Goal: Task Accomplishment & Management: Manage account settings

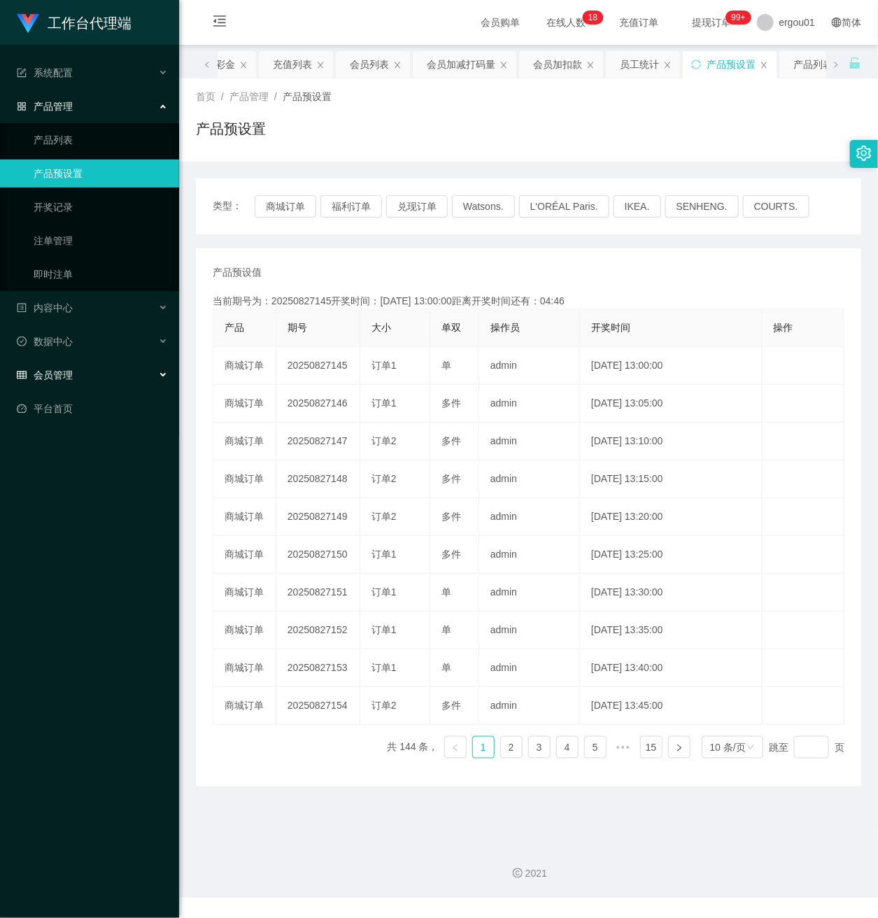
click at [62, 370] on span "会员管理" at bounding box center [45, 375] width 56 height 11
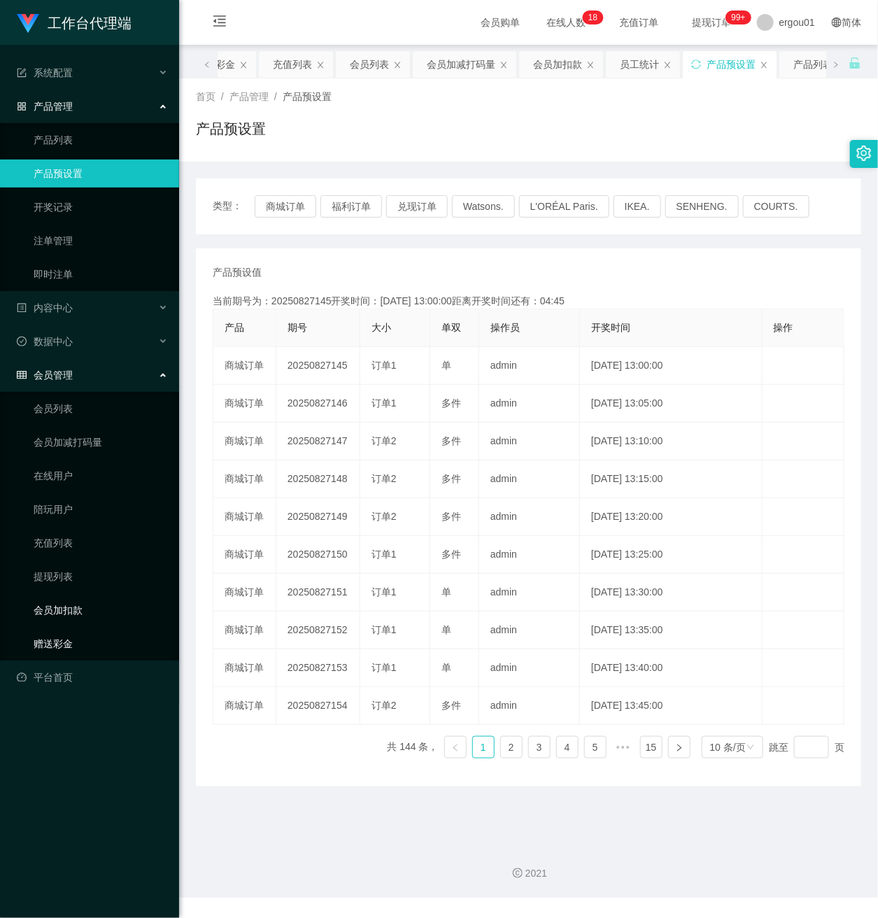
drag, startPoint x: 67, startPoint y: 622, endPoint x: 131, endPoint y: 588, distance: 72.3
click at [67, 630] on link "赠送彩金" at bounding box center [101, 644] width 134 height 28
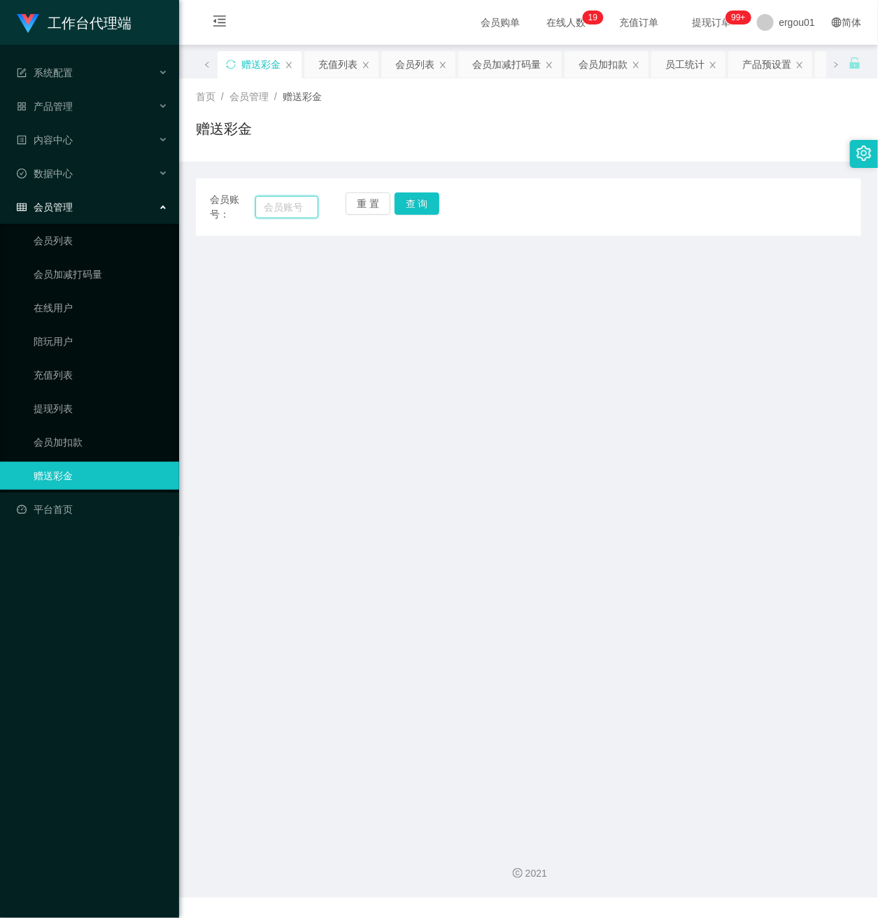
click at [292, 208] on input "text" at bounding box center [286, 207] width 63 height 22
paste input "90595190"
type input "90595190"
click at [424, 199] on button "查 询" at bounding box center [417, 203] width 45 height 22
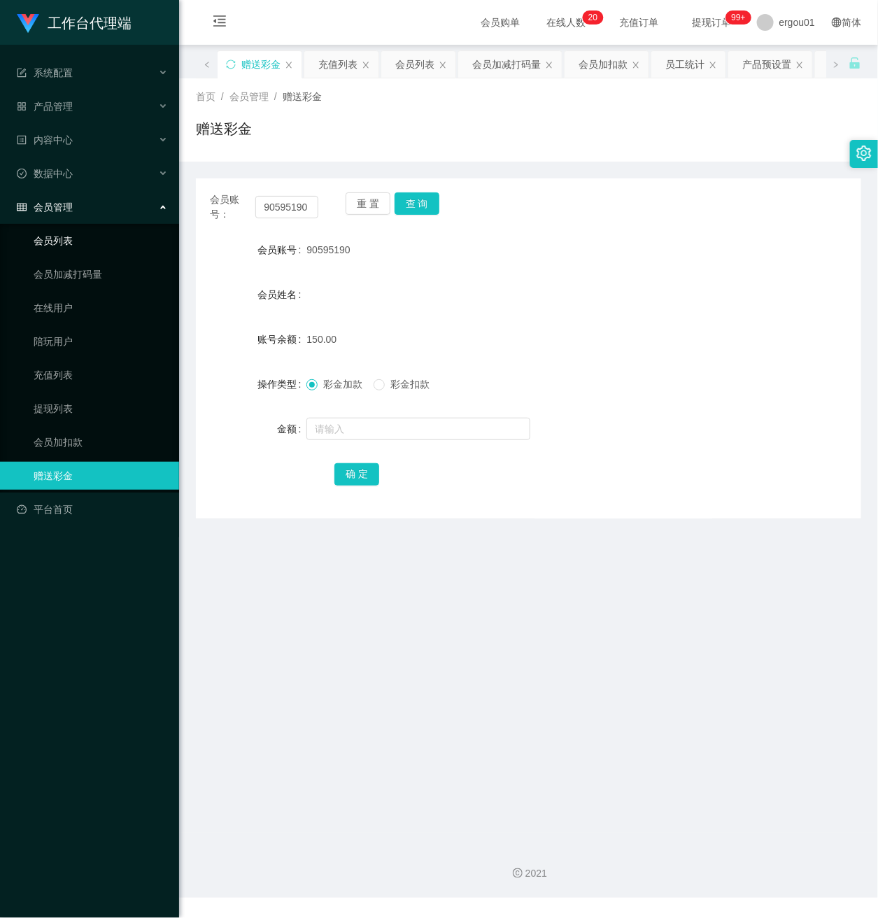
drag, startPoint x: 74, startPoint y: 223, endPoint x: 87, endPoint y: 223, distance: 12.6
click at [74, 227] on link "会员列表" at bounding box center [101, 241] width 134 height 28
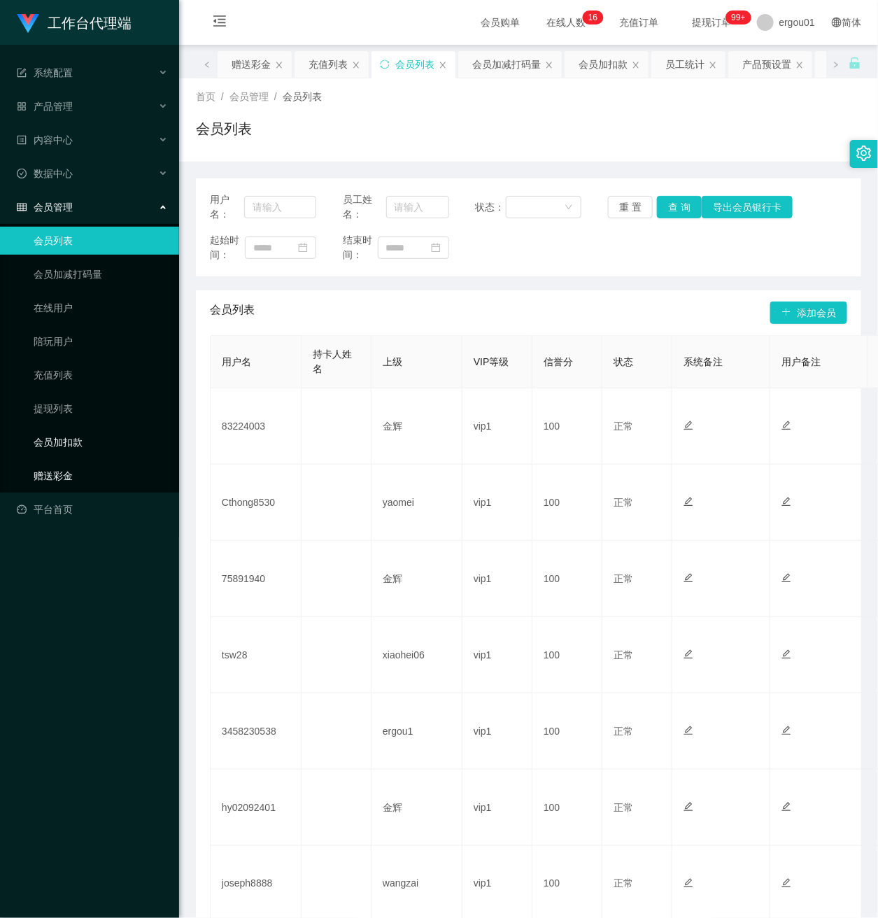
click at [52, 464] on link "赠送彩金" at bounding box center [101, 476] width 134 height 28
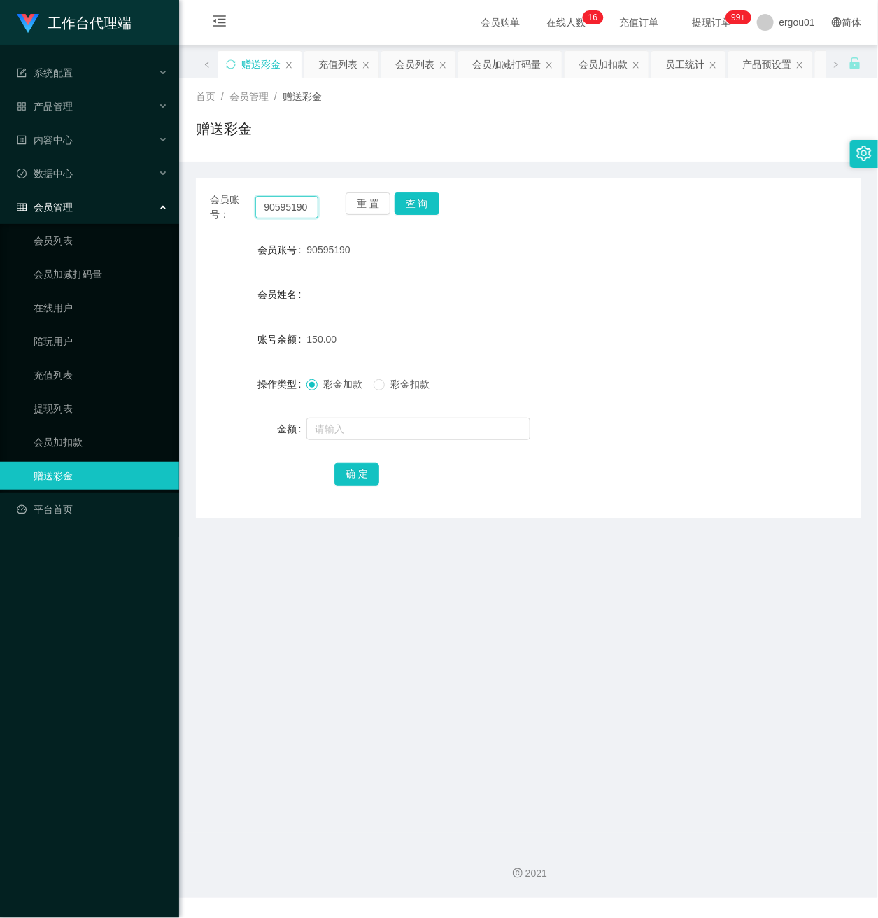
drag, startPoint x: 309, startPoint y: 206, endPoint x: 172, endPoint y: 206, distance: 136.5
click at [108, 200] on section "工作台代理端 系统配置 产品管理 产品列表 产品预设置 开奖记录 注单管理 即时注单 内容中心 数据中心 会员管理 会员列表 会员加减打码量 在线用户 陪玩用…" at bounding box center [439, 449] width 878 height 898
paste input "45357704"
type input "453577040"
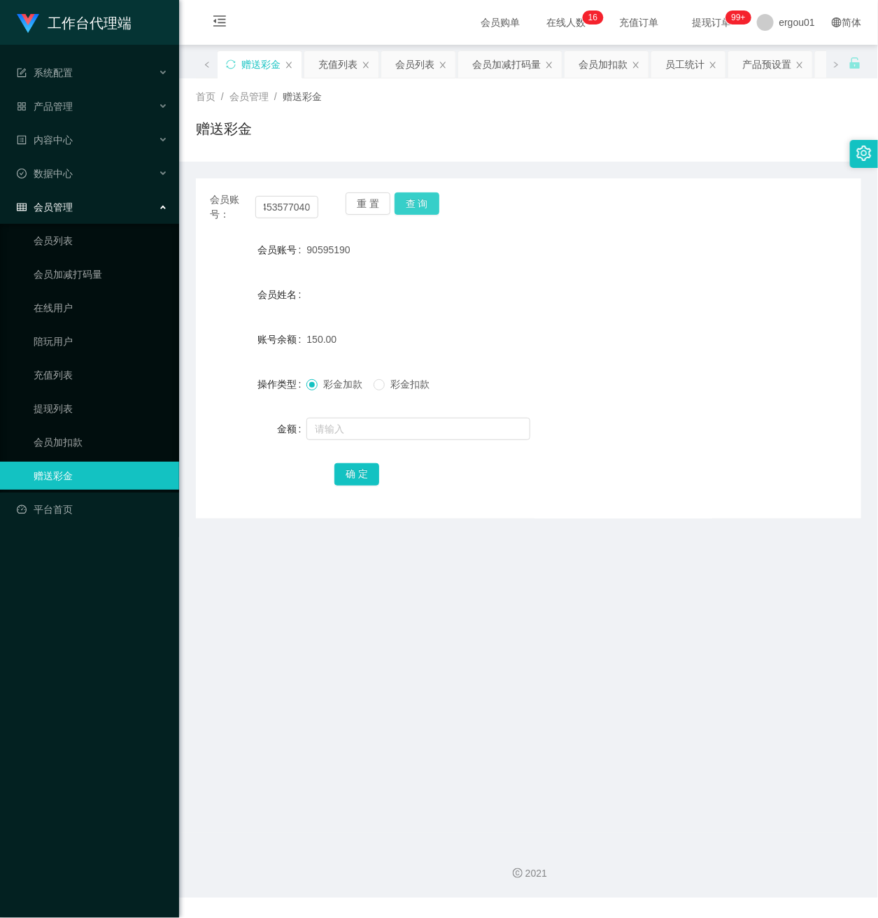
click at [414, 204] on button "查 询" at bounding box center [417, 203] width 45 height 22
click at [359, 433] on input "text" at bounding box center [419, 429] width 224 height 22
type input "100"
click at [366, 475] on button "确 定" at bounding box center [357, 474] width 45 height 22
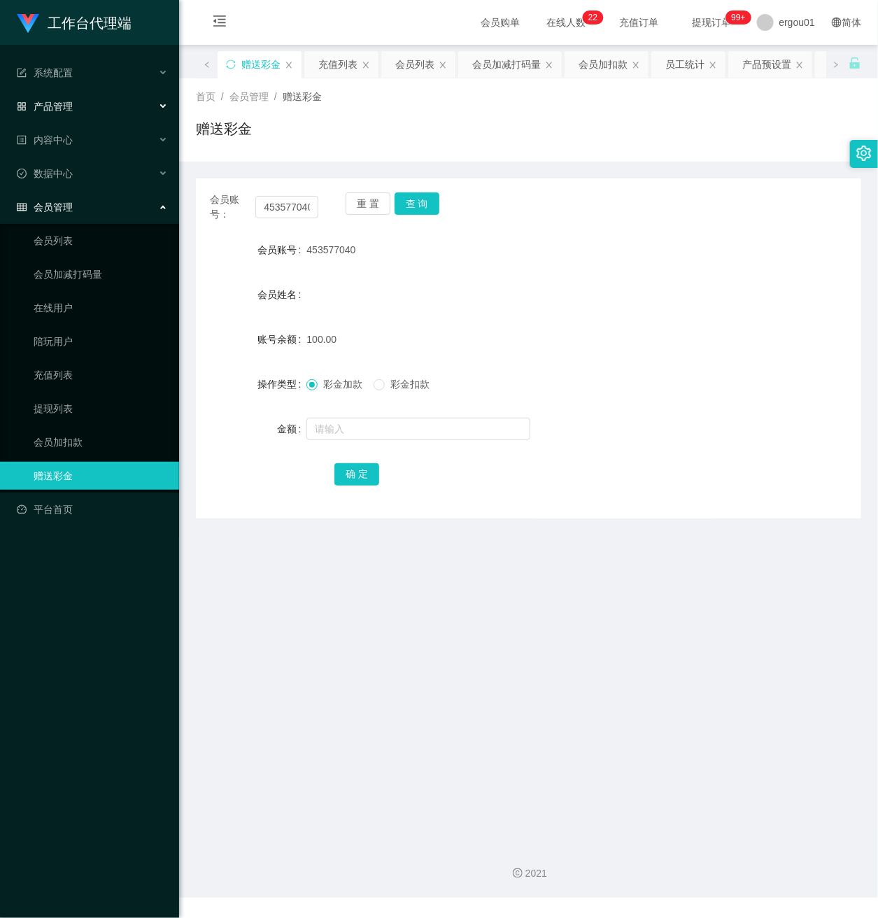
click at [66, 104] on span "产品管理" at bounding box center [45, 106] width 56 height 11
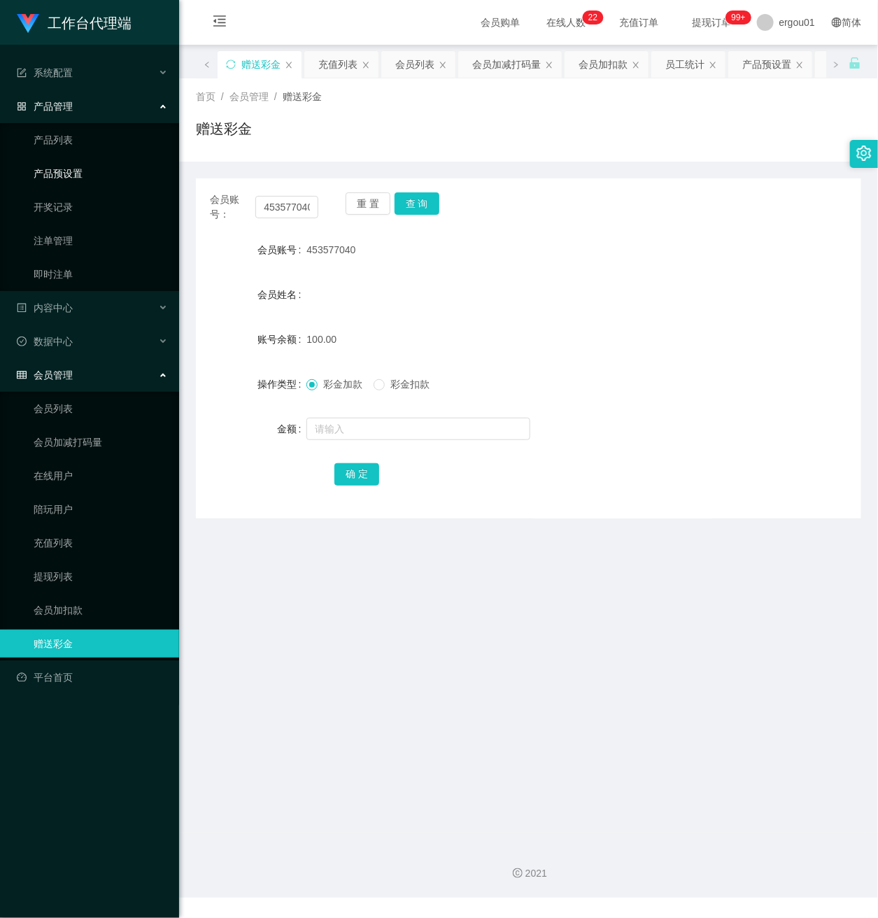
click at [95, 171] on link "产品预设置" at bounding box center [101, 174] width 134 height 28
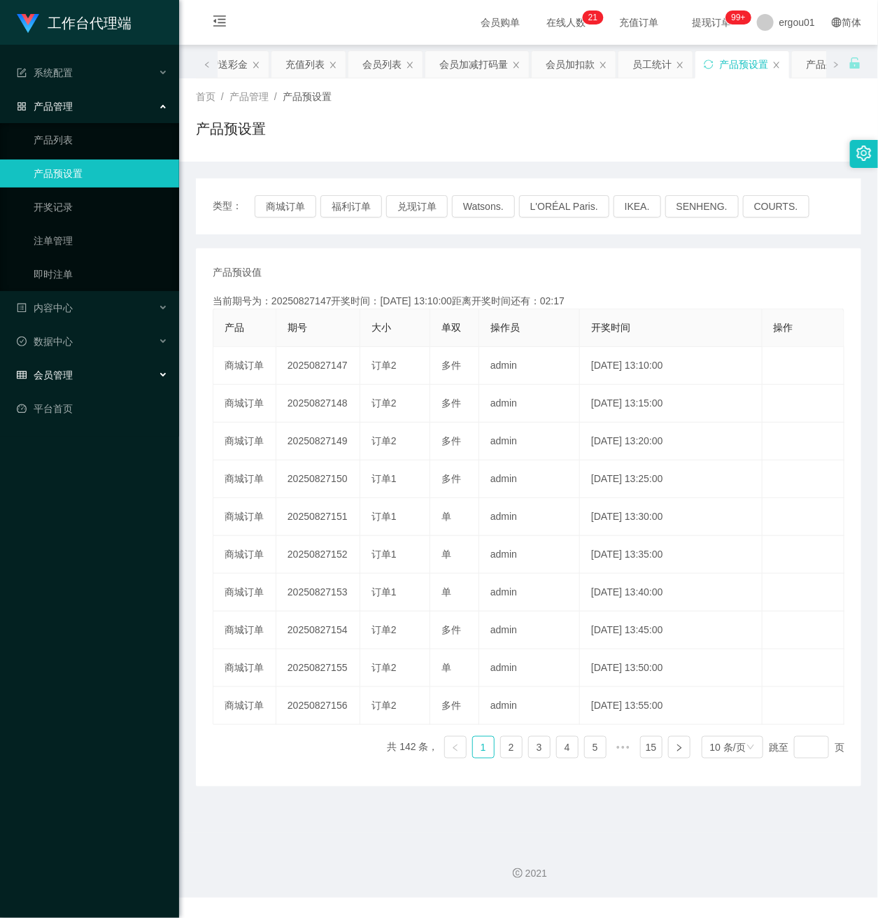
click at [59, 361] on div "会员管理" at bounding box center [89, 375] width 179 height 28
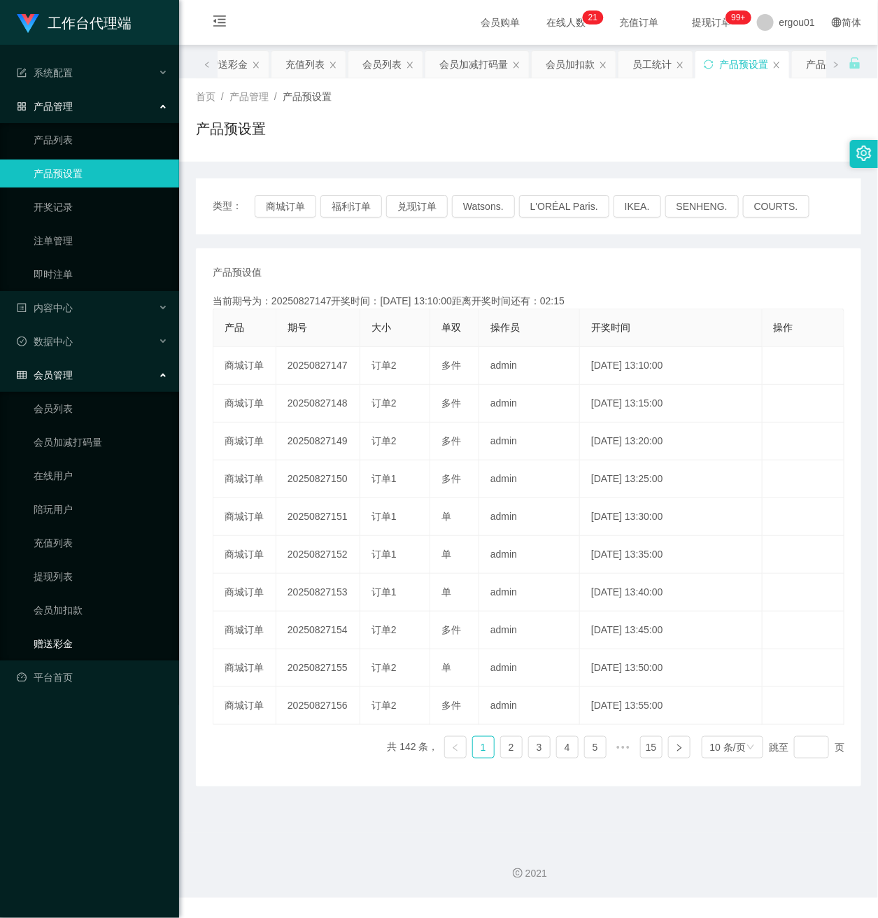
click at [49, 630] on link "赠送彩金" at bounding box center [101, 644] width 134 height 28
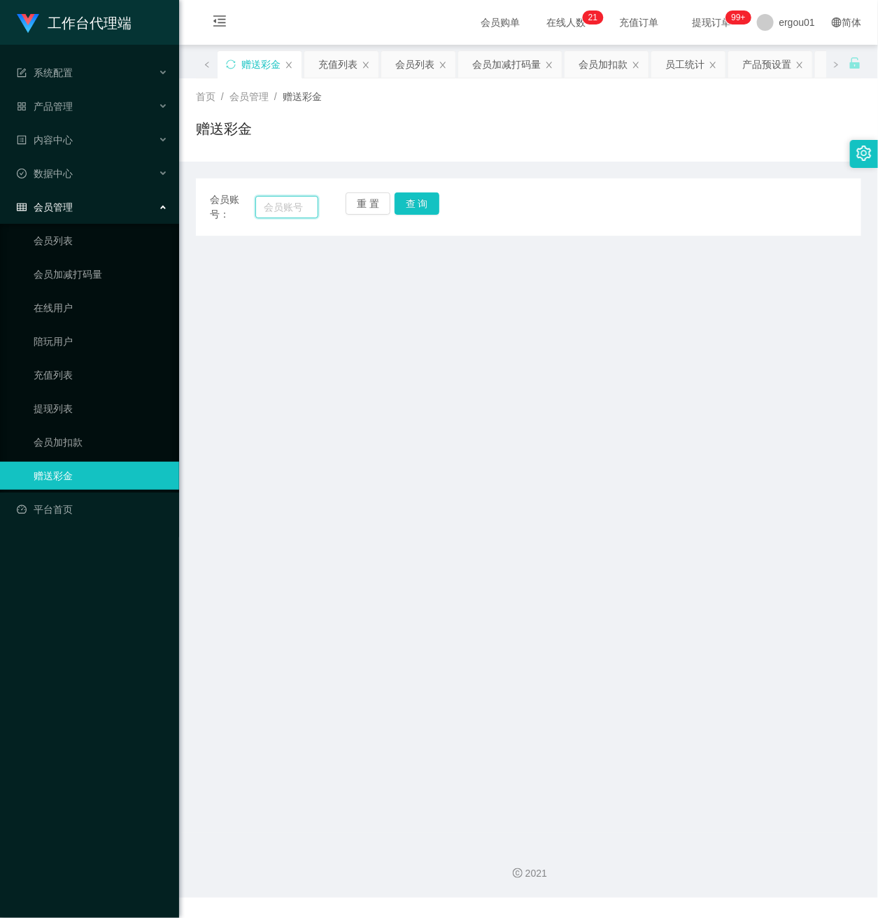
click at [290, 206] on input "text" at bounding box center [286, 207] width 63 height 22
paste input "90595190"
type input "90595190"
click at [421, 206] on button "查 询" at bounding box center [417, 203] width 45 height 22
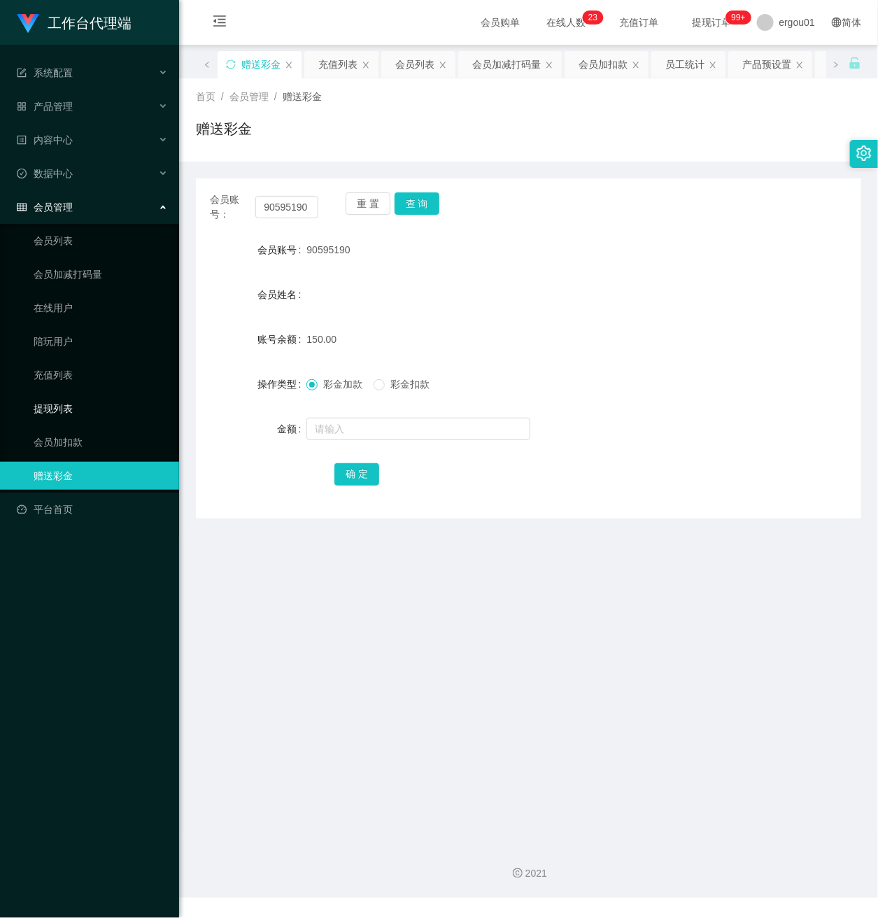
click at [68, 397] on link "提现列表" at bounding box center [101, 409] width 134 height 28
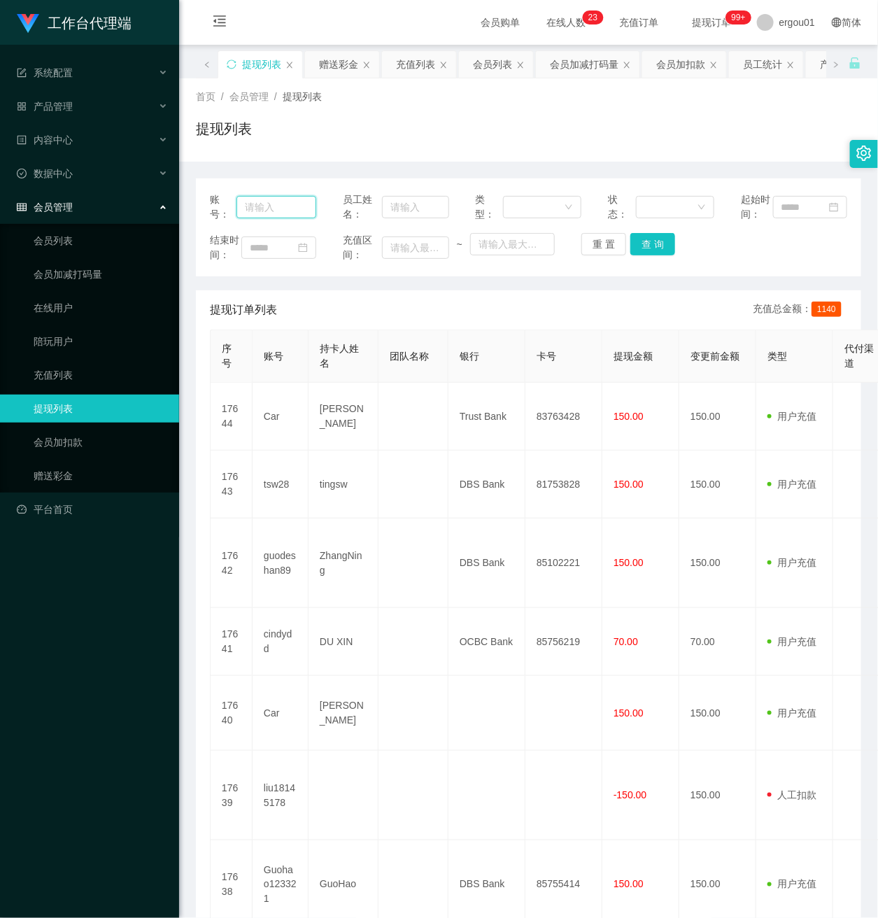
click at [261, 218] on input "text" at bounding box center [277, 207] width 80 height 22
paste input "90595190"
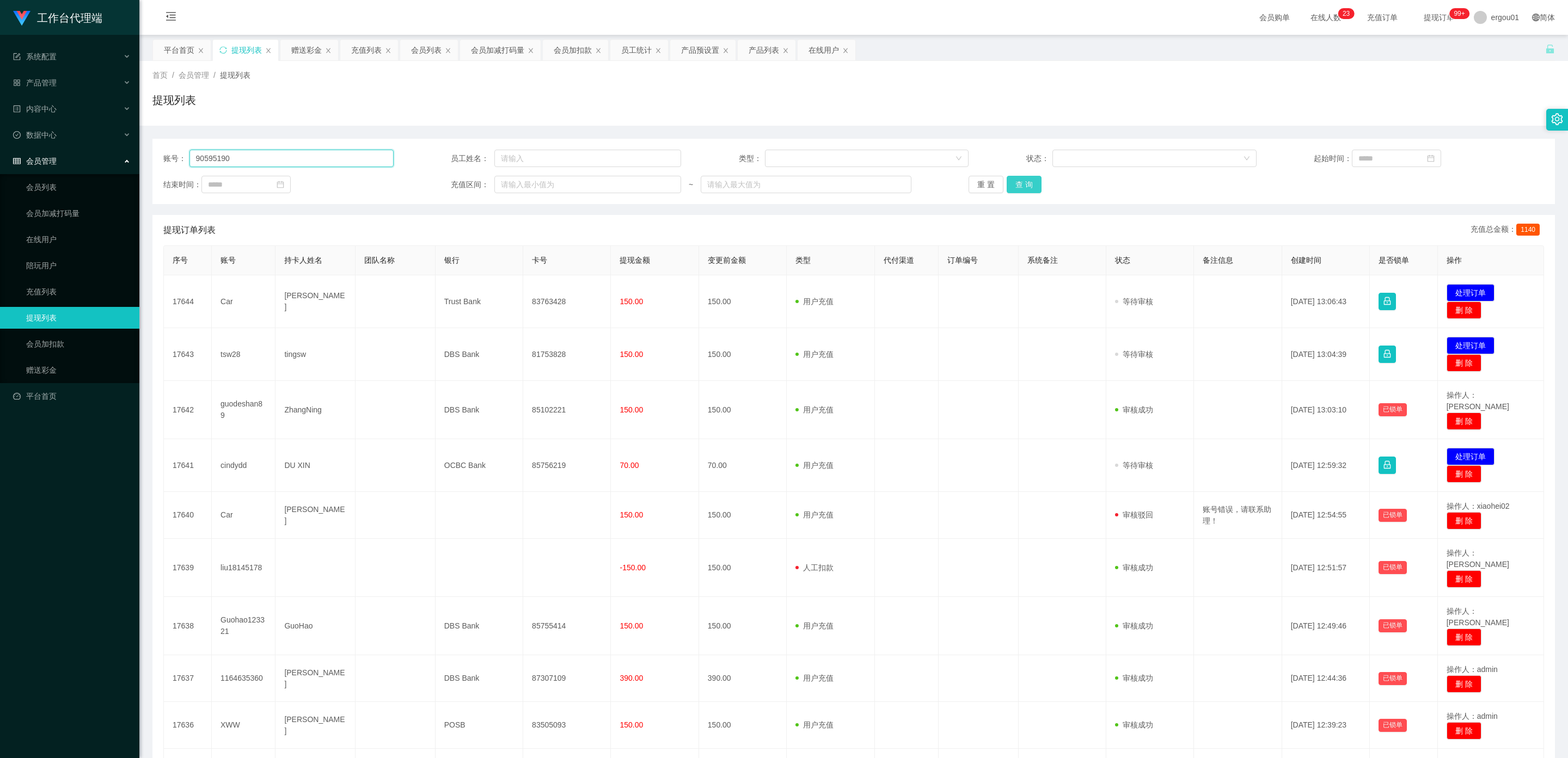
type input "90595190"
click at [683, 181] on button "查 询" at bounding box center [1024, 184] width 35 height 17
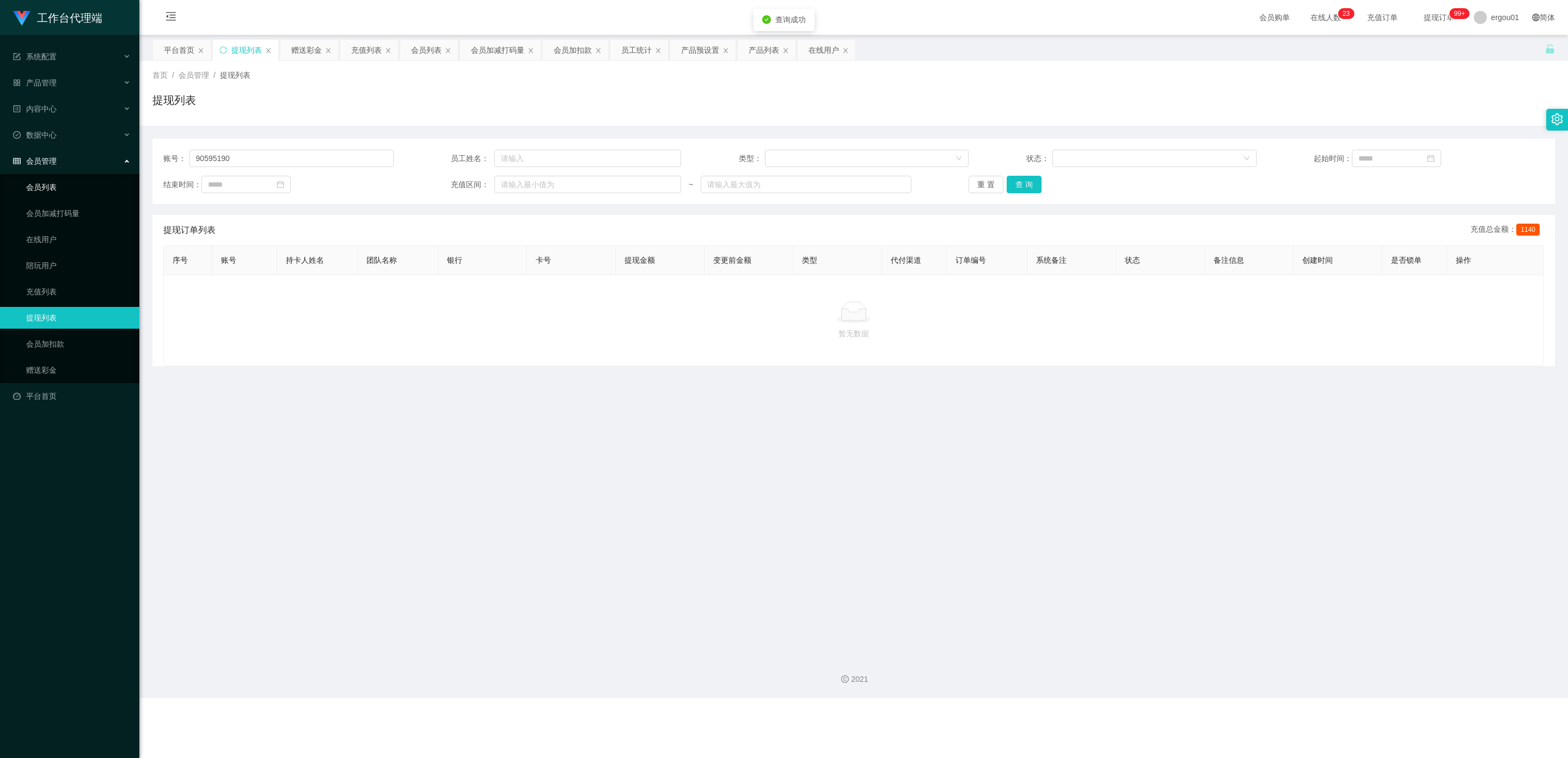
click at [37, 178] on link "会员列表" at bounding box center [79, 187] width 104 height 22
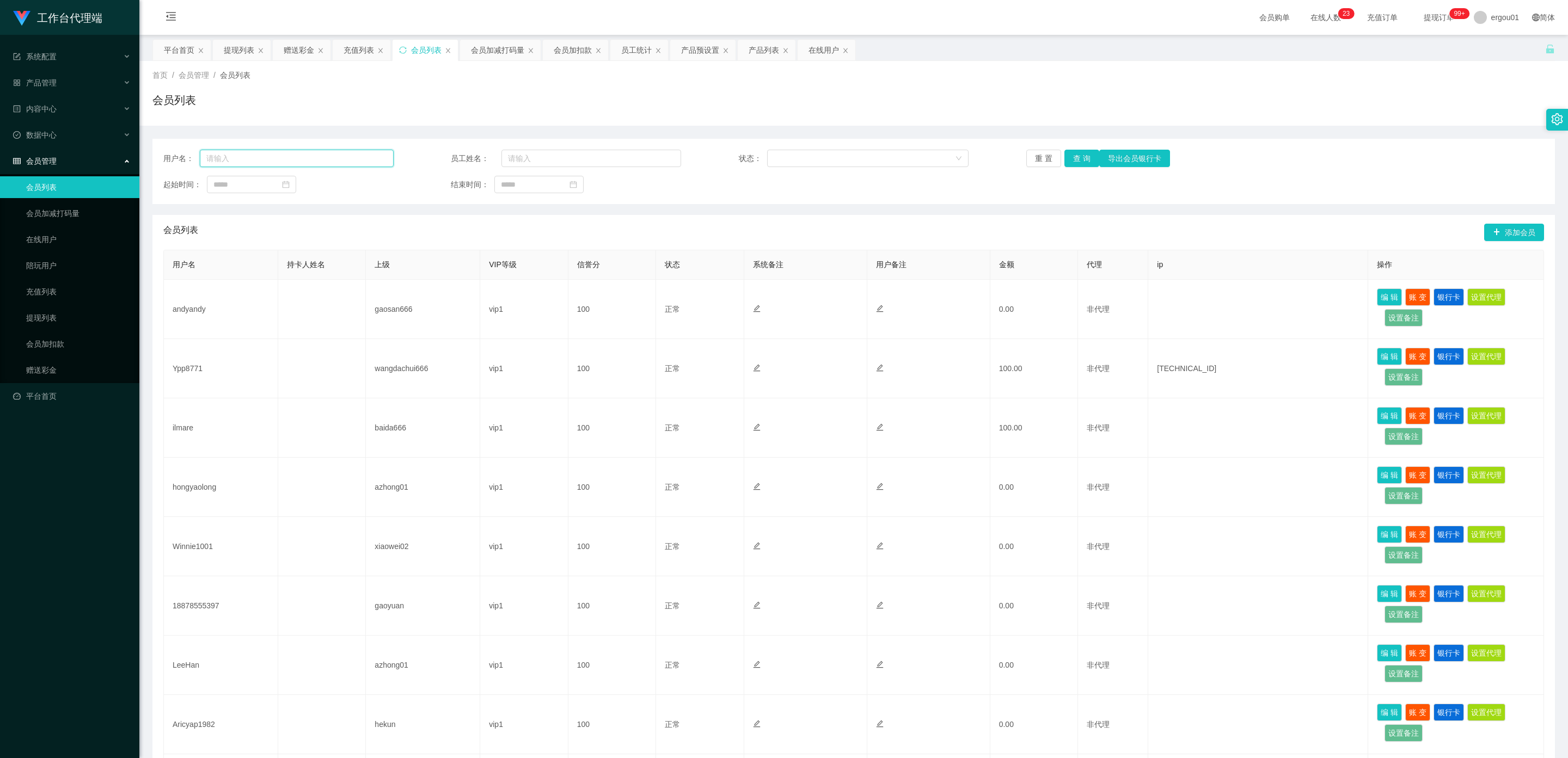
click at [255, 160] on input "text" at bounding box center [296, 158] width 194 height 17
paste input "90595190"
type input "90595190"
drag, startPoint x: 1080, startPoint y: 154, endPoint x: 1109, endPoint y: 178, distance: 37.6
click at [683, 155] on button "查 询" at bounding box center [1081, 158] width 35 height 17
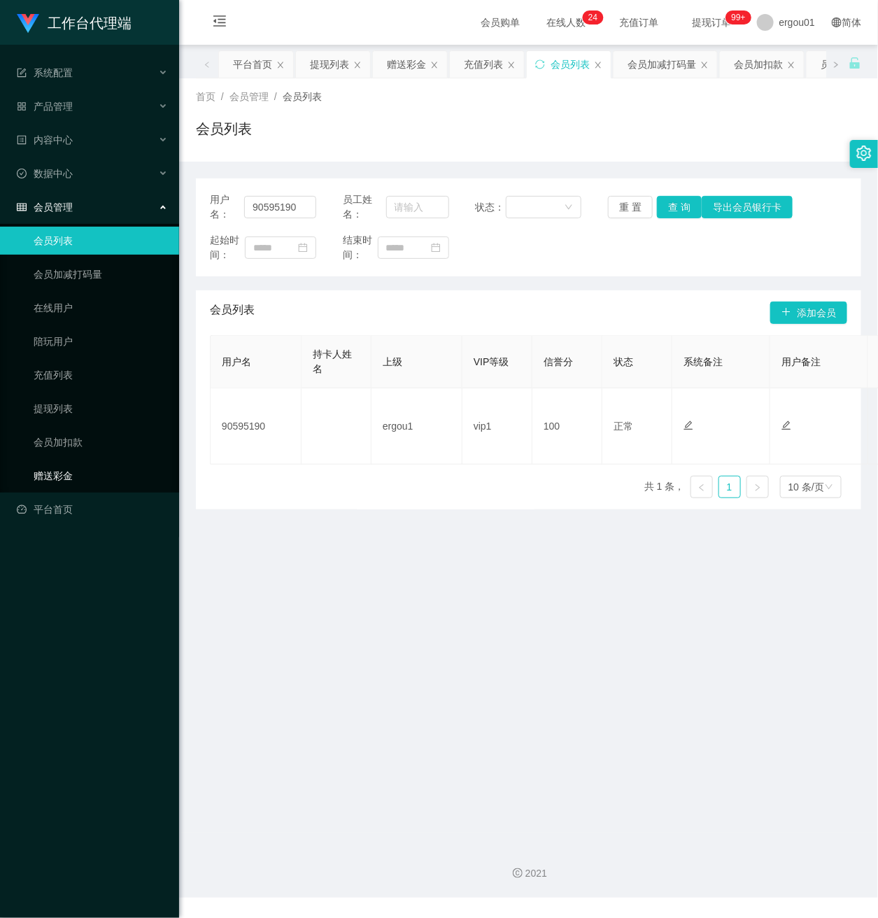
click at [46, 462] on link "赠送彩金" at bounding box center [101, 476] width 134 height 28
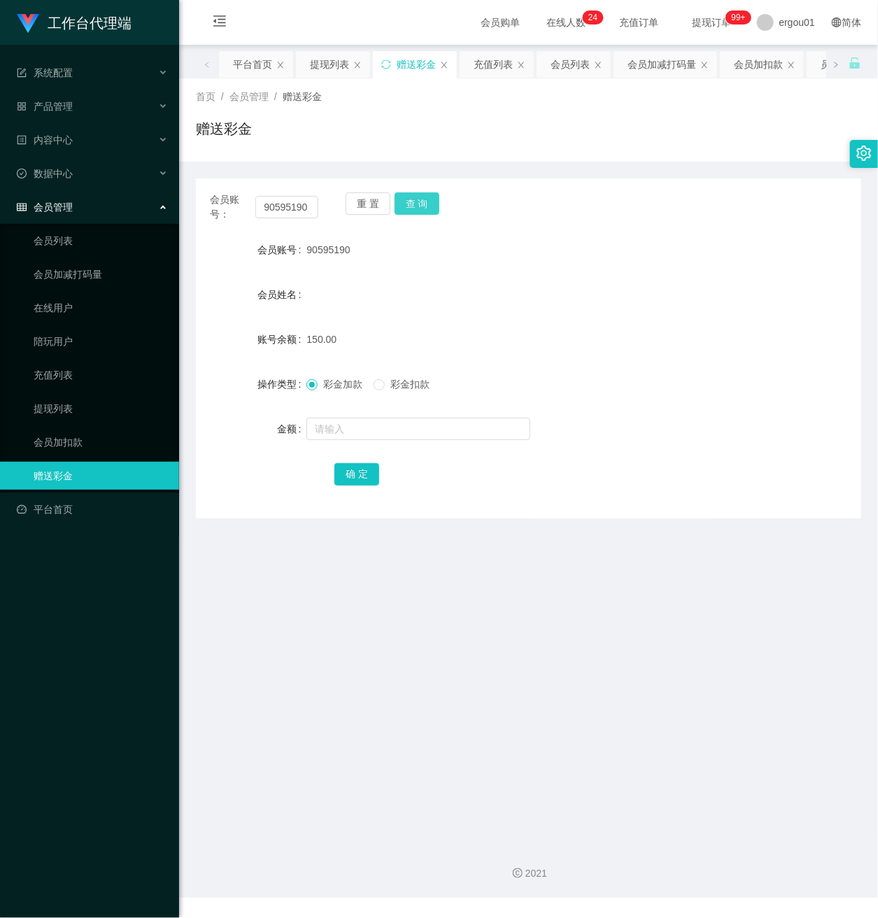
click at [418, 200] on button "查 询" at bounding box center [417, 203] width 45 height 22
drag, startPoint x: 260, startPoint y: 204, endPoint x: 430, endPoint y: 227, distance: 171.6
click at [406, 227] on div "会员账号： 90595190 重 置 查 询 会员账号 90595190 会员姓名 账号余额 150.00 操作类型 彩金加款 彩金扣款 金额 确 定" at bounding box center [529, 348] width 666 height 340
paste input "45357704"
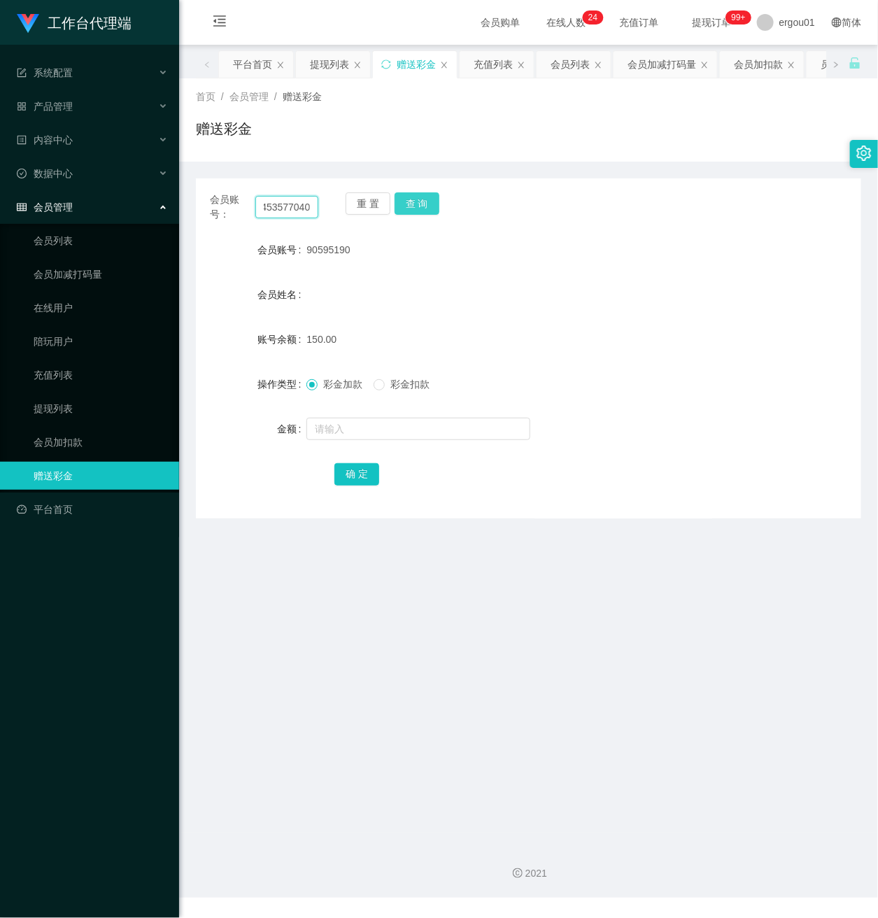
type input "453577040"
click at [414, 199] on button "查 询" at bounding box center [417, 203] width 45 height 22
click at [427, 202] on button "查 询" at bounding box center [417, 203] width 45 height 22
click at [414, 200] on button "查 询" at bounding box center [417, 203] width 45 height 22
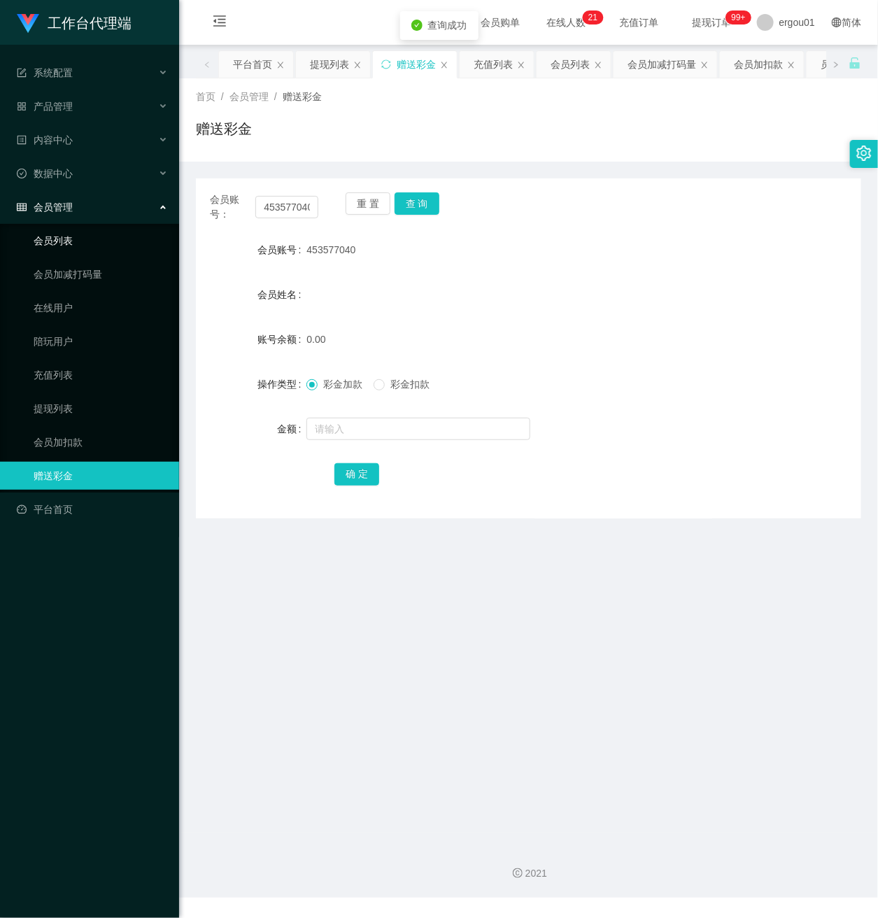
click at [43, 227] on link "会员列表" at bounding box center [101, 241] width 134 height 28
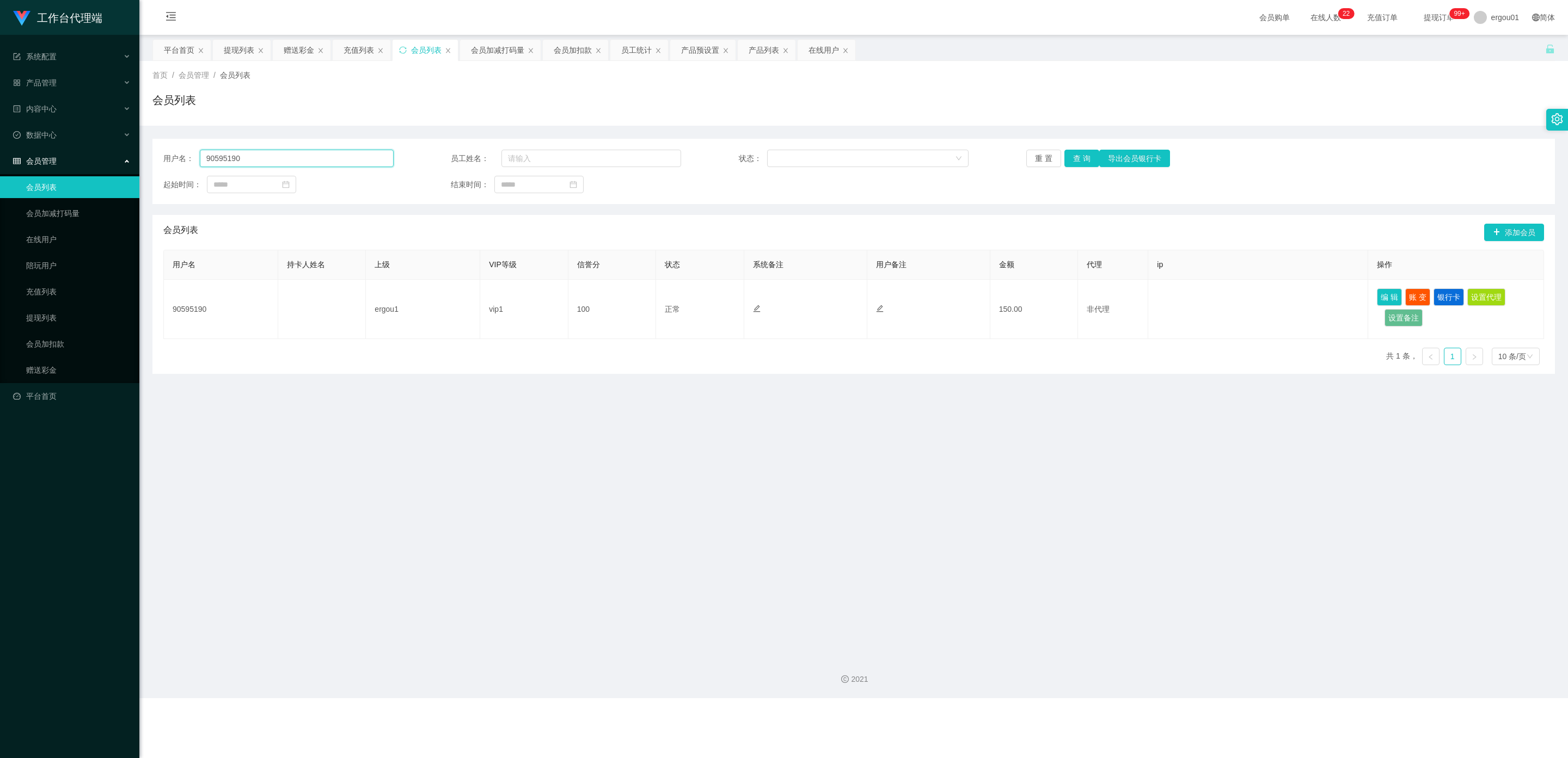
drag, startPoint x: 291, startPoint y: 159, endPoint x: 0, endPoint y: 141, distance: 291.6
click at [0, 141] on section "工作台代理端 系统配置 产品管理 产品列表 产品预设置 开奖记录 注单管理 即时注单 内容中心 数据中心 会员管理 会员列表 会员加减打码量 在线用户 陪玩用…" at bounding box center [784, 349] width 1568 height 698
paste input "45357704"
type input "453577040"
click at [683, 155] on button "查 询" at bounding box center [1081, 158] width 35 height 17
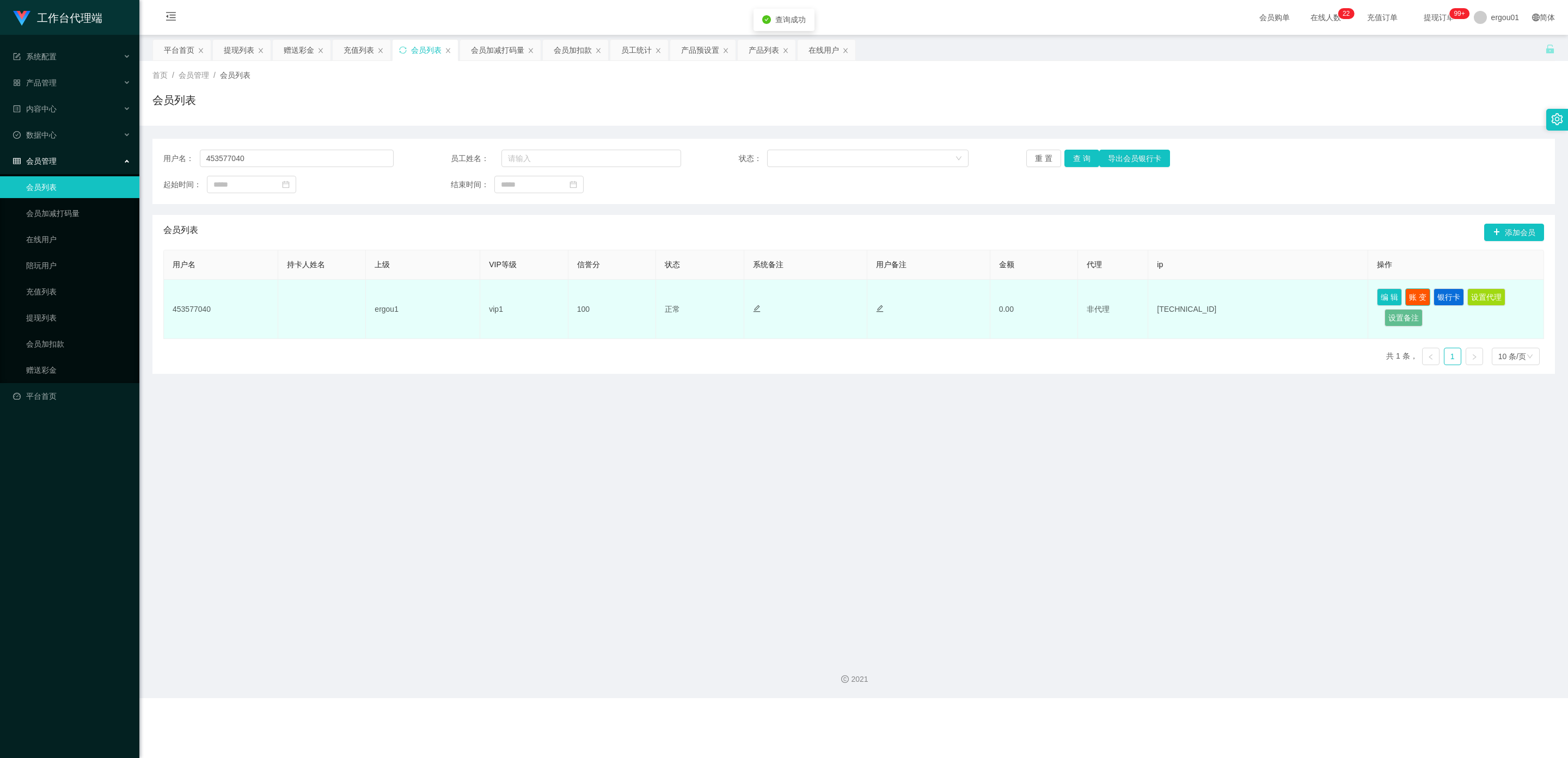
click at [683, 300] on button "账 变" at bounding box center [1418, 297] width 25 height 17
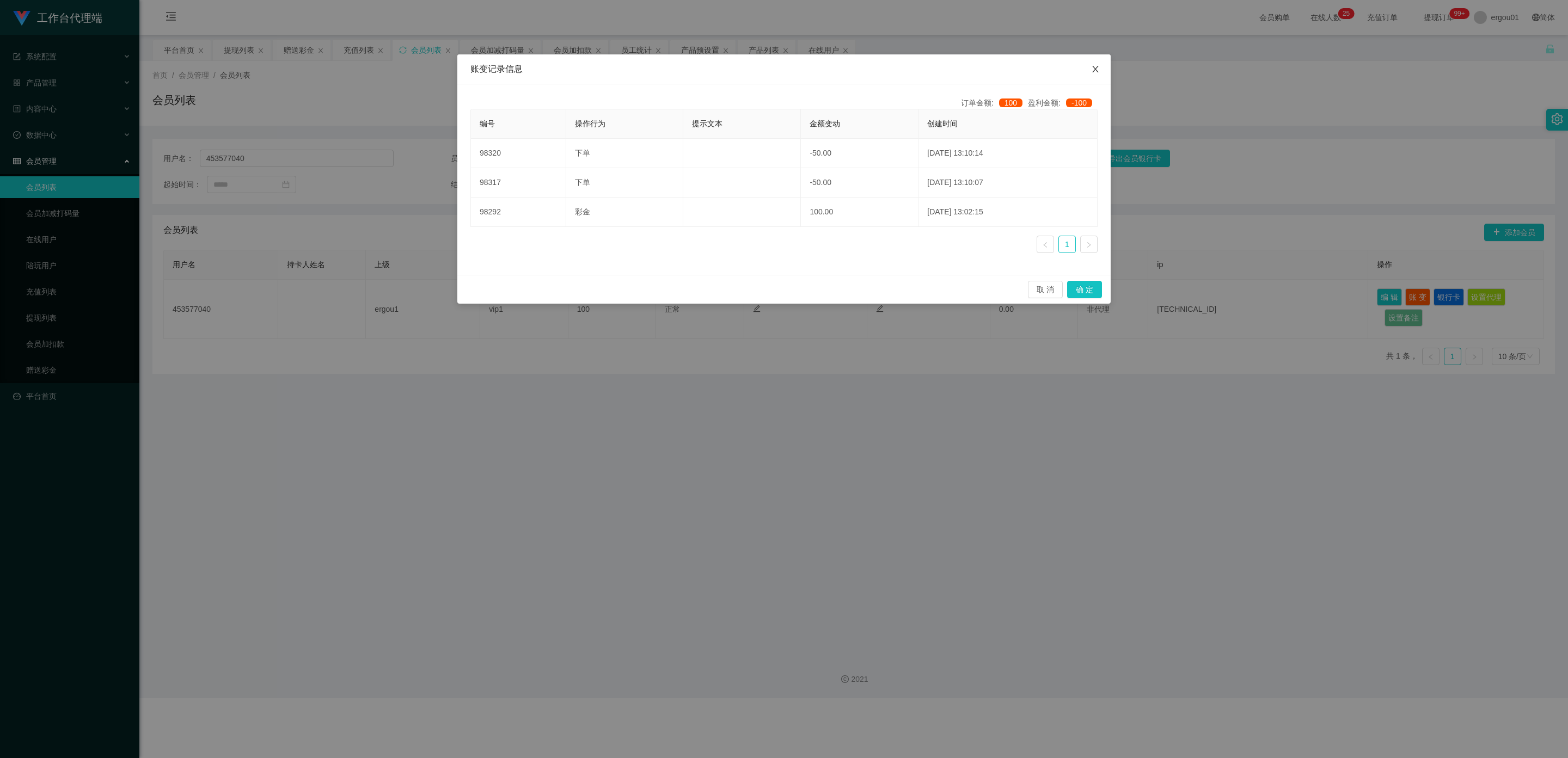
click at [683, 71] on icon "图标: close" at bounding box center [1095, 68] width 9 height 9
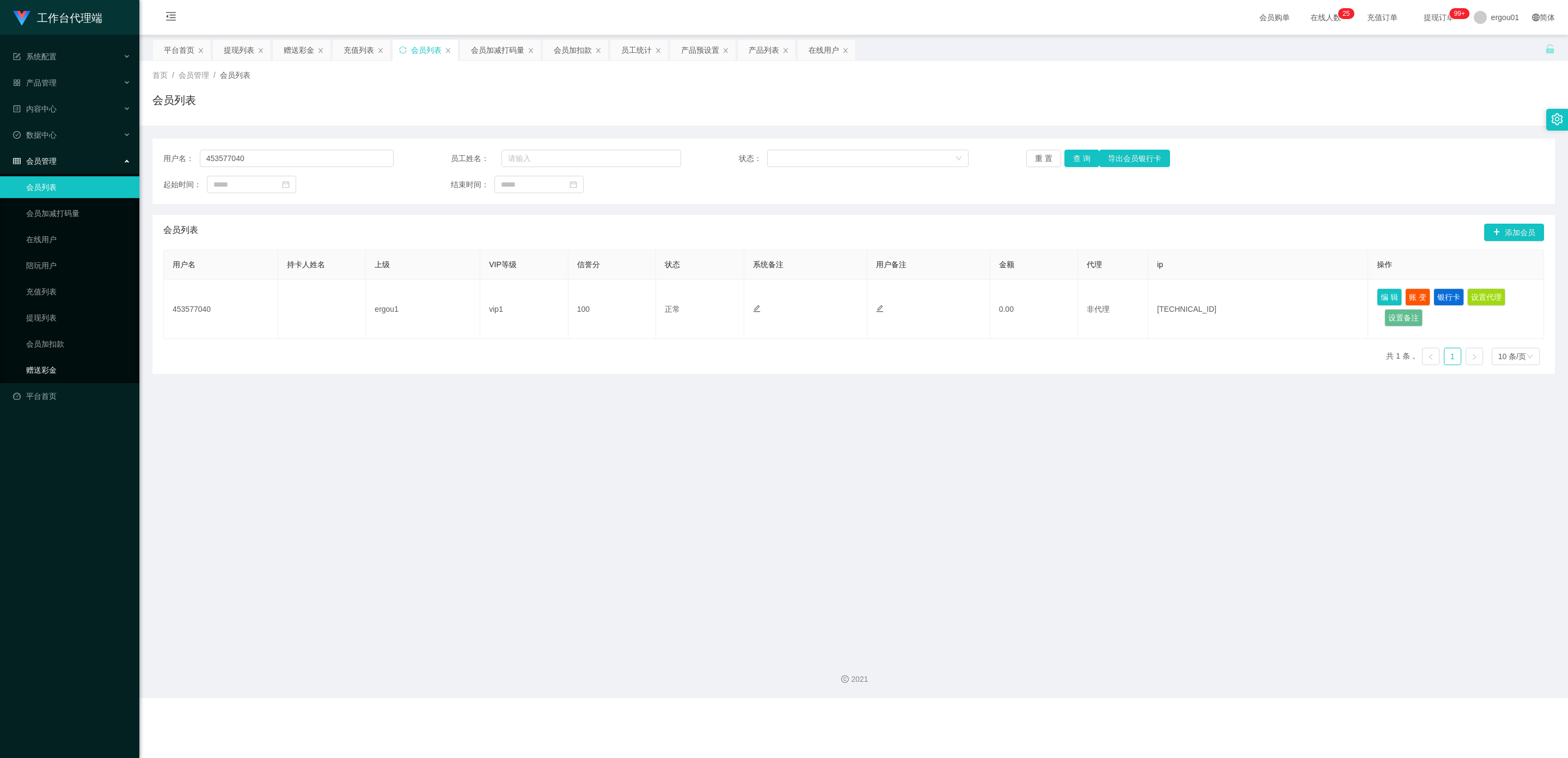
click at [55, 359] on link "赠送彩金" at bounding box center [79, 370] width 104 height 22
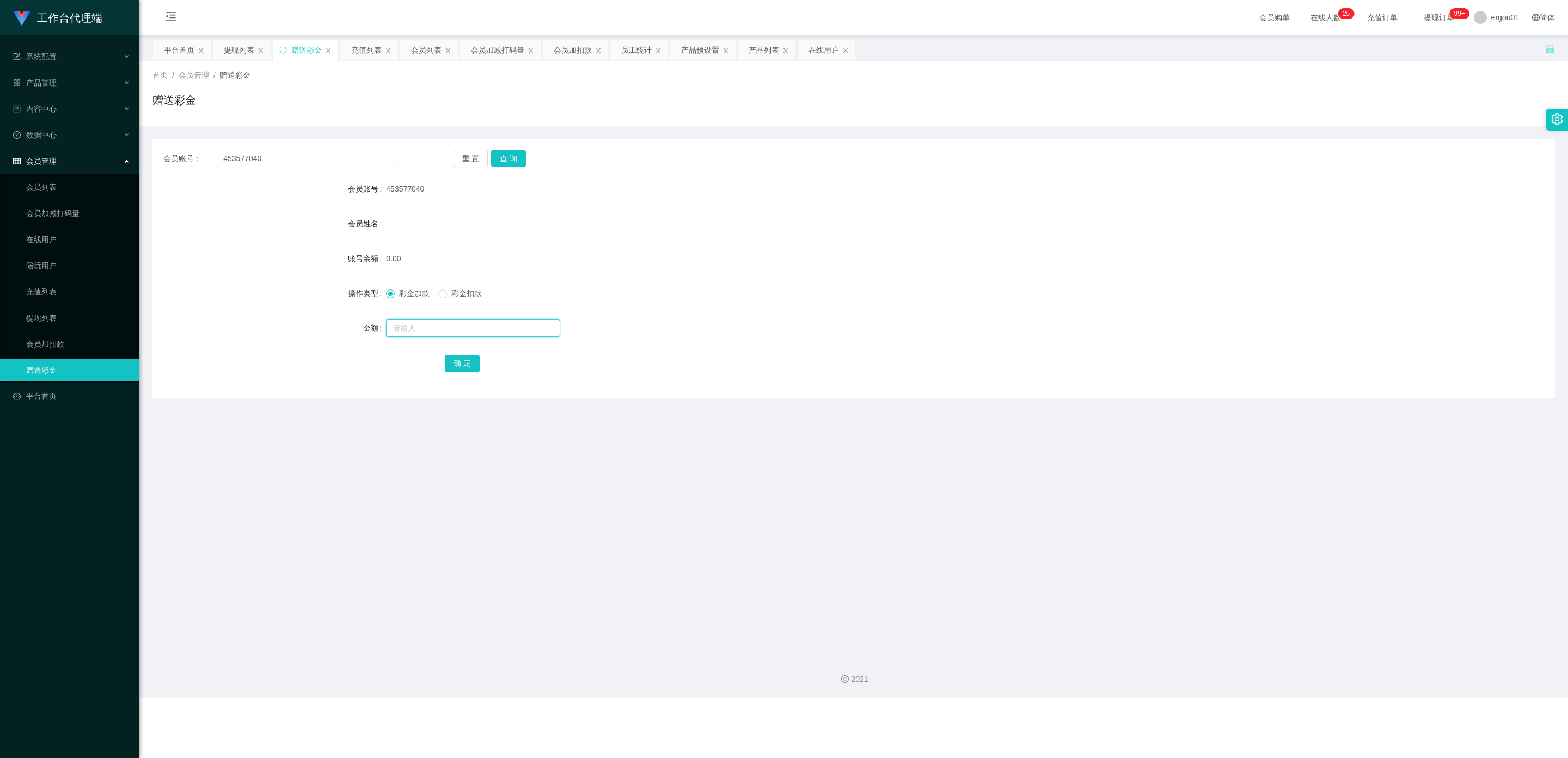
click at [420, 320] on input "text" at bounding box center [473, 328] width 174 height 17
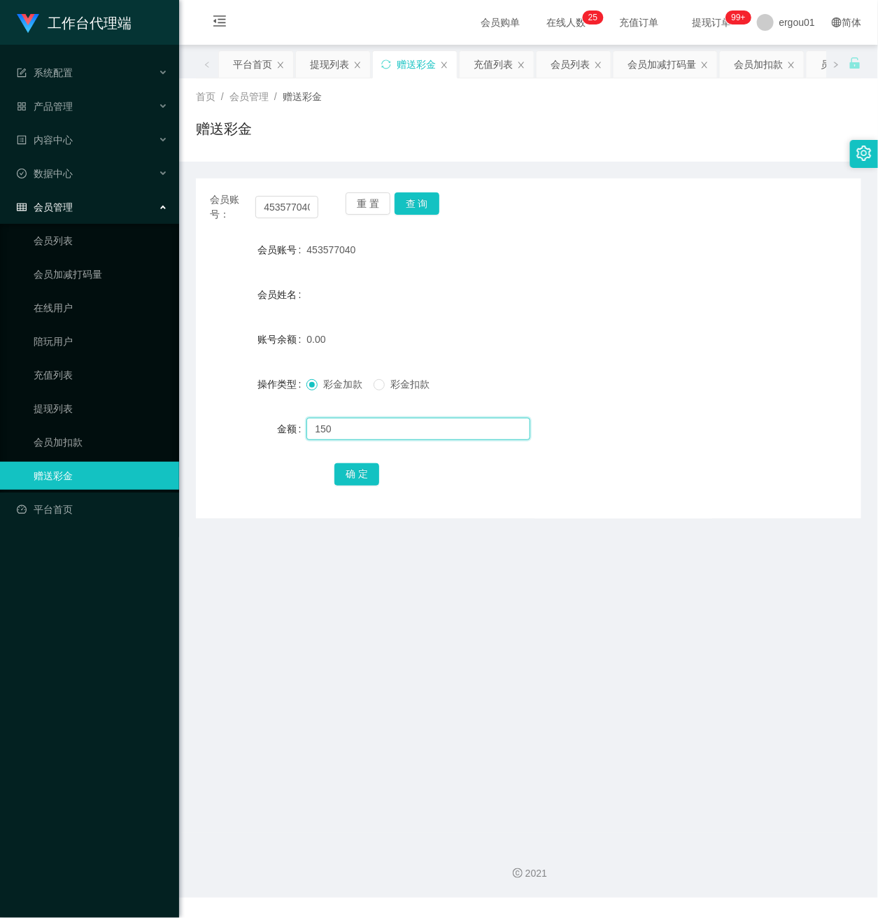
type input "150"
click at [414, 199] on button "查 询" at bounding box center [417, 203] width 45 height 22
click at [414, 202] on button "查 询" at bounding box center [417, 203] width 45 height 22
click at [418, 198] on button "查 询" at bounding box center [417, 203] width 45 height 22
click at [342, 423] on input "text" at bounding box center [419, 429] width 224 height 22
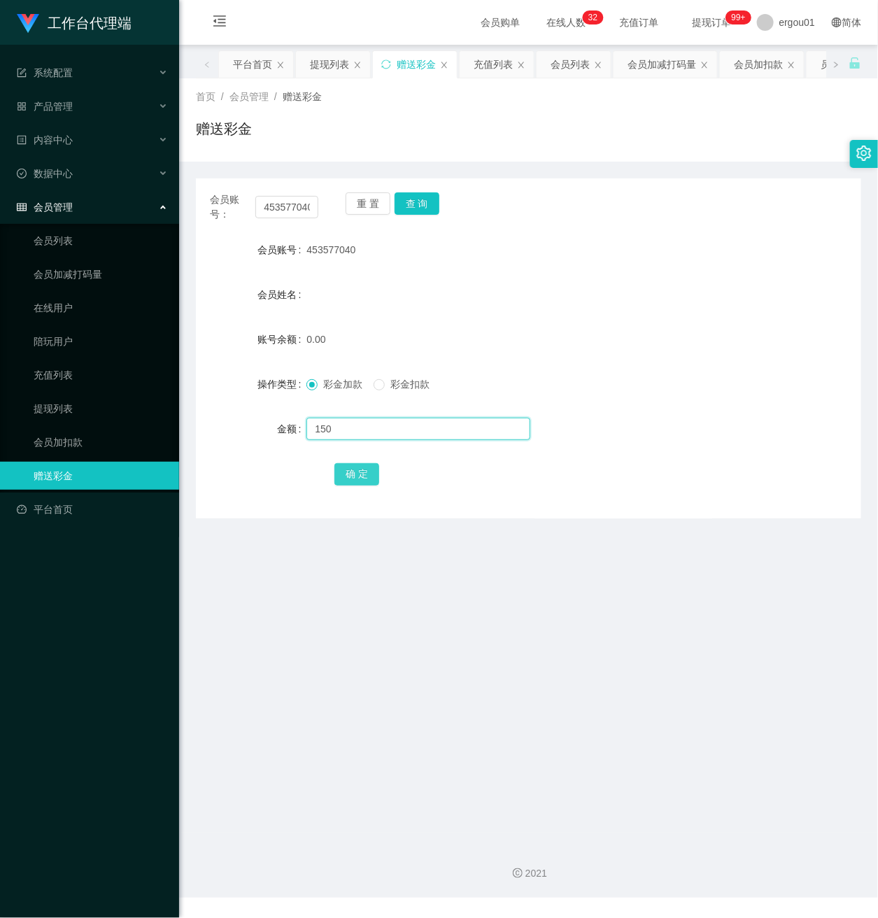
type input "150"
click at [353, 475] on button "确 定" at bounding box center [357, 474] width 45 height 22
click at [421, 208] on button "查 询" at bounding box center [417, 203] width 45 height 22
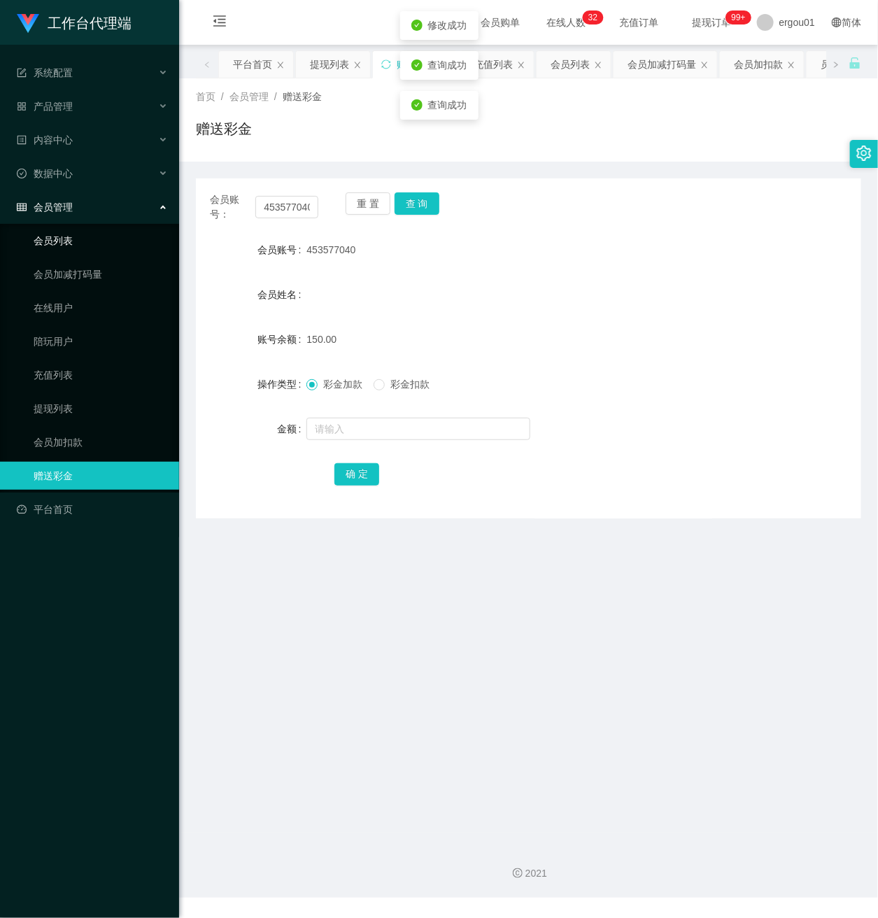
click at [50, 227] on link "会员列表" at bounding box center [101, 241] width 134 height 28
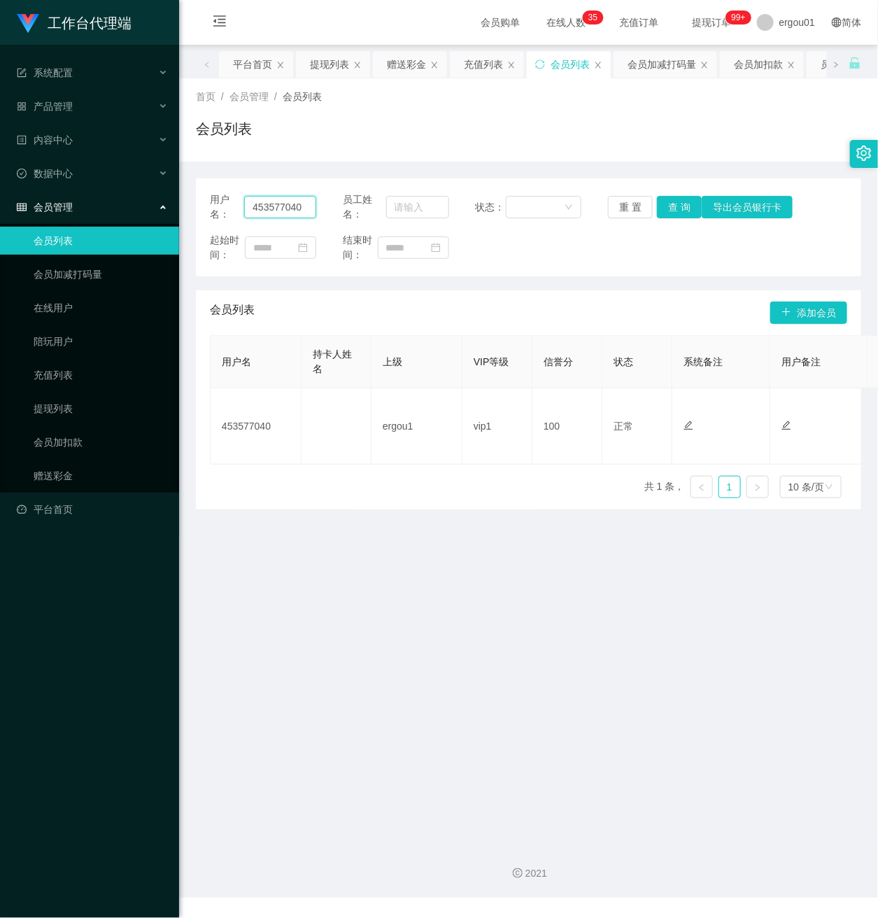
drag, startPoint x: 304, startPoint y: 208, endPoint x: 0, endPoint y: 206, distance: 304.5
click at [0, 206] on section "工作台代理端 系统配置 产品管理 产品列表 产品预设置 开奖记录 注单管理 即时注单 内容中心 数据中心 会员管理 会员列表 会员加减打码量 在线用户 陪玩用…" at bounding box center [439, 449] width 878 height 898
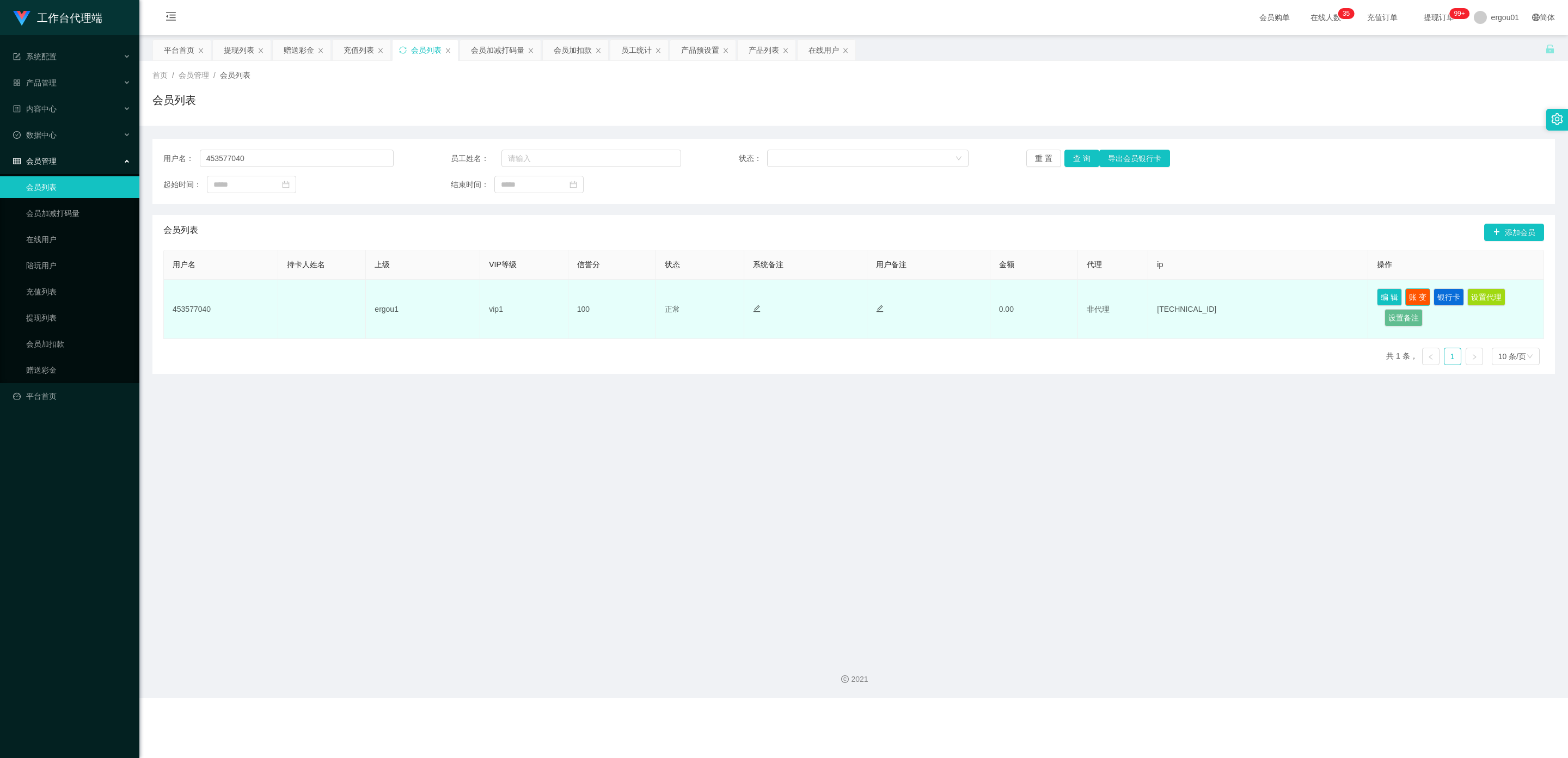
click at [683, 298] on button "账 变" at bounding box center [1418, 297] width 25 height 17
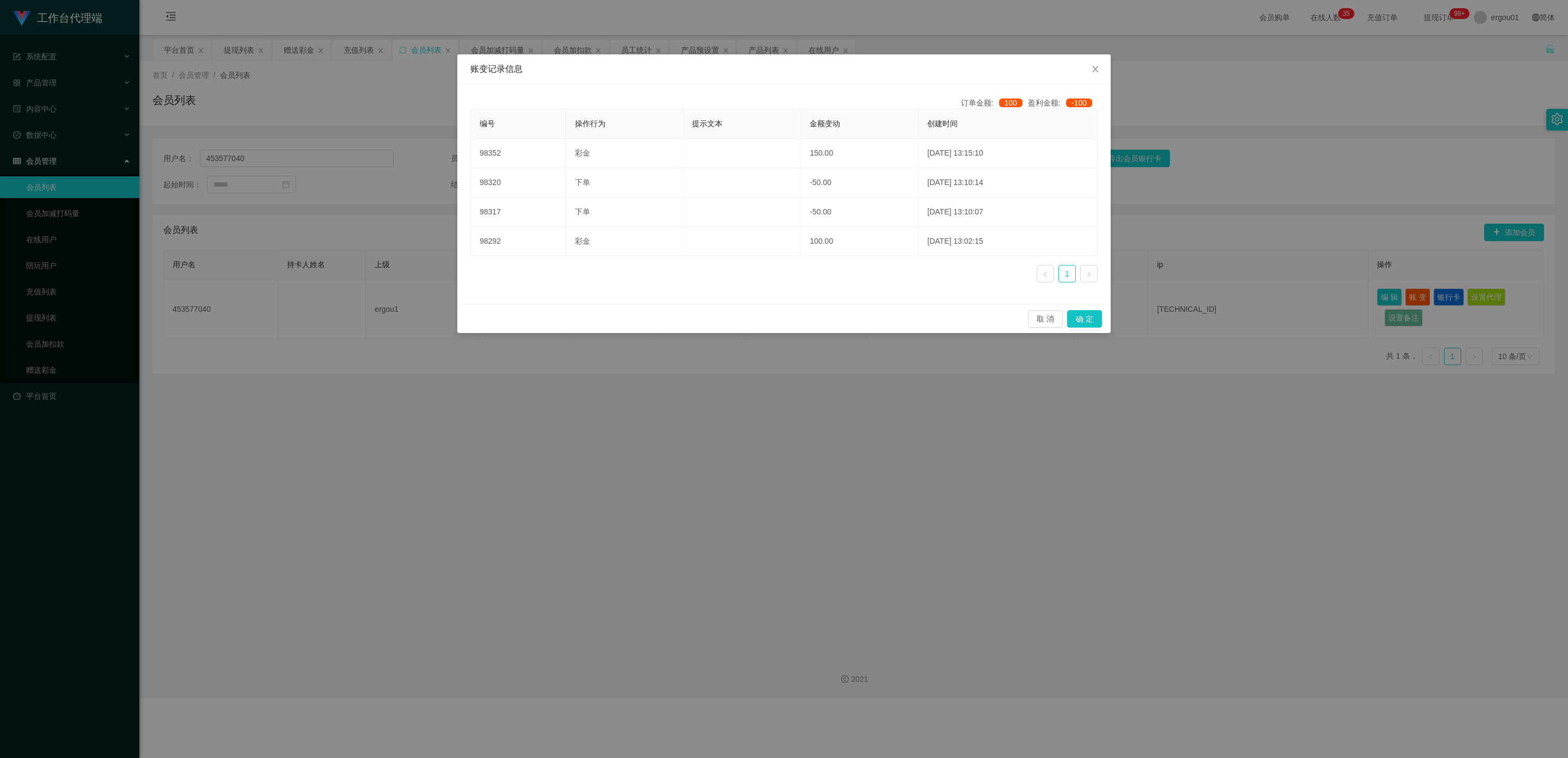
drag, startPoint x: 954, startPoint y: 421, endPoint x: 1061, endPoint y: 393, distance: 110.6
click at [683, 421] on div "账变记录信息 订单金额: 100 盈利金额: -100 编号 操作行为 提示文本 金额变动 创建时间 98352 彩金 150.00 2025-08-27 1…" at bounding box center [784, 379] width 1568 height 758
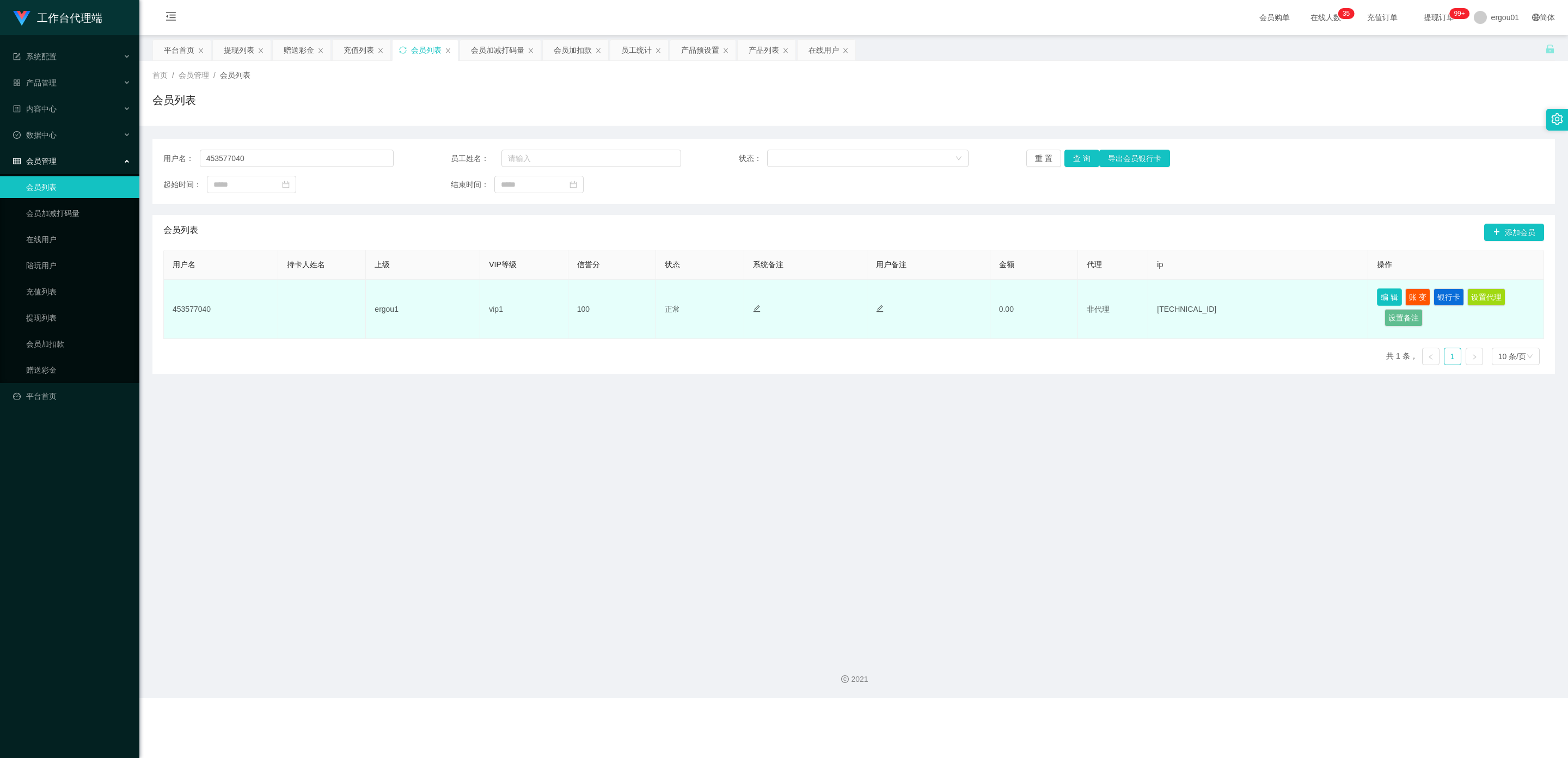
click at [683, 298] on button "编 辑" at bounding box center [1389, 297] width 25 height 17
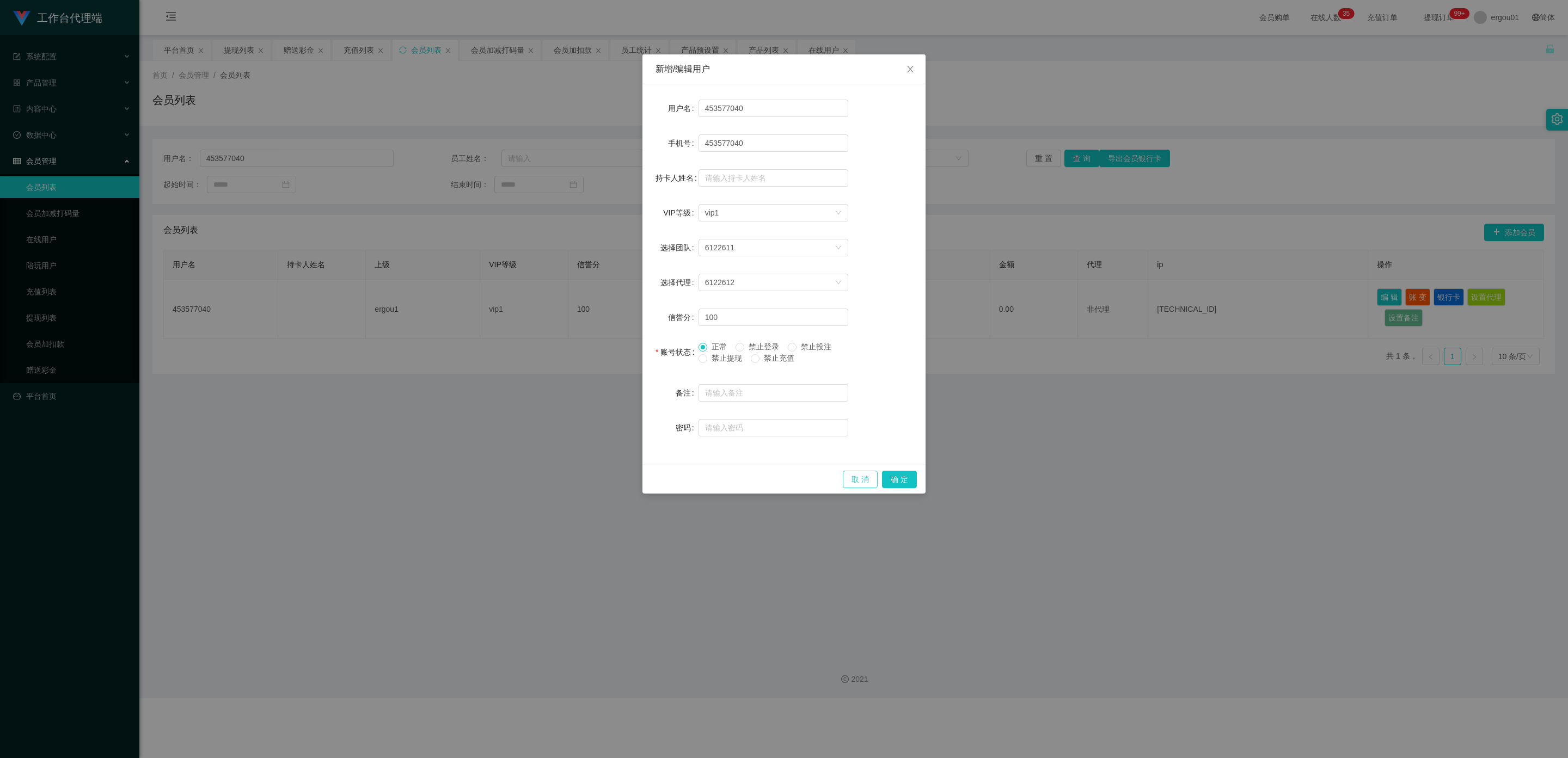
click at [683, 478] on button "取 消" at bounding box center [860, 479] width 35 height 17
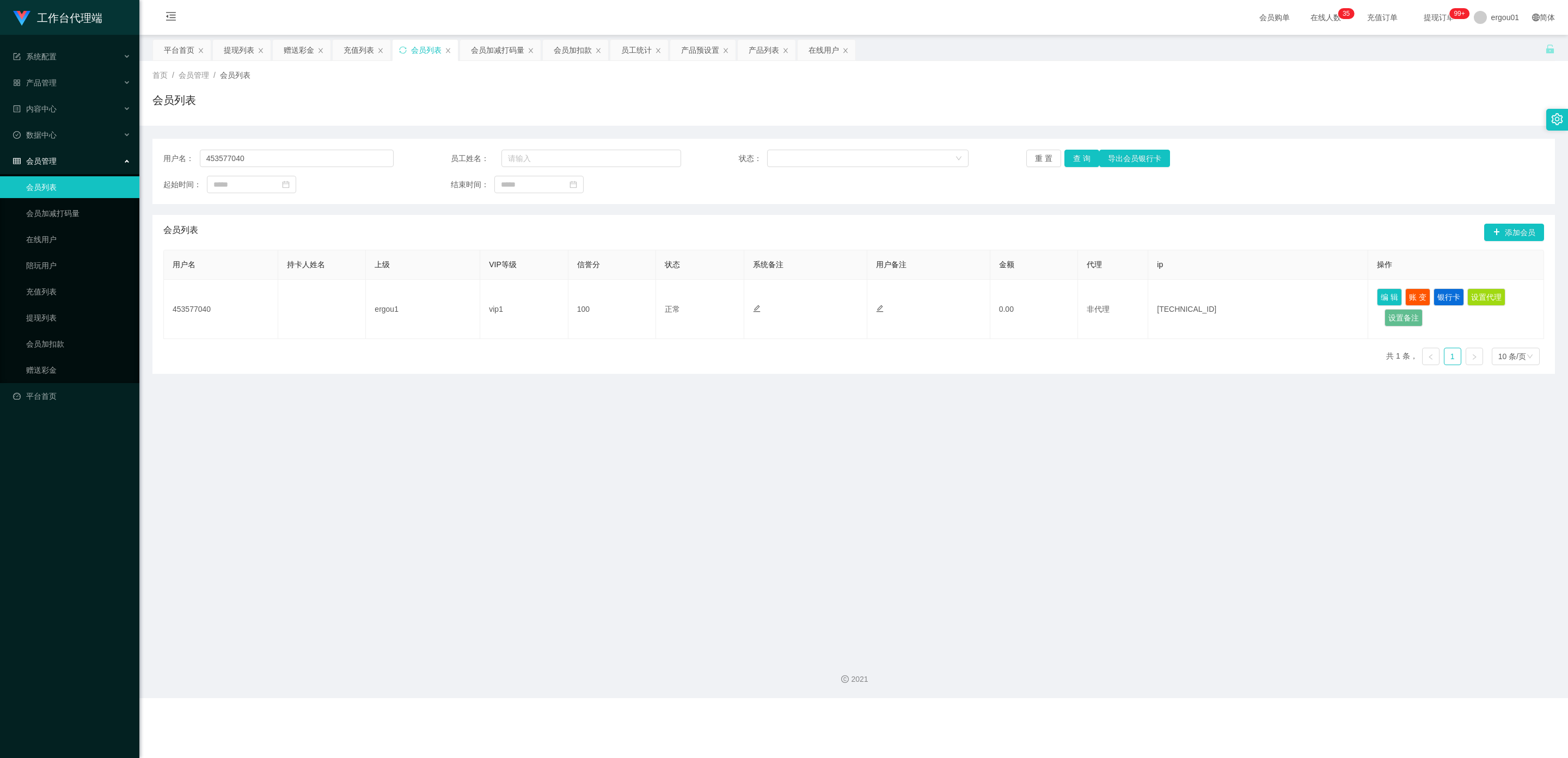
drag, startPoint x: 1372, startPoint y: 472, endPoint x: 1366, endPoint y: 460, distance: 13.4
click at [683, 470] on main "关闭左侧 关闭右侧 关闭其它 刷新页面 平台首页 提现列表 赠送彩金 充值列表 会员列表 会员加减打码量 会员加扣款 员工统计 产品预设置 产品列表 在线用户…" at bounding box center [853, 341] width 1429 height 613
click at [75, 204] on link "会员加减打码量" at bounding box center [79, 213] width 104 height 22
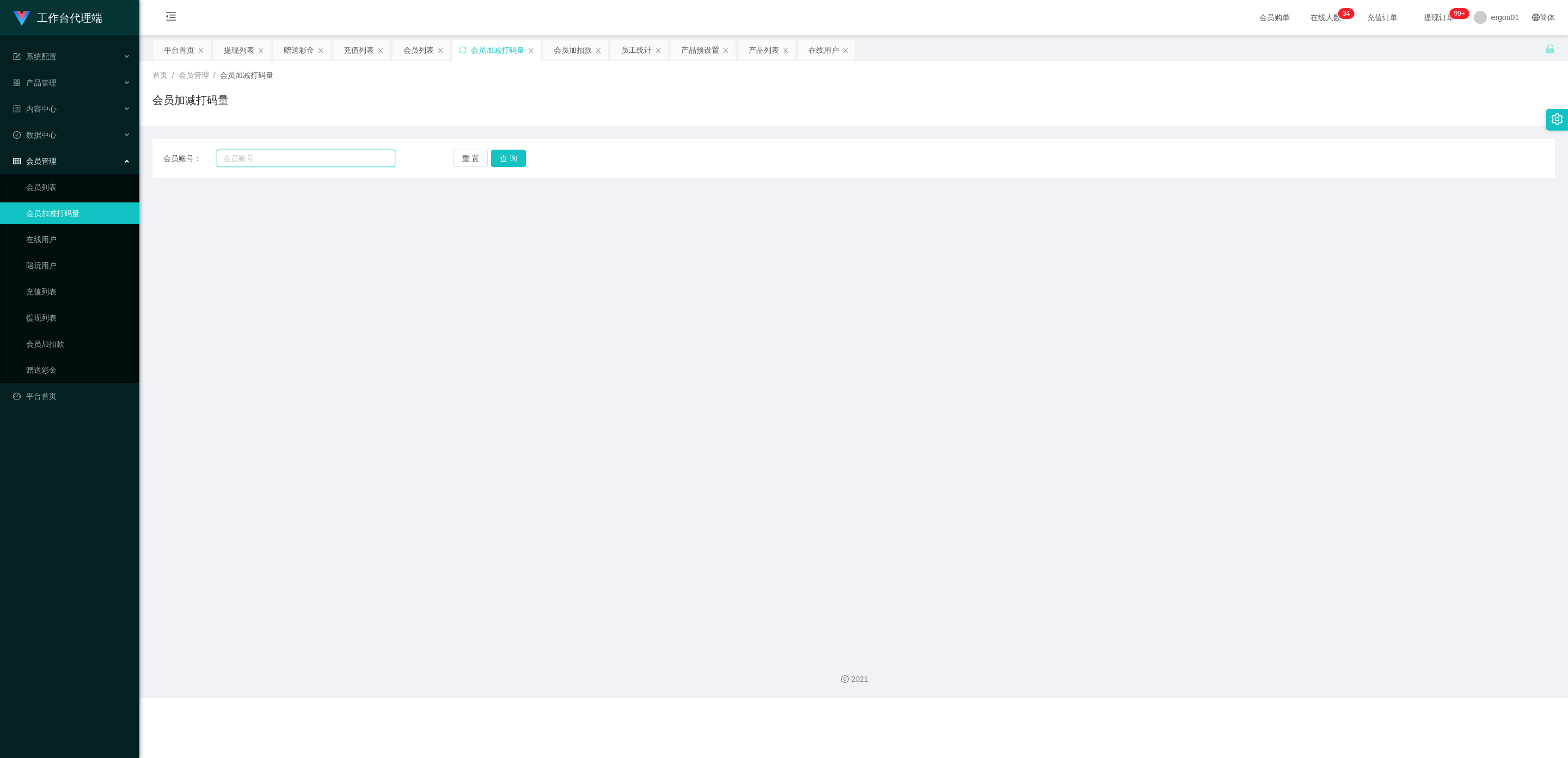
click at [285, 157] on input "text" at bounding box center [306, 158] width 179 height 17
paste input "453577040"
type input "453577040"
click at [506, 155] on button "查 询" at bounding box center [508, 158] width 35 height 17
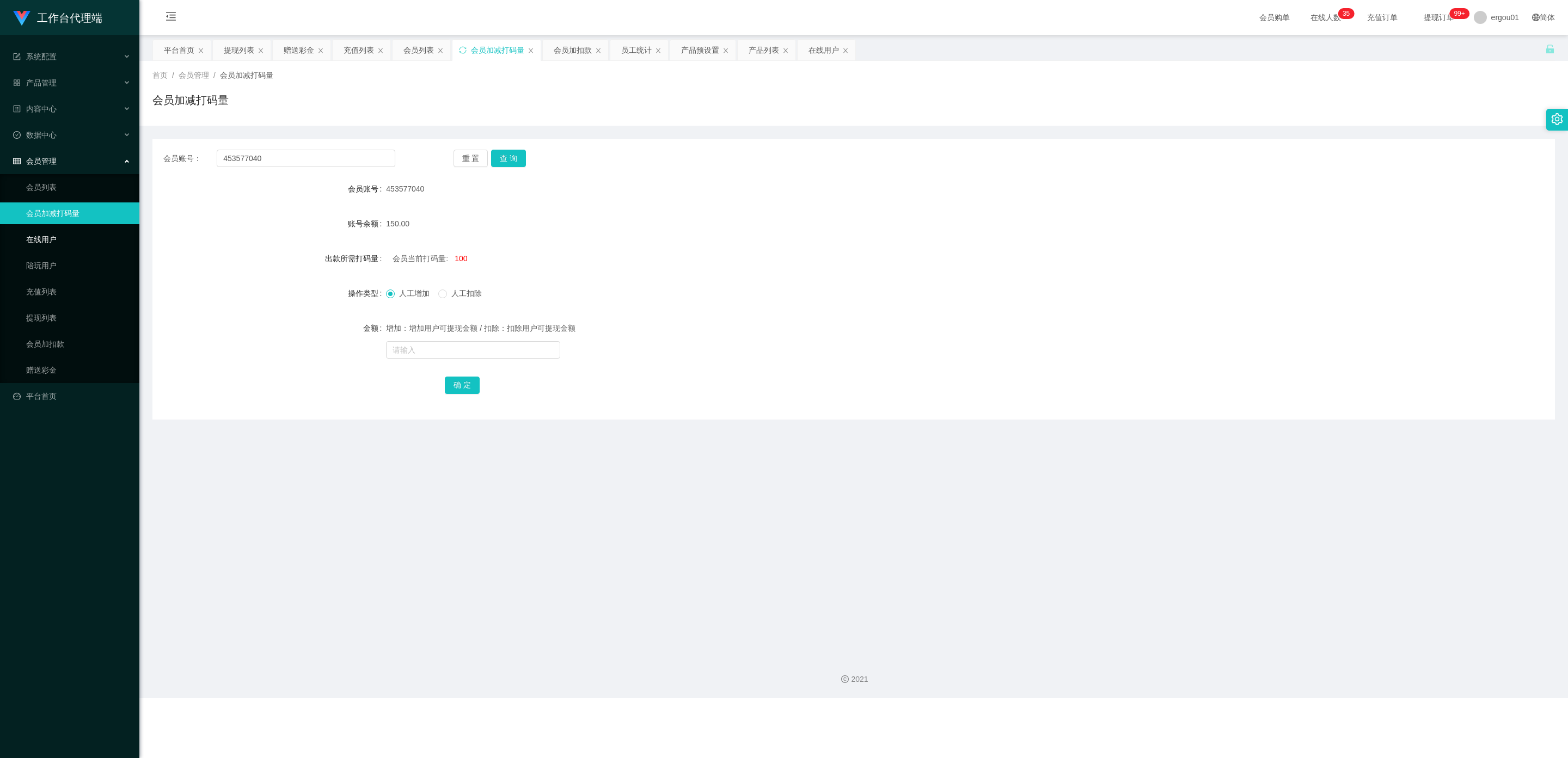
click at [47, 239] on link "在线用户" at bounding box center [79, 239] width 104 height 22
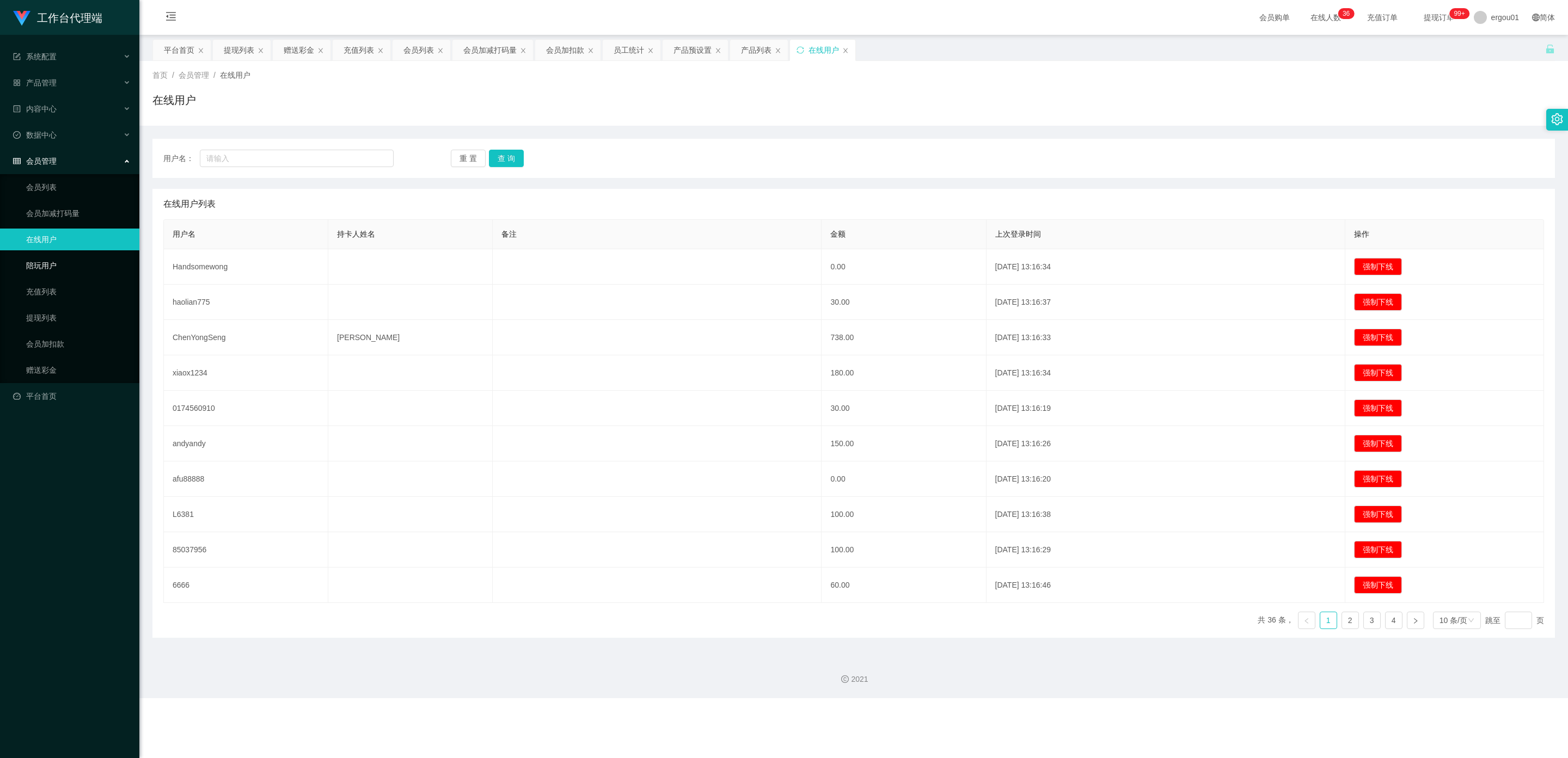
click at [54, 255] on link "陪玩用户" at bounding box center [79, 266] width 104 height 22
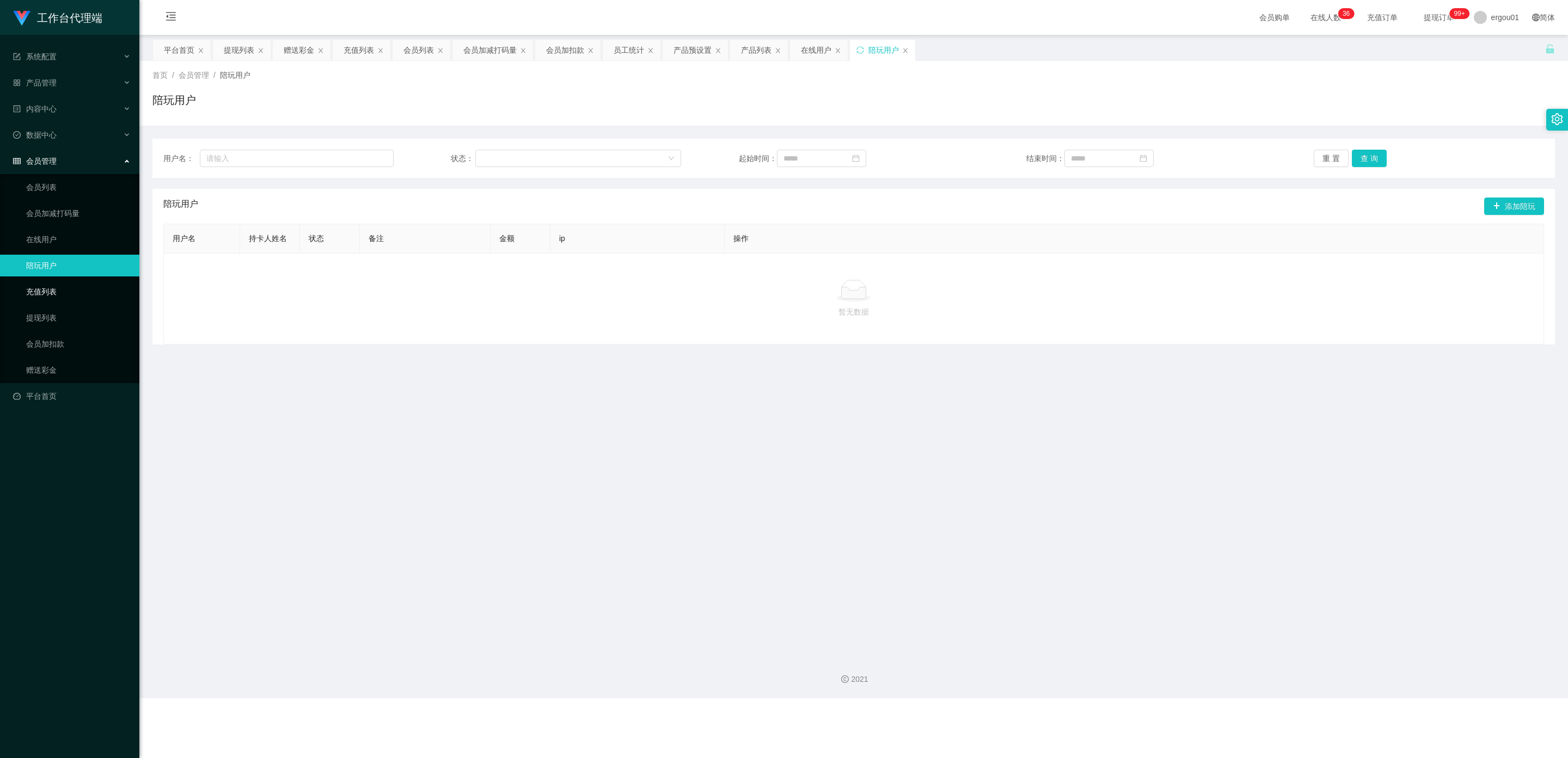
click at [54, 288] on link "充值列表" at bounding box center [79, 292] width 104 height 22
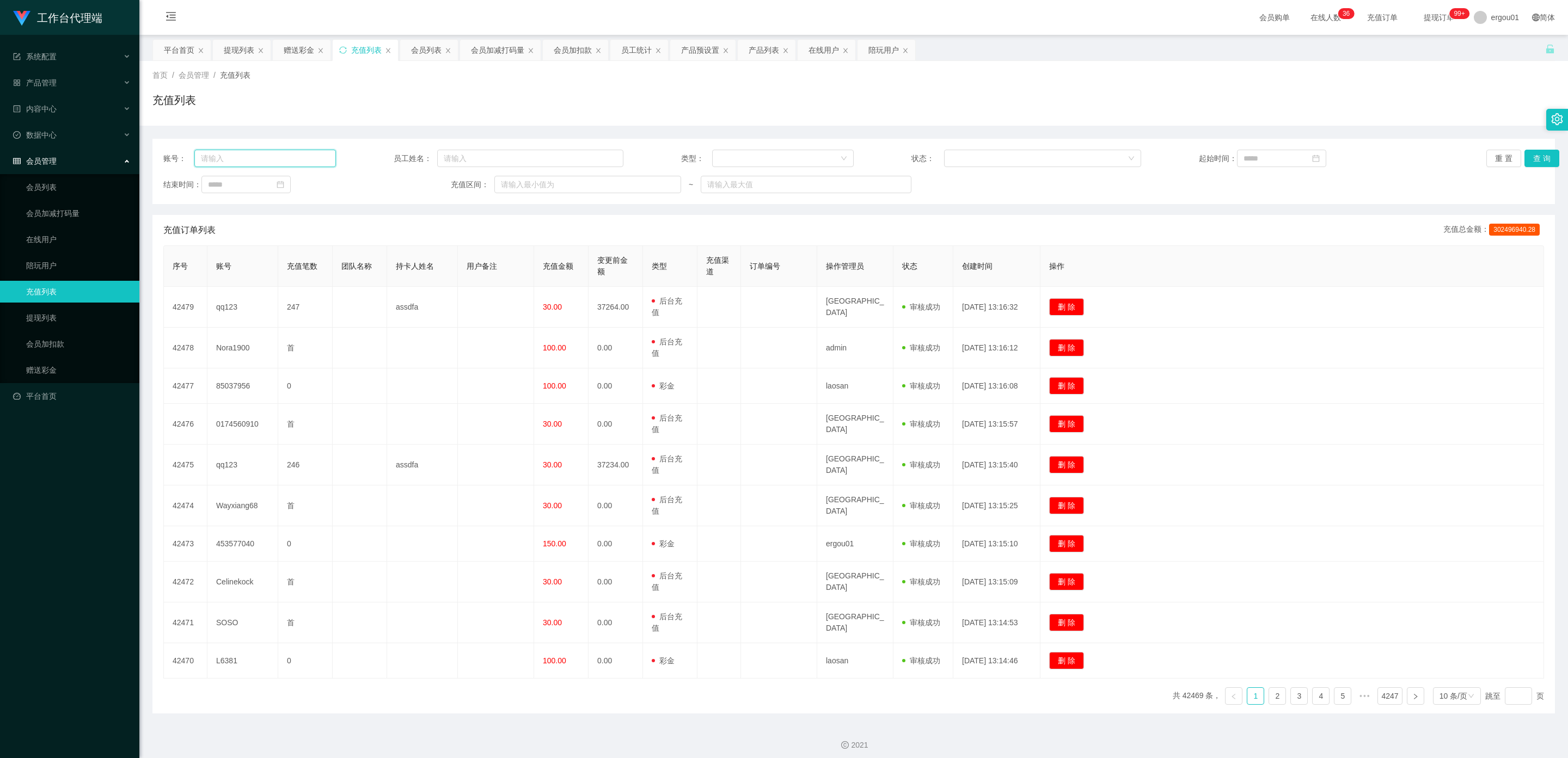
drag, startPoint x: 252, startPoint y: 162, endPoint x: 266, endPoint y: 166, distance: 14.6
click at [252, 162] on input "text" at bounding box center [265, 158] width 142 height 17
paste input "453577040"
type input "453577040"
click at [683, 157] on button "查 询" at bounding box center [1542, 158] width 35 height 17
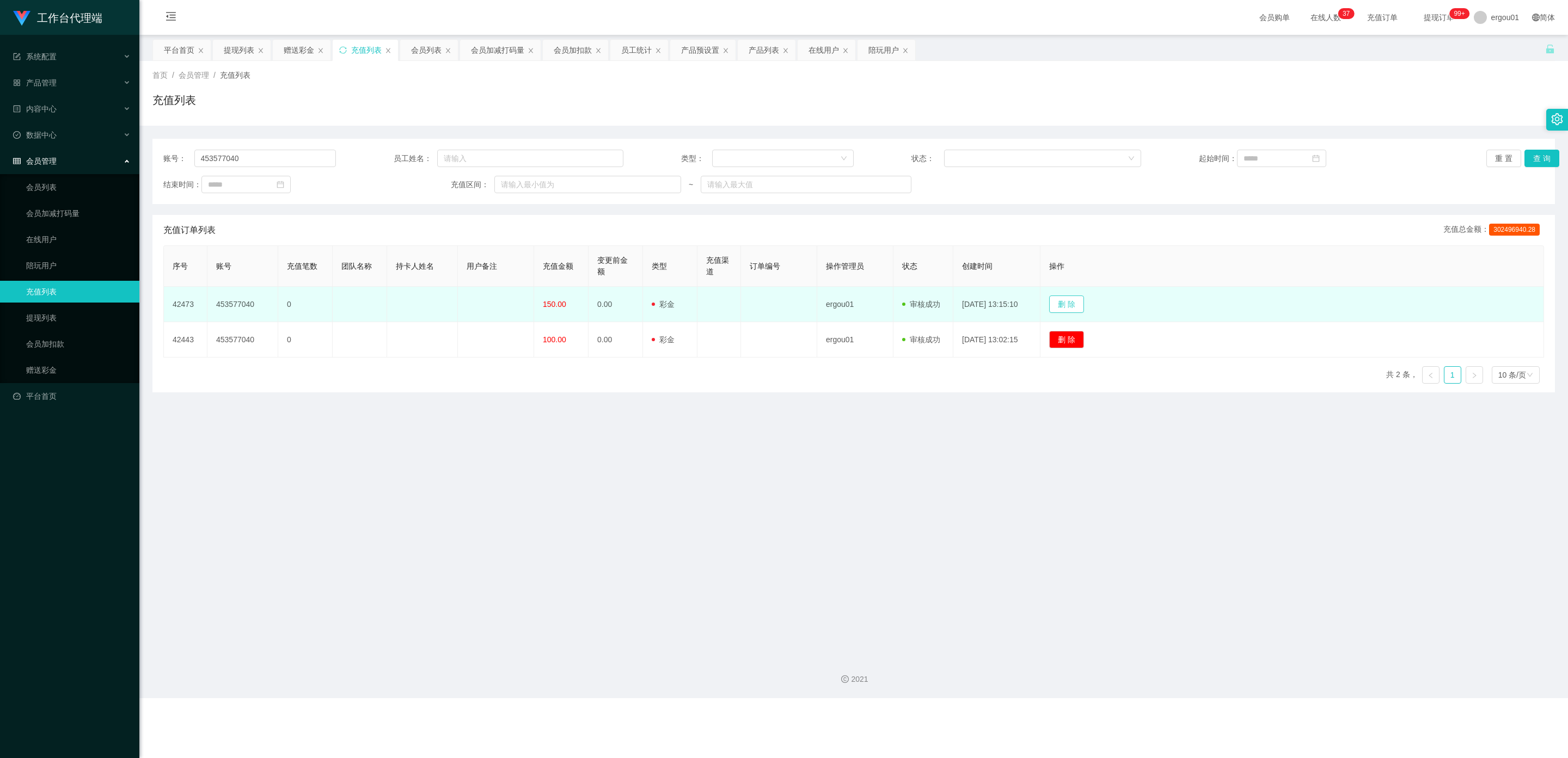
click at [683, 307] on button "删 除" at bounding box center [1066, 304] width 35 height 17
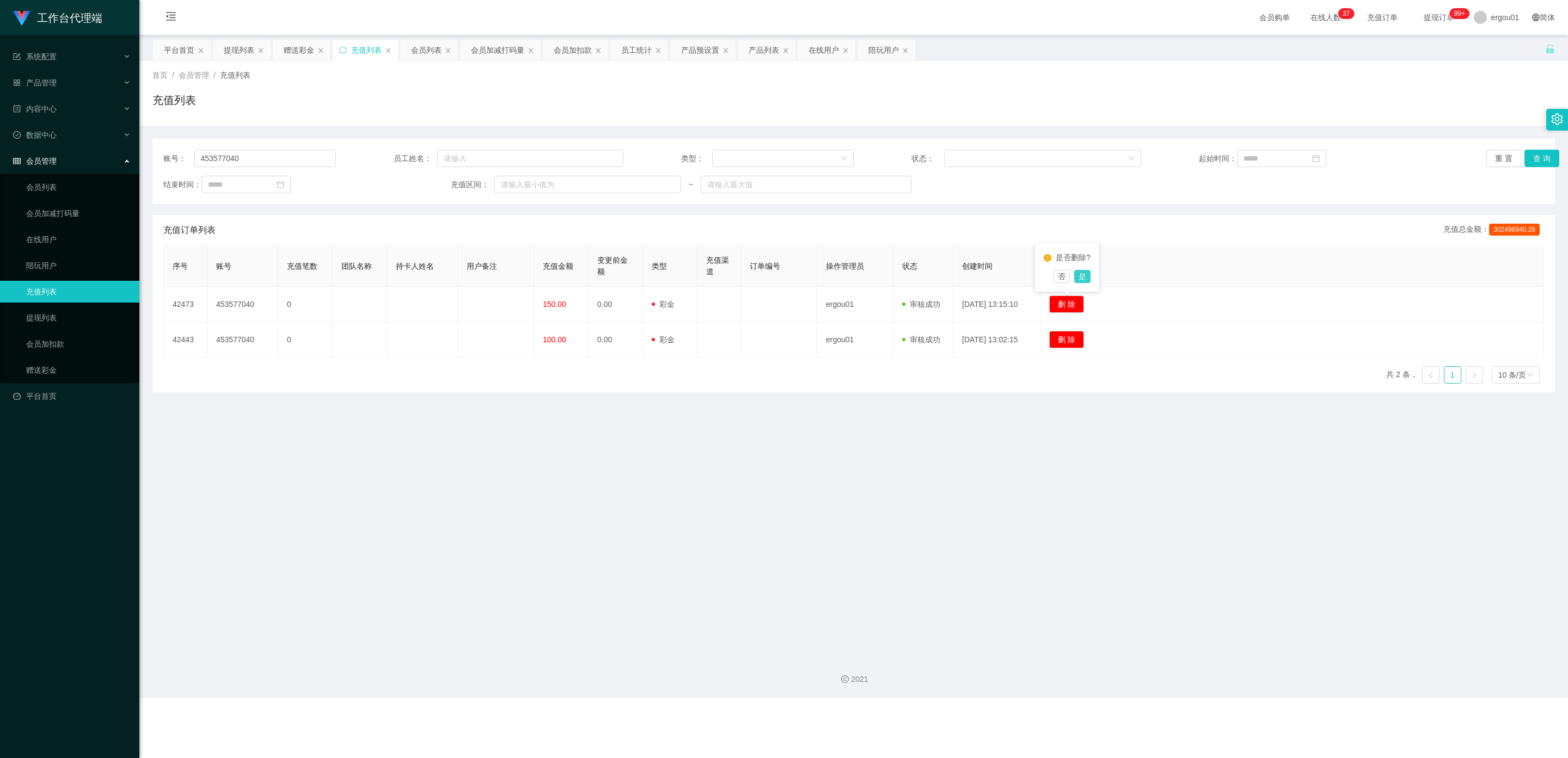
click at [683, 278] on button "是" at bounding box center [1082, 276] width 16 height 13
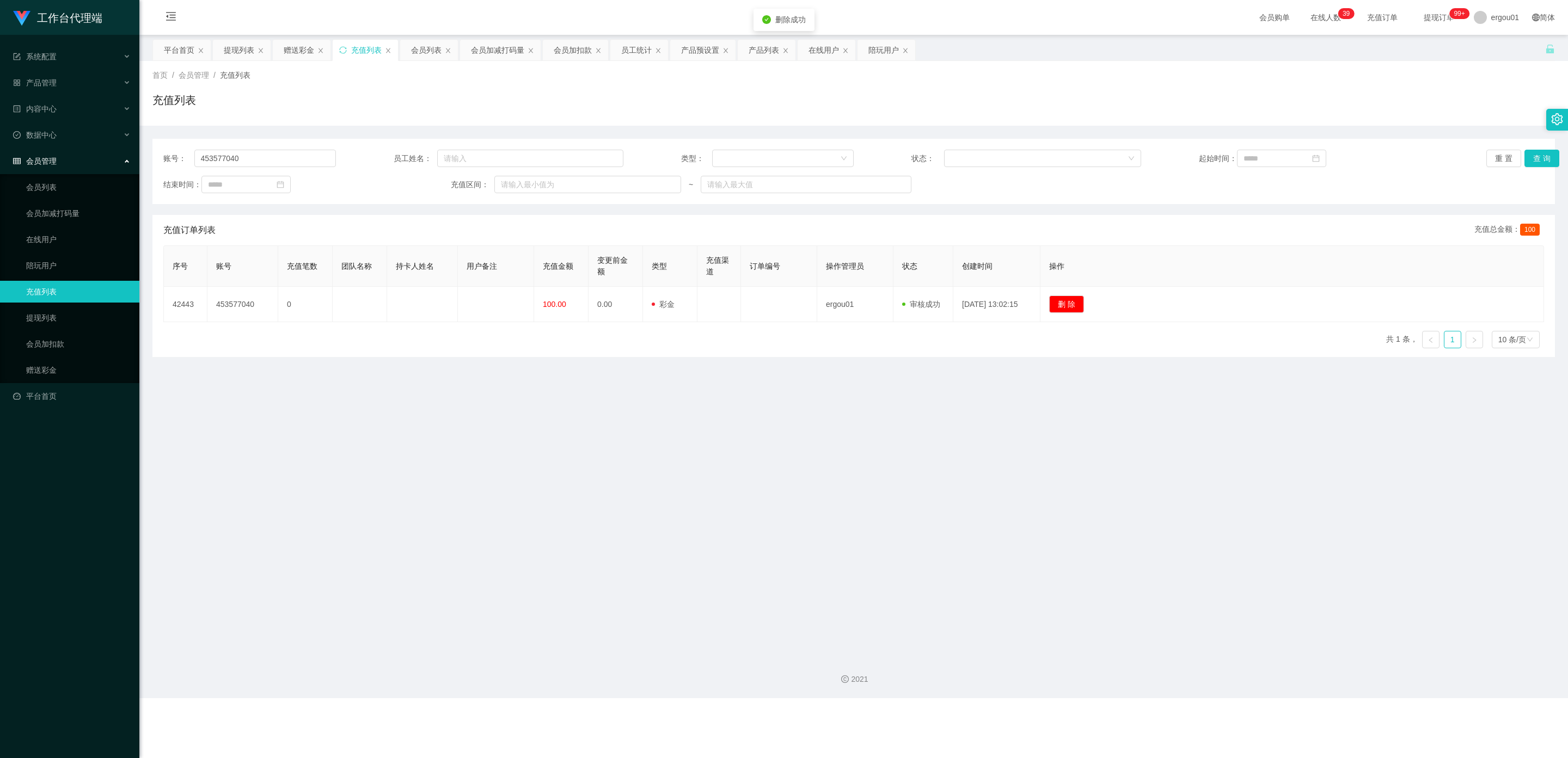
click at [683, 460] on main "关闭左侧 关闭右侧 关闭其它 刷新页面 平台首页 提现列表 赠送彩金 充值列表 会员列表 会员加减打码量 会员加扣款 员工统计 产品预设置 产品列表 在线用户…" at bounding box center [853, 341] width 1429 height 613
click at [36, 307] on link "提现列表" at bounding box center [79, 318] width 104 height 22
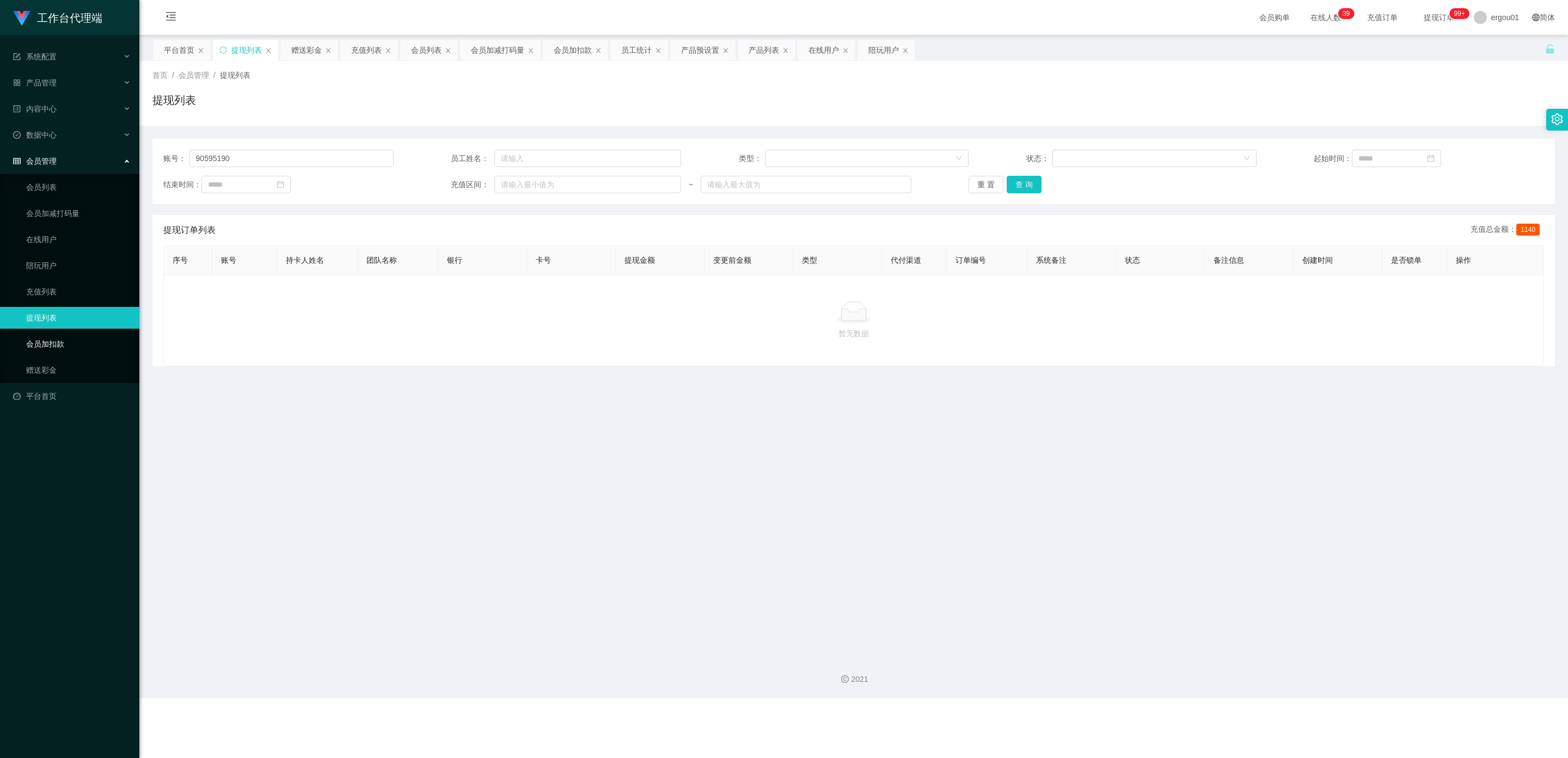
click at [48, 333] on link "会员加扣款" at bounding box center [79, 344] width 104 height 22
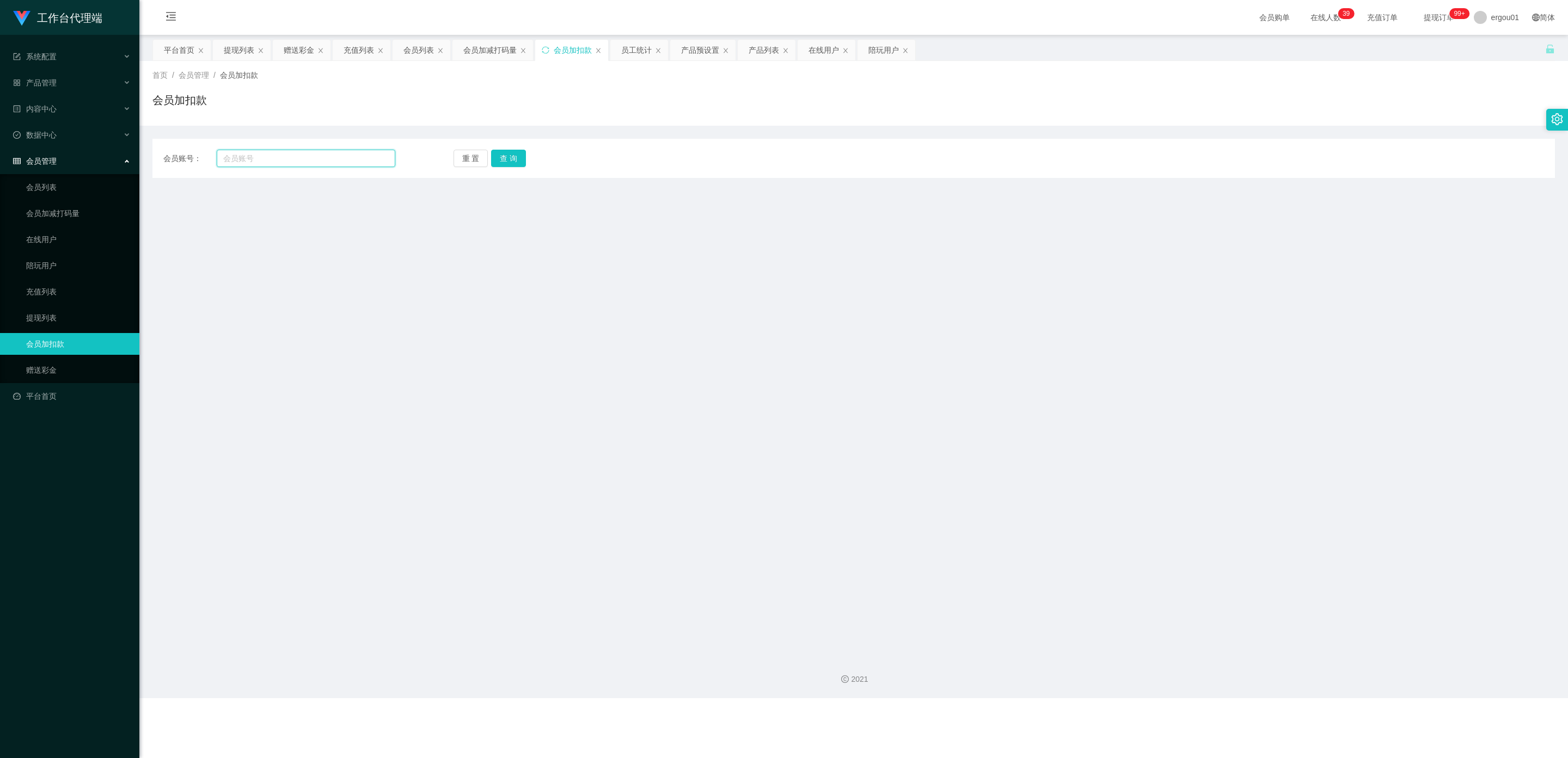
click at [275, 160] on input "text" at bounding box center [306, 158] width 179 height 17
paste input "453577040"
type input "453577040"
click at [520, 157] on button "查 询" at bounding box center [508, 158] width 35 height 17
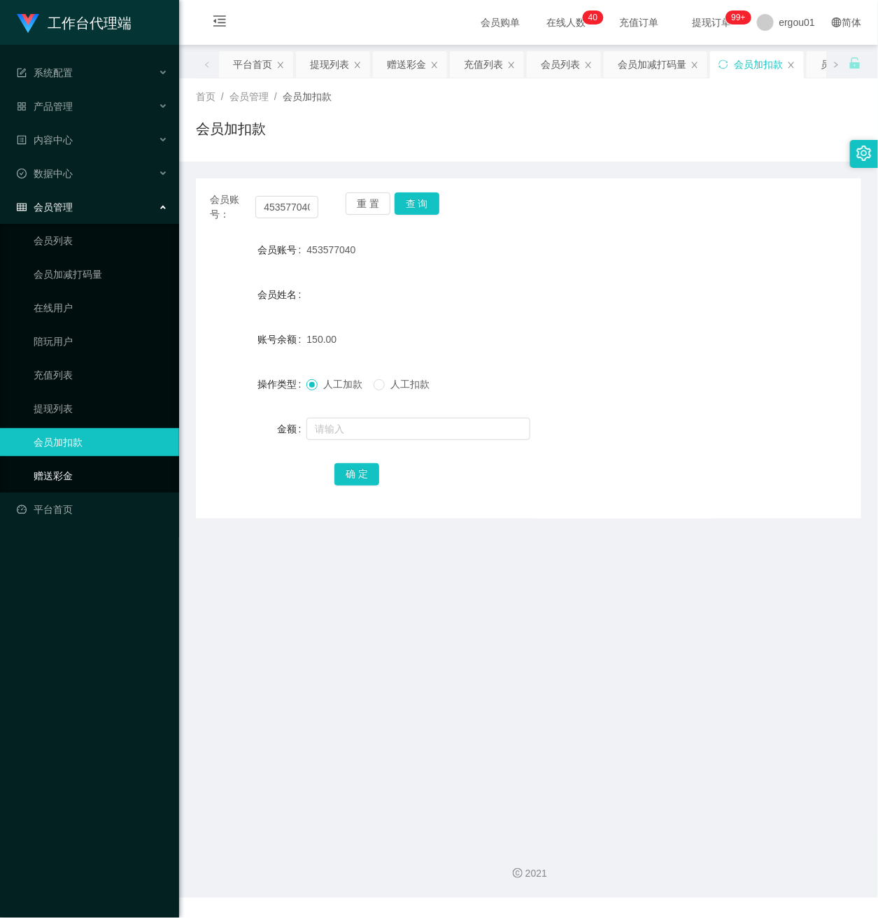
drag, startPoint x: 76, startPoint y: 462, endPoint x: 258, endPoint y: 380, distance: 200.2
click at [78, 462] on link "赠送彩金" at bounding box center [101, 476] width 134 height 28
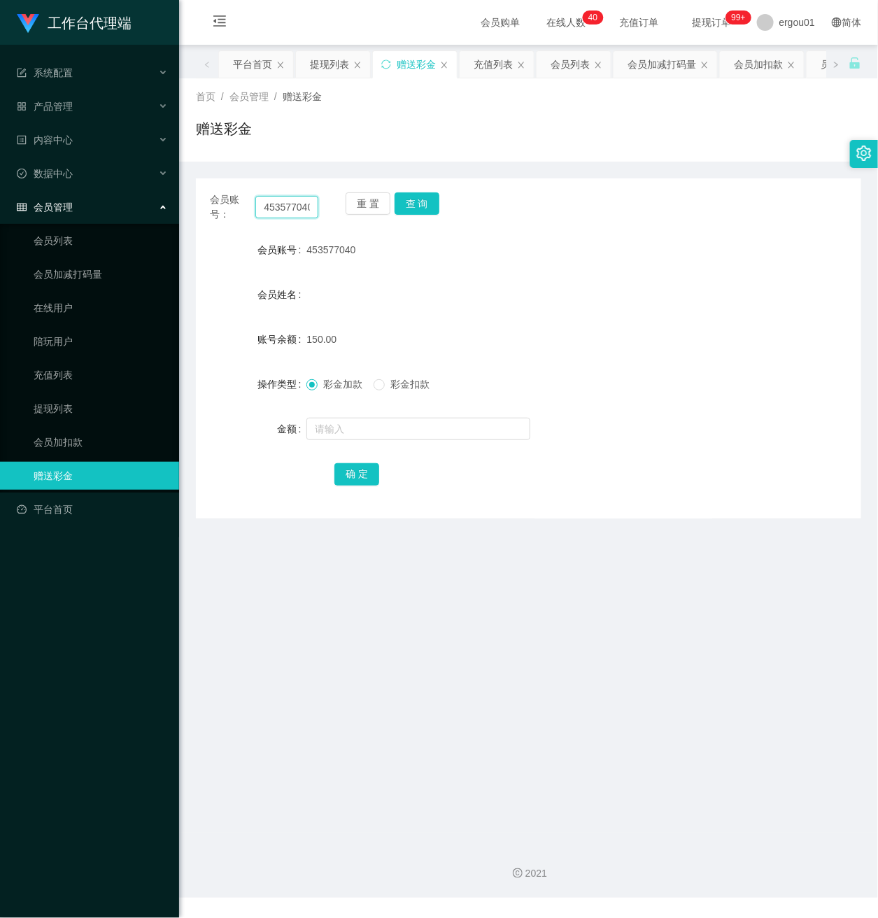
scroll to position [0, 3]
drag, startPoint x: 263, startPoint y: 206, endPoint x: 470, endPoint y: 236, distance: 209.3
click at [470, 236] on div "会员账号： 453577040 重 置 查 询 会员账号 453577040 会员姓名 账号余额 150.00 操作类型 彩金加款 彩金扣款 金额 确 定" at bounding box center [529, 348] width 666 height 340
paste input "9059519"
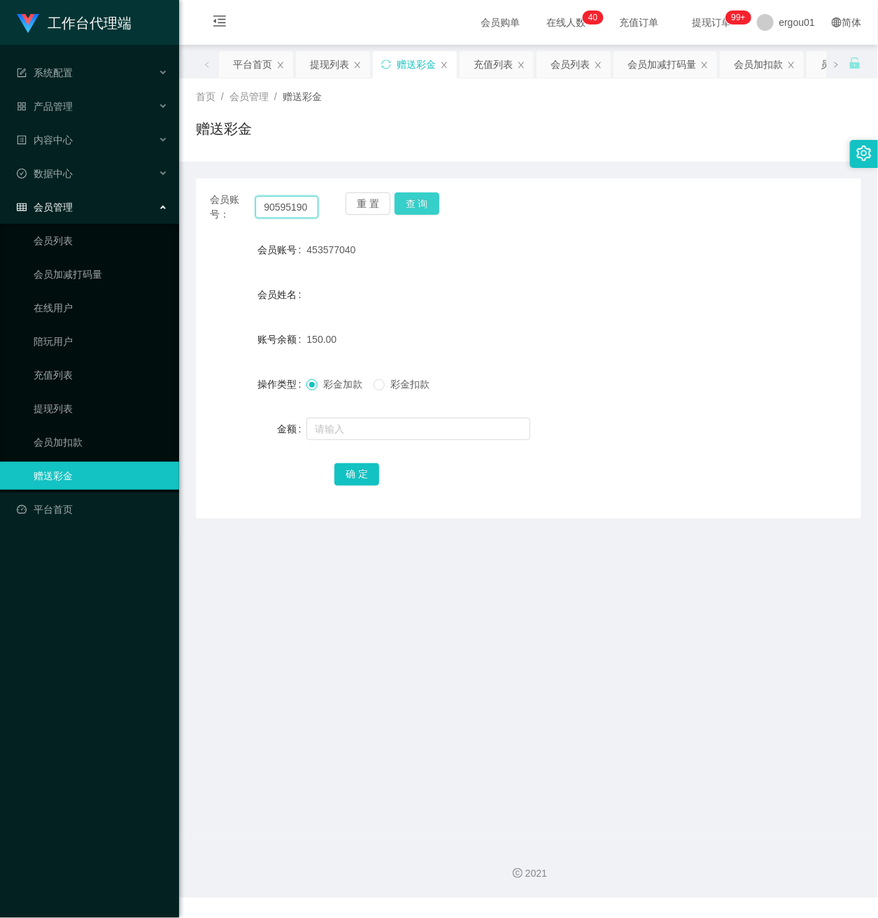
type input "90595190"
click at [418, 194] on button "查 询" at bounding box center [417, 203] width 45 height 22
click at [422, 204] on button "查 询" at bounding box center [417, 203] width 45 height 22
click at [57, 395] on link "提现列表" at bounding box center [101, 409] width 134 height 28
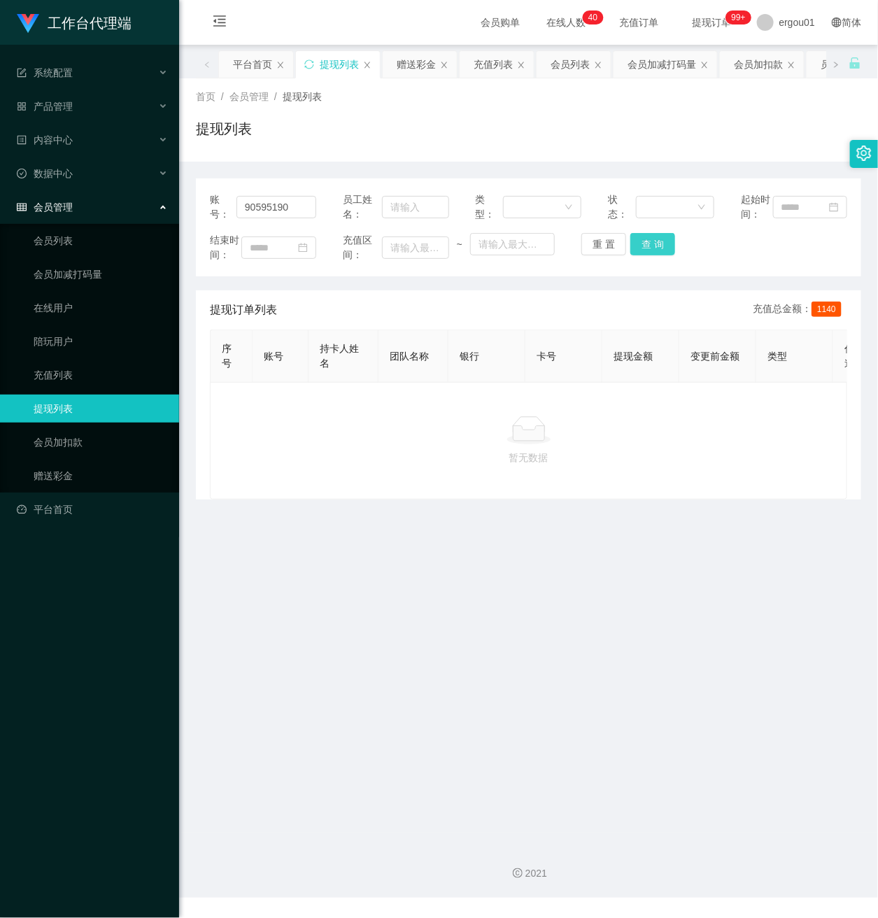
click at [643, 255] on button "查 询" at bounding box center [653, 244] width 45 height 22
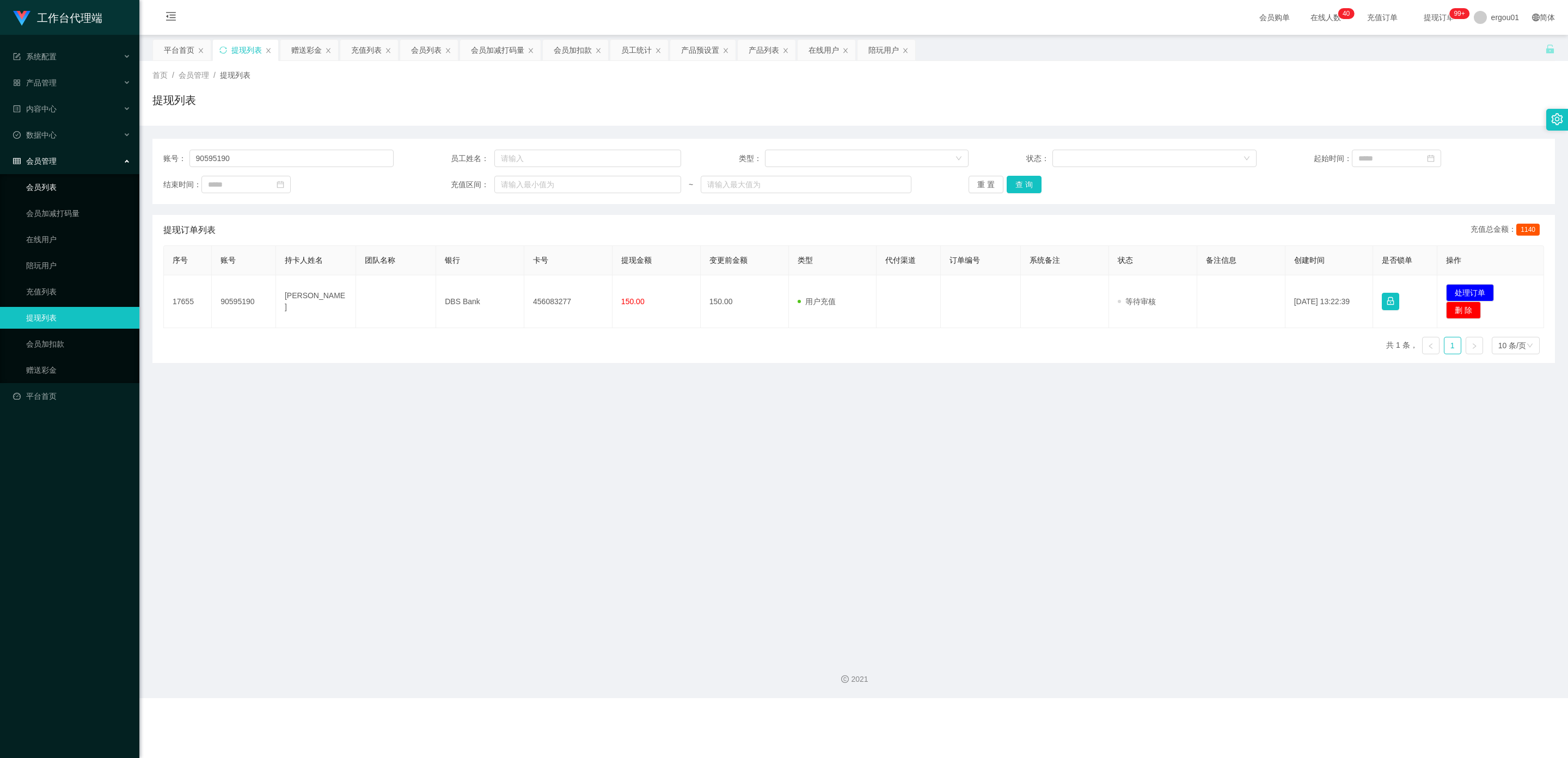
drag, startPoint x: 51, startPoint y: 175, endPoint x: 59, endPoint y: 182, distance: 10.6
click at [50, 176] on link "会员列表" at bounding box center [79, 187] width 104 height 22
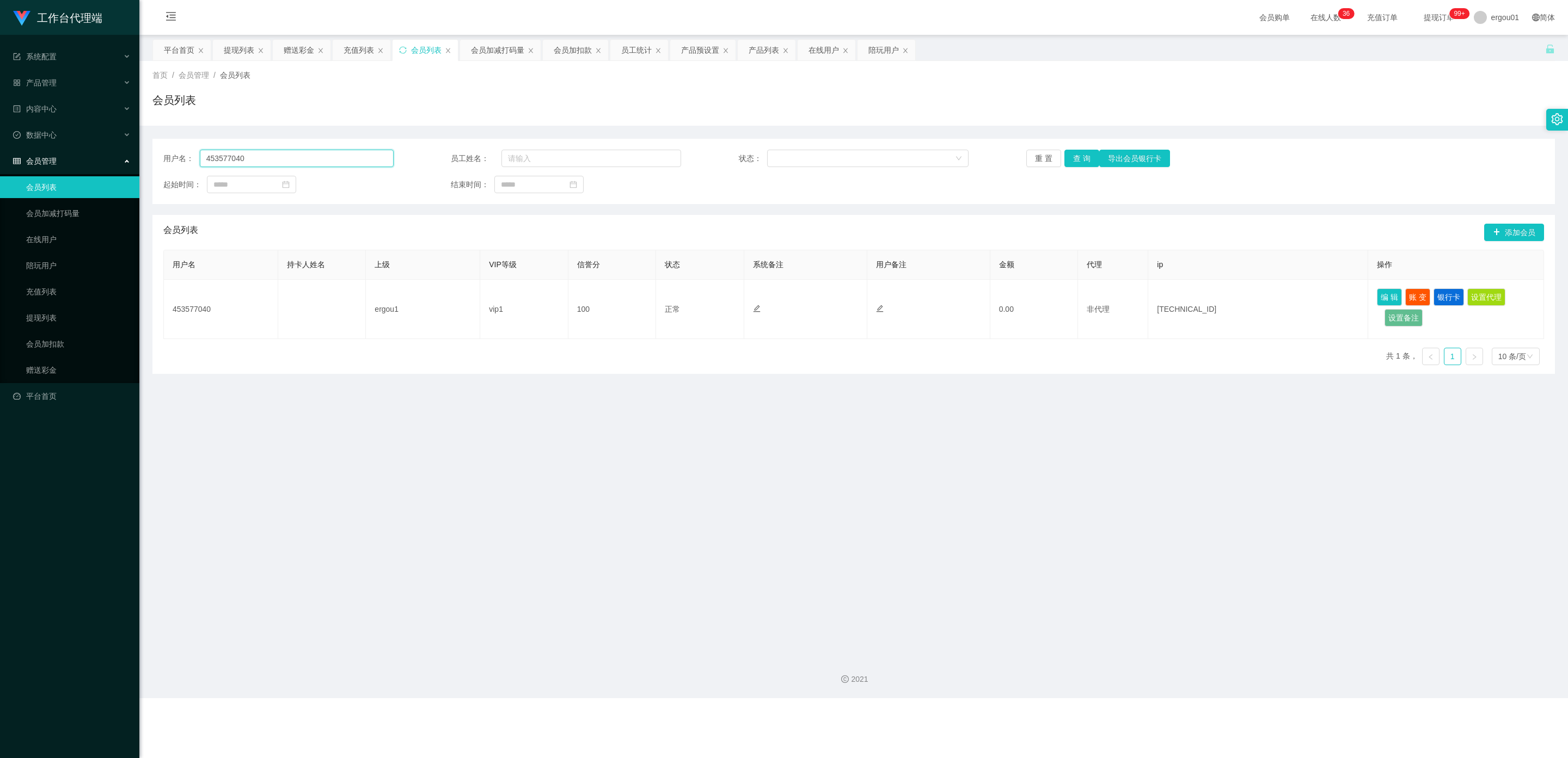
drag, startPoint x: 282, startPoint y: 159, endPoint x: 33, endPoint y: 141, distance: 249.6
click at [33, 141] on section "工作台代理端 系统配置 产品管理 产品列表 产品预设置 开奖记录 注单管理 即时注单 内容中心 数据中心 会员管理 会员列表 会员加减打码量 在线用户 陪玩用…" at bounding box center [784, 349] width 1568 height 698
paste input "9059519"
type input "90595190"
click at [683, 157] on button "查 询" at bounding box center [1081, 158] width 35 height 17
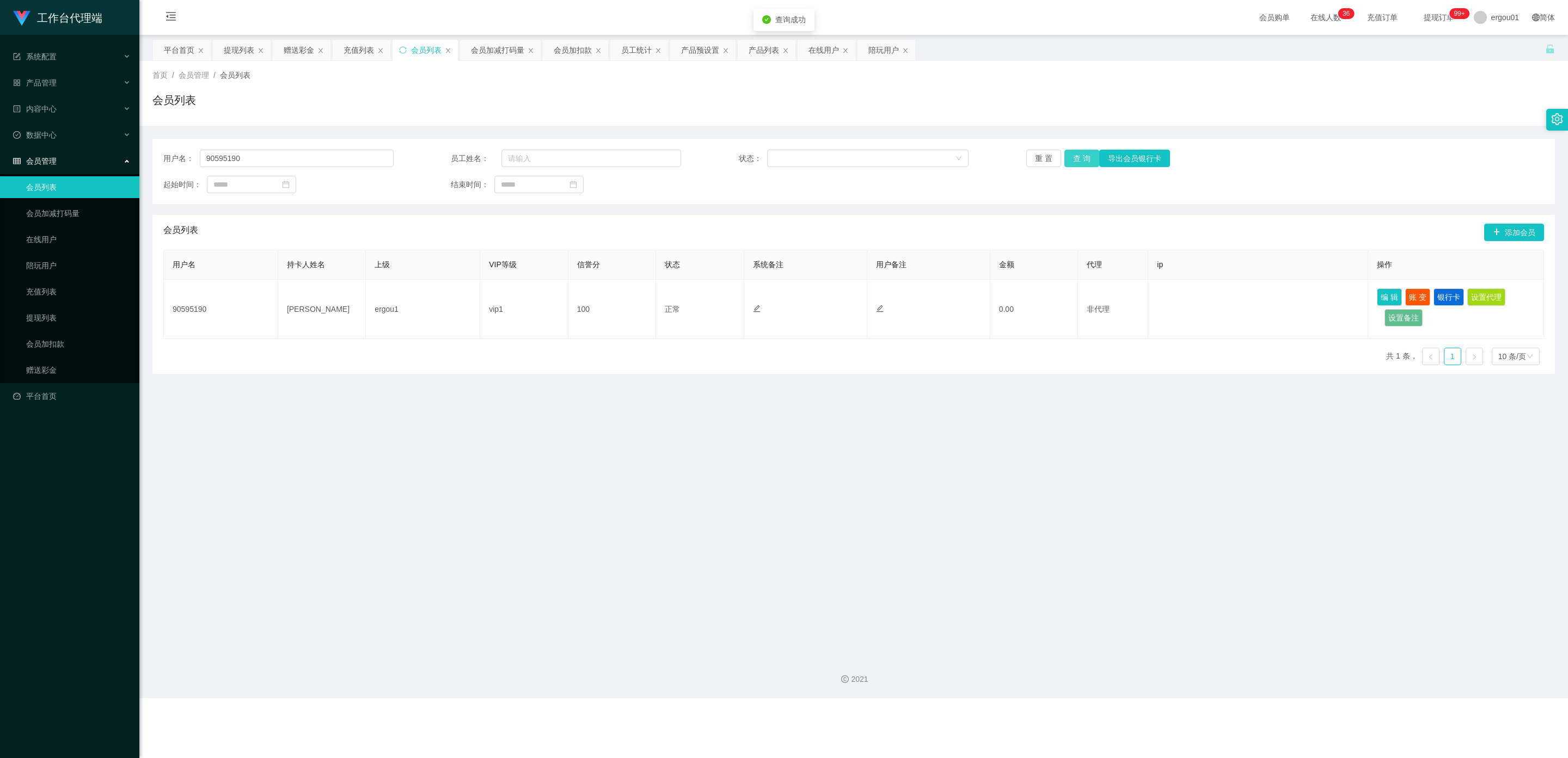
click at [683, 155] on button "查 询" at bounding box center [1081, 158] width 35 height 17
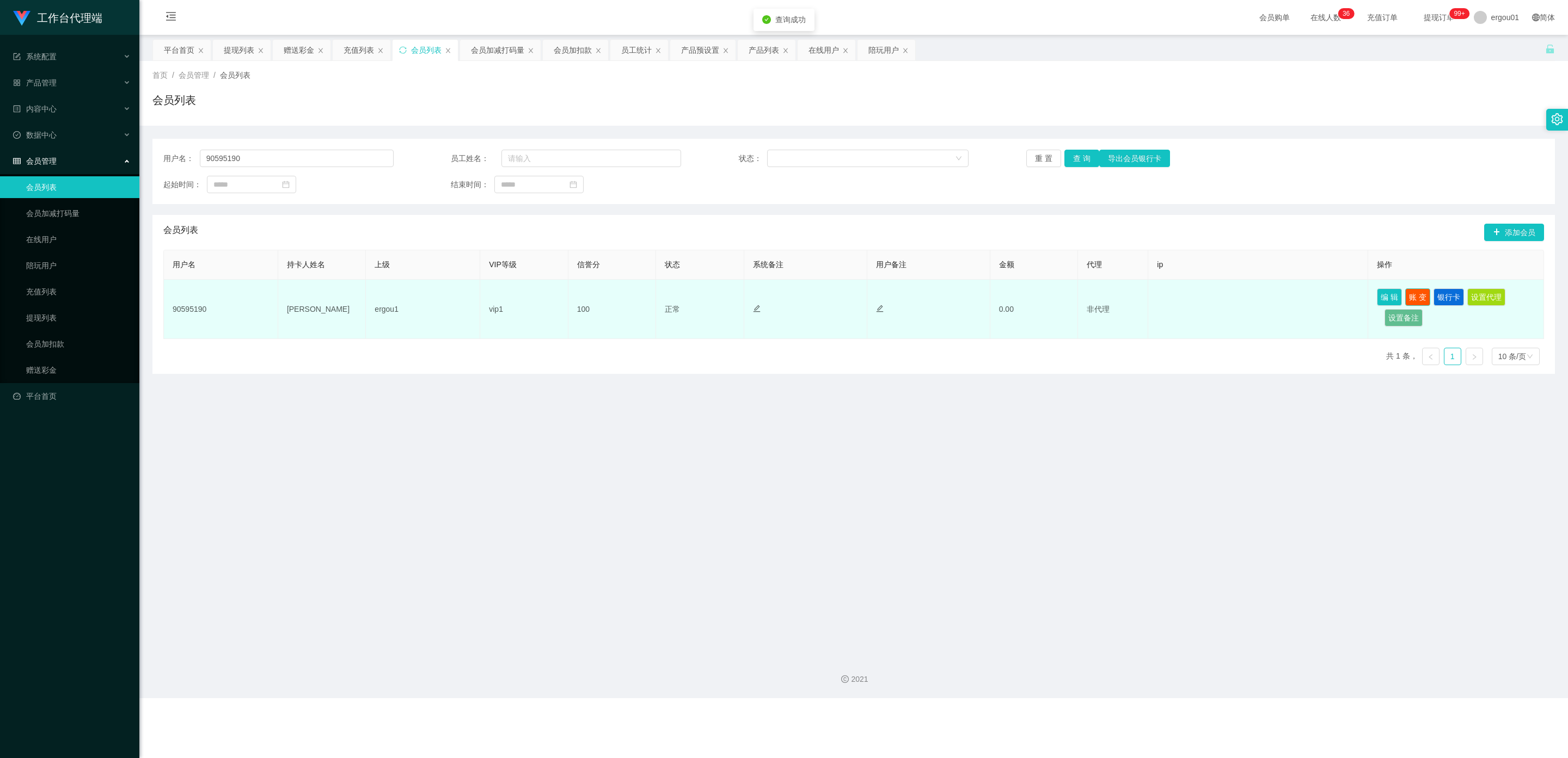
click at [683, 296] on button "账 变" at bounding box center [1418, 297] width 25 height 17
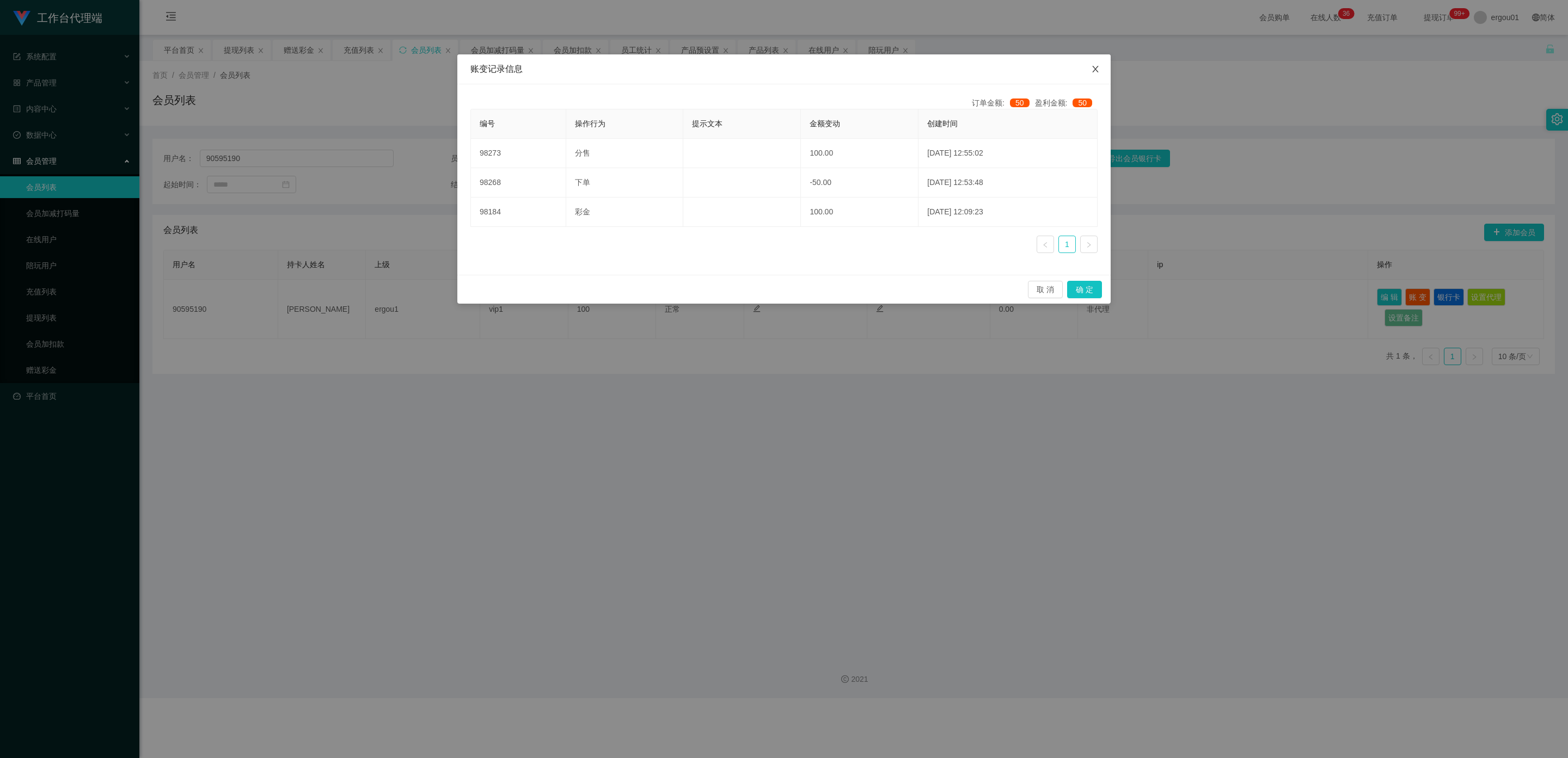
click at [683, 69] on icon "图标: close" at bounding box center [1095, 68] width 9 height 9
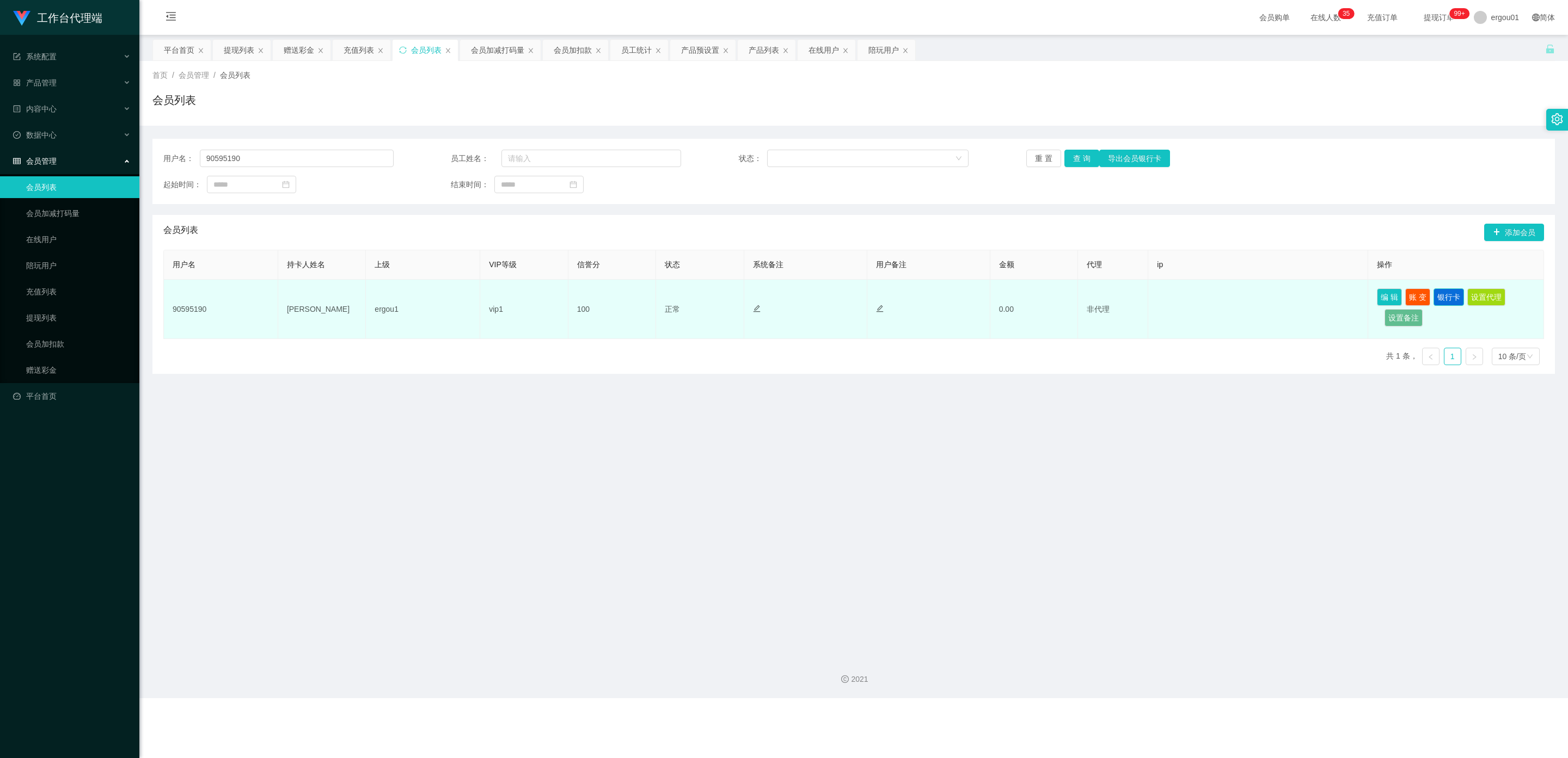
click at [683, 293] on button "银行卡" at bounding box center [1448, 297] width 30 height 17
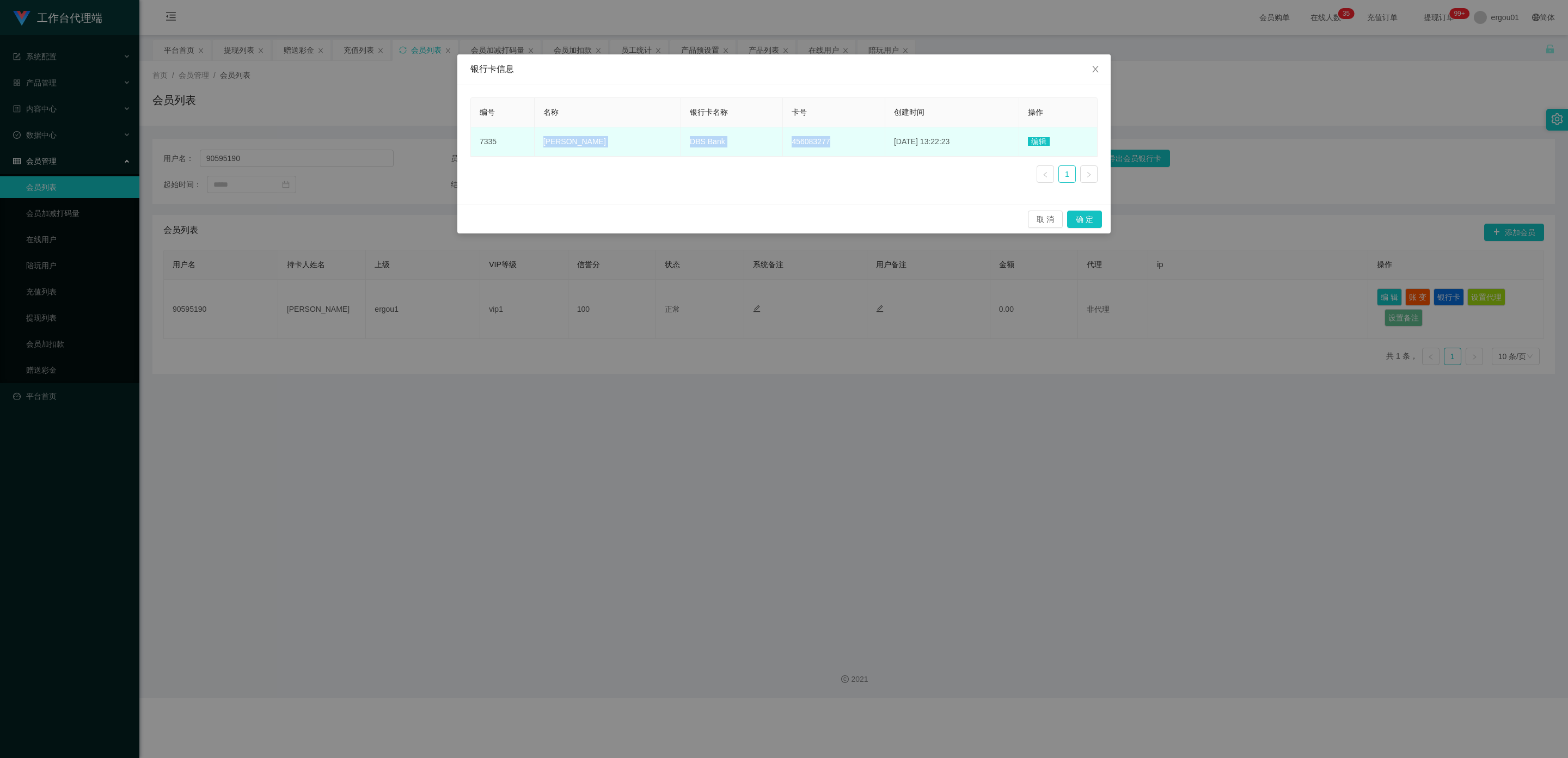
drag, startPoint x: 828, startPoint y: 141, endPoint x: 541, endPoint y: 149, distance: 287.1
click at [541, 149] on tr "7335 FOO YING XUAN DBS Bank 456083277 2025-08-27 13:22:23 编辑" at bounding box center [784, 142] width 627 height 30
copy tr "FOO YING XUAN DBS Bank 456083277"
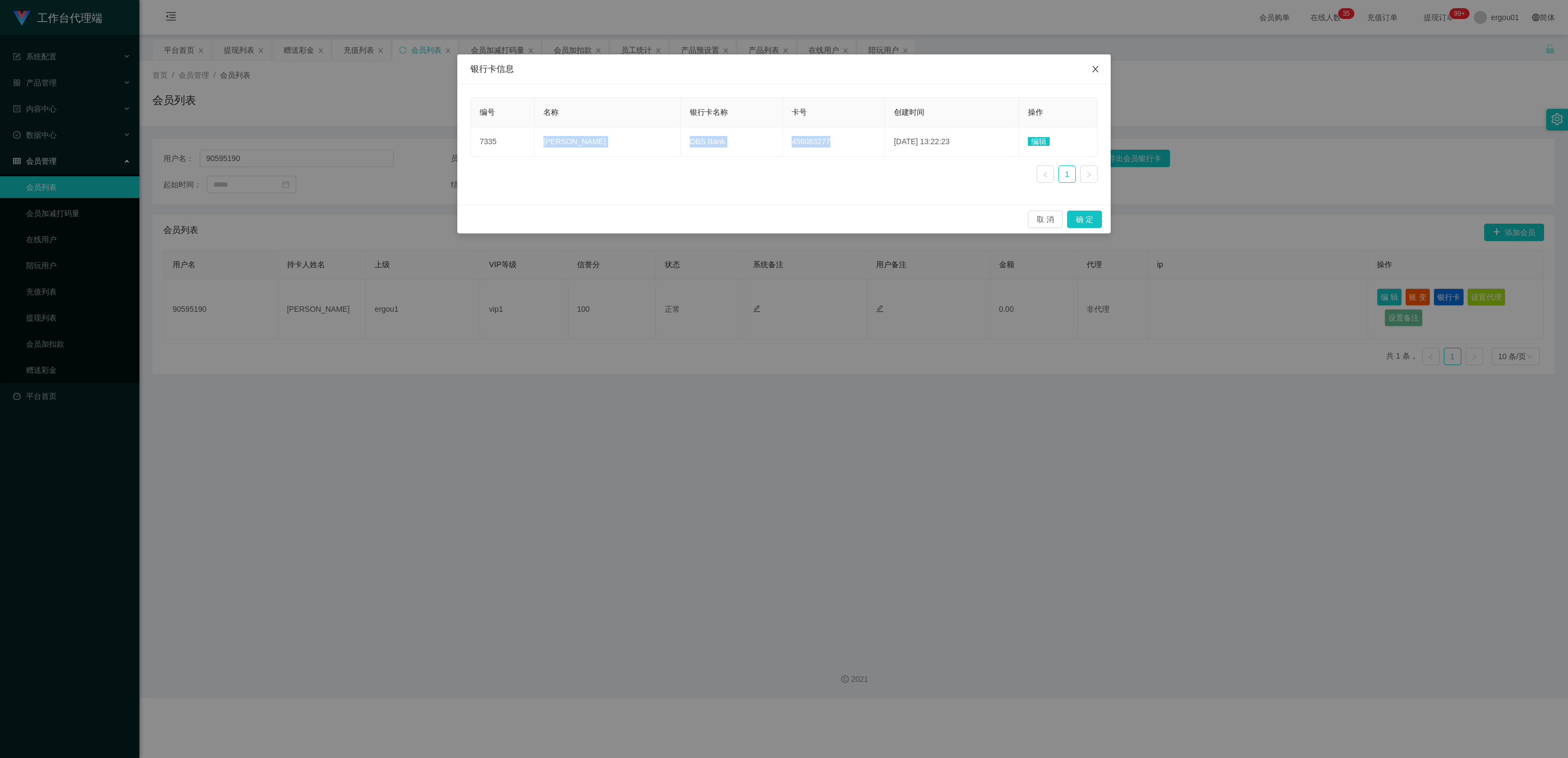
click at [683, 68] on icon "图标: close" at bounding box center [1095, 68] width 9 height 9
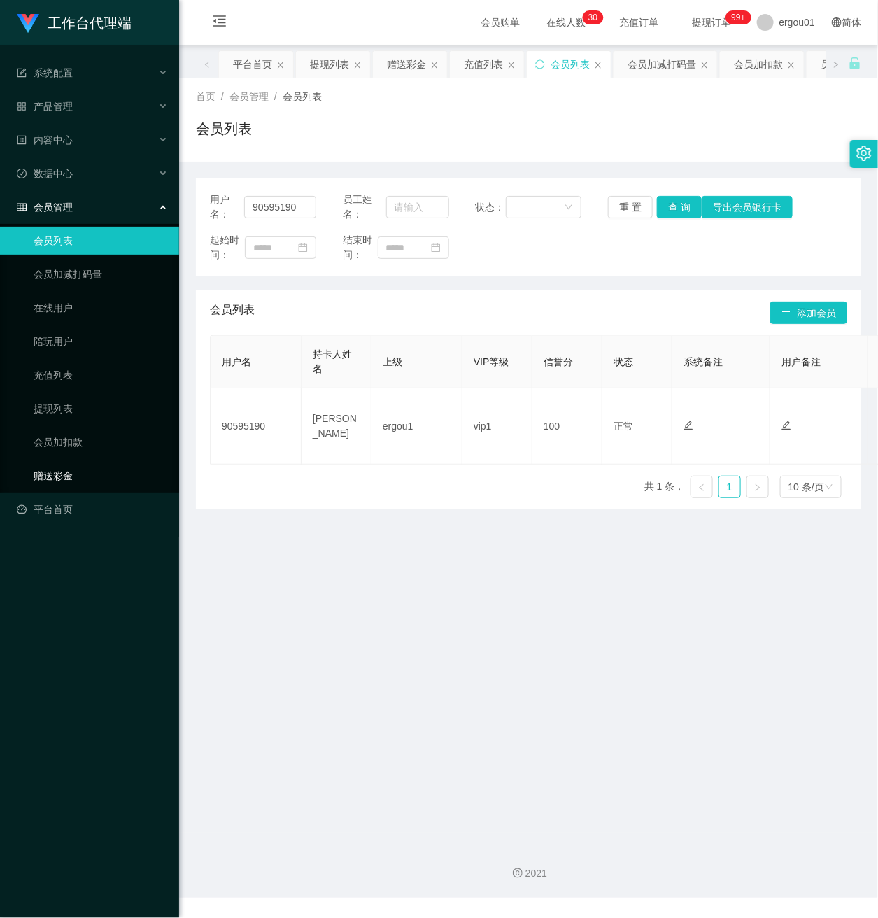
click at [59, 462] on link "赠送彩金" at bounding box center [101, 476] width 134 height 28
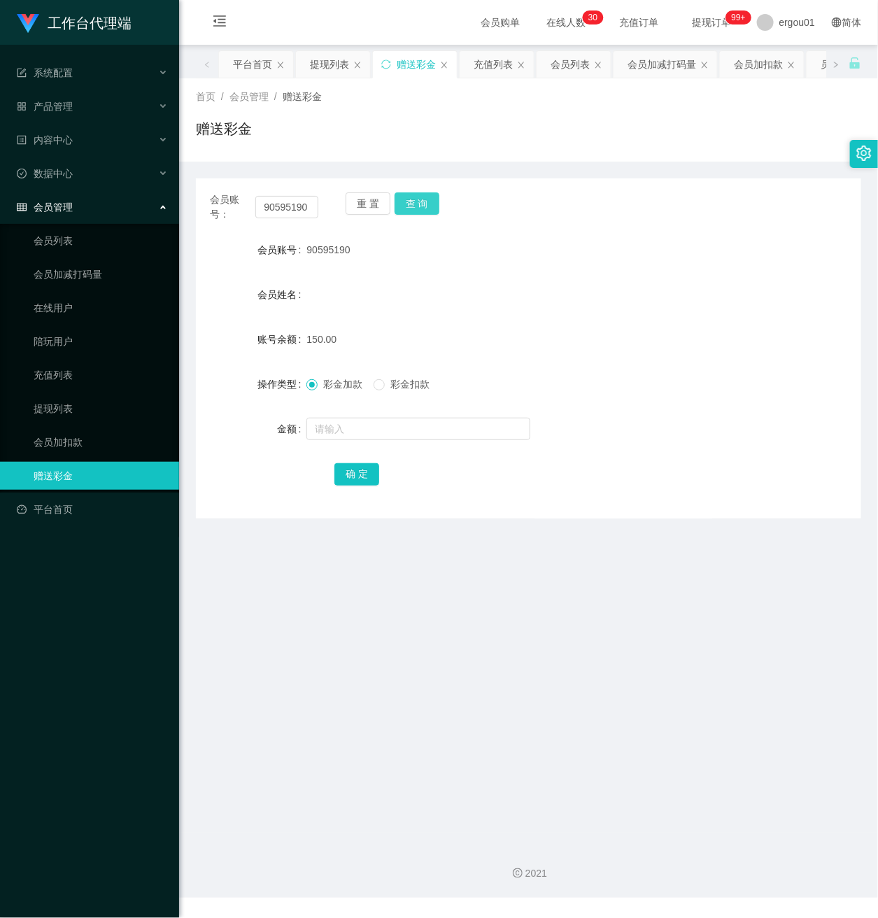
click at [422, 202] on button "查 询" at bounding box center [417, 203] width 45 height 22
drag, startPoint x: 275, startPoint y: 210, endPoint x: 527, endPoint y: 231, distance: 252.9
click at [519, 229] on div "会员账号： 90595190 重 置 查 询 会员账号 90595190 会员姓名 FOO YING XUAN 账号余额 0.00 操作类型 彩金加款 彩金扣…" at bounding box center [529, 348] width 666 height 340
paste input "45357704"
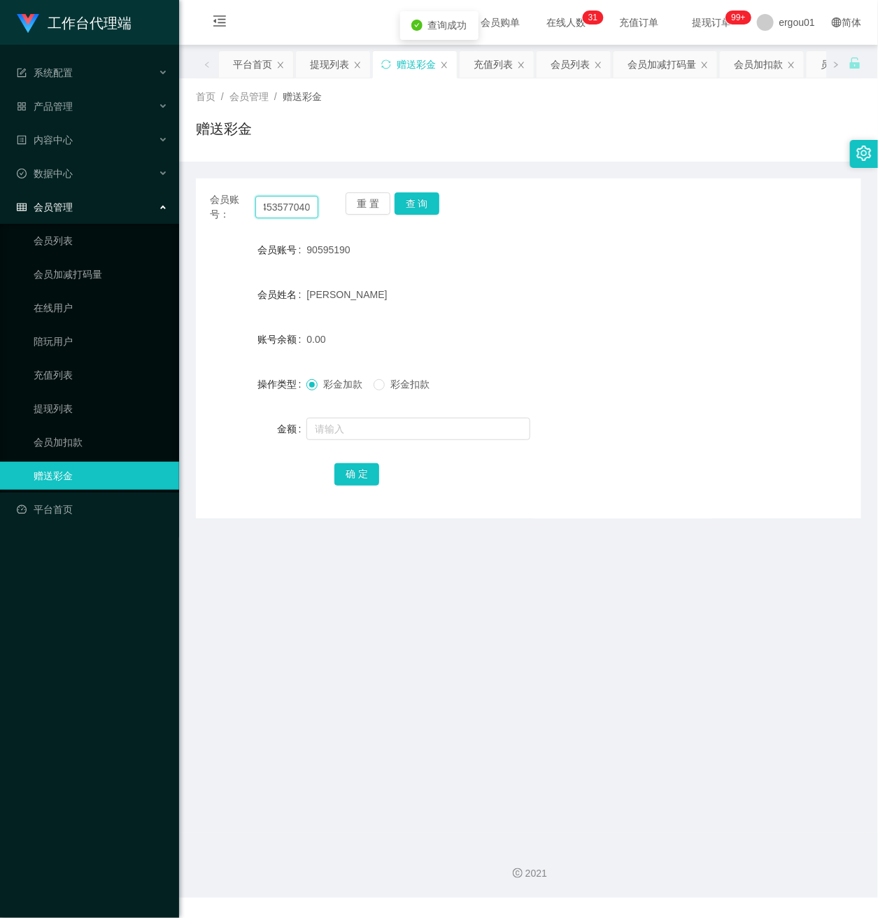
type input "453577040"
click at [408, 202] on button "查 询" at bounding box center [417, 203] width 45 height 22
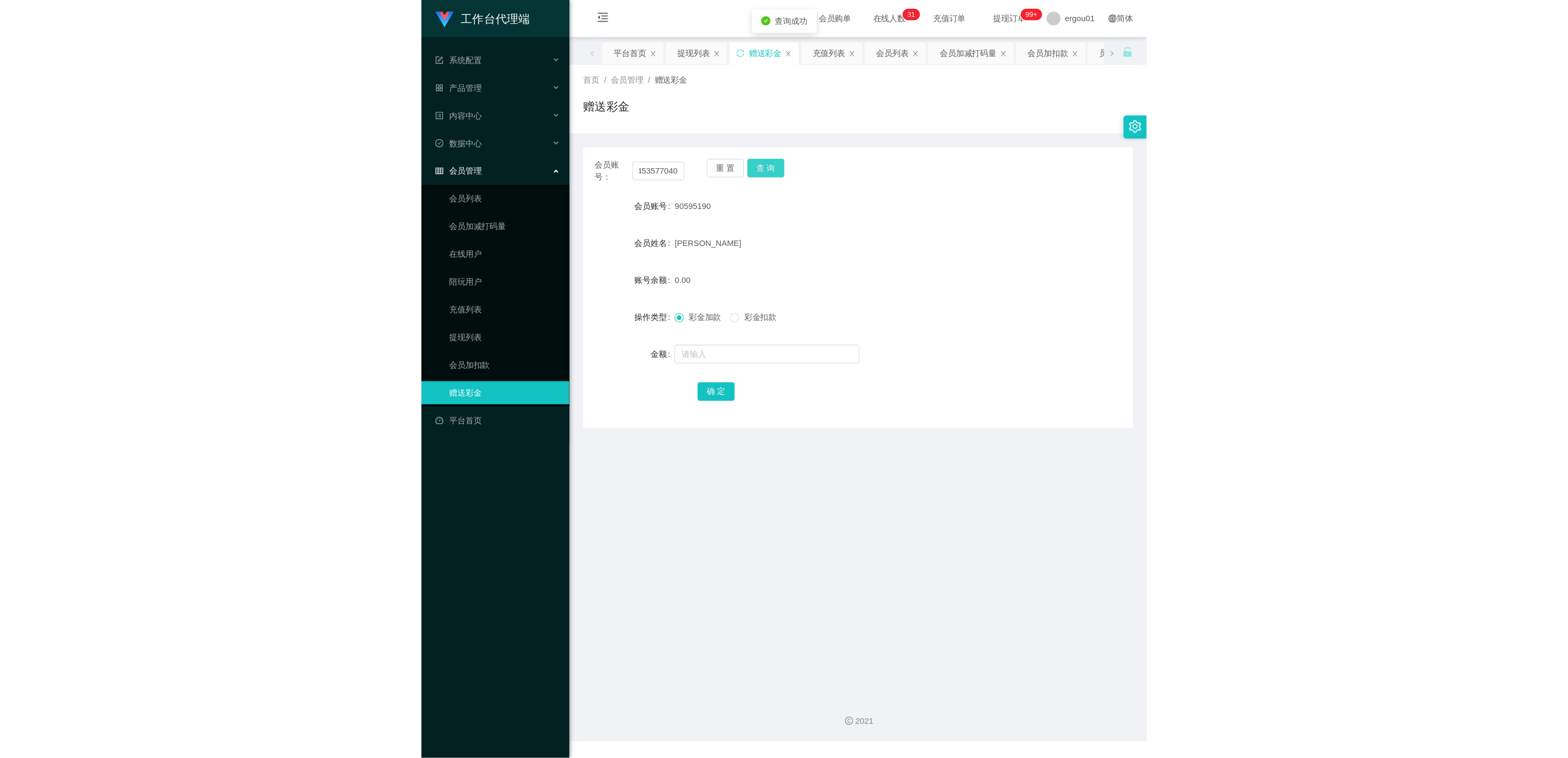
scroll to position [0, 0]
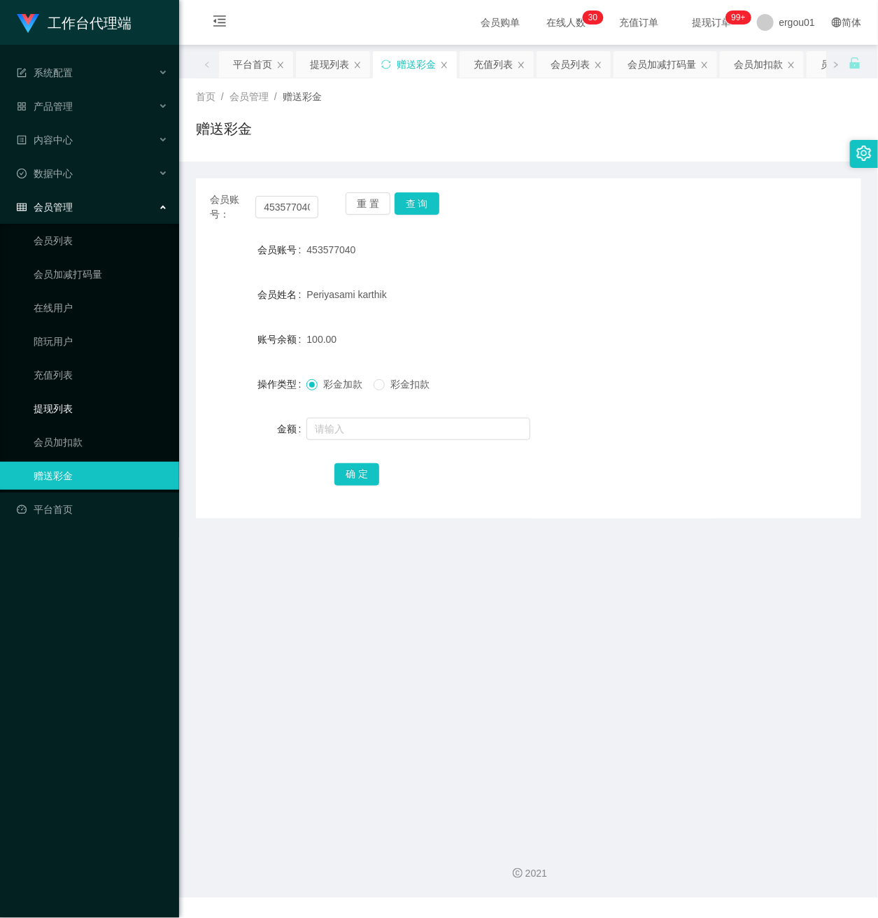
click at [59, 395] on link "提现列表" at bounding box center [101, 409] width 134 height 28
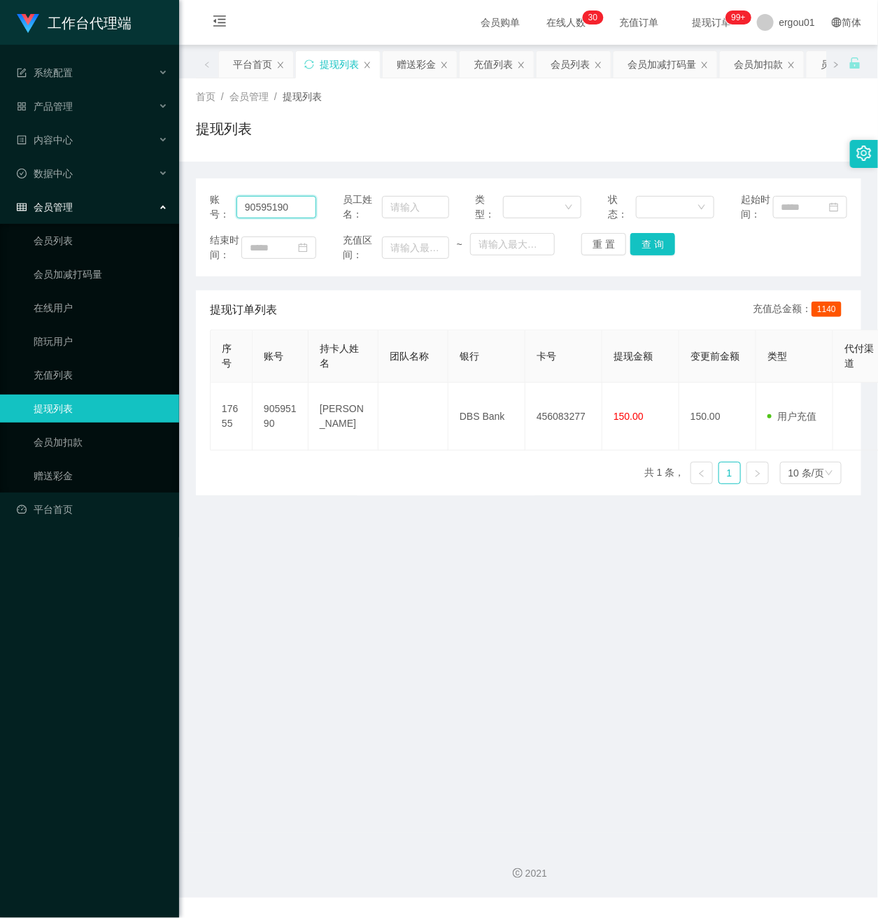
drag, startPoint x: 305, startPoint y: 216, endPoint x: 65, endPoint y: 209, distance: 240.2
click at [8, 206] on section "工作台代理端 系统配置 产品管理 产品列表 产品预设置 开奖记录 注单管理 即时注单 内容中心 数据中心 会员管理 会员列表 会员加减打码量 在线用户 陪玩用…" at bounding box center [439, 449] width 878 height 898
paste input "45357704"
type input "453577040"
click at [647, 255] on button "查 询" at bounding box center [653, 244] width 45 height 22
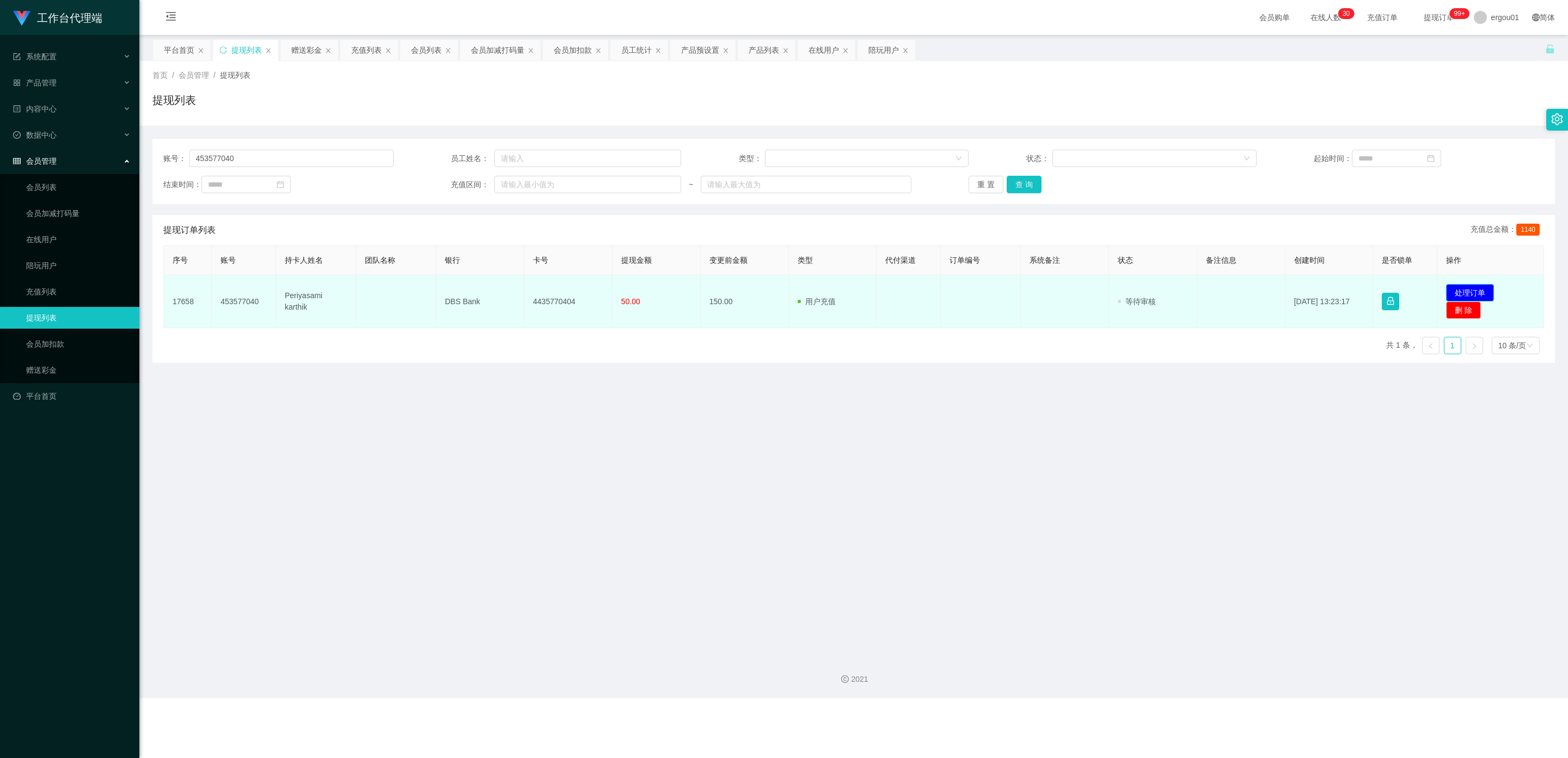
click at [683, 289] on button "处理订单" at bounding box center [1470, 292] width 48 height 17
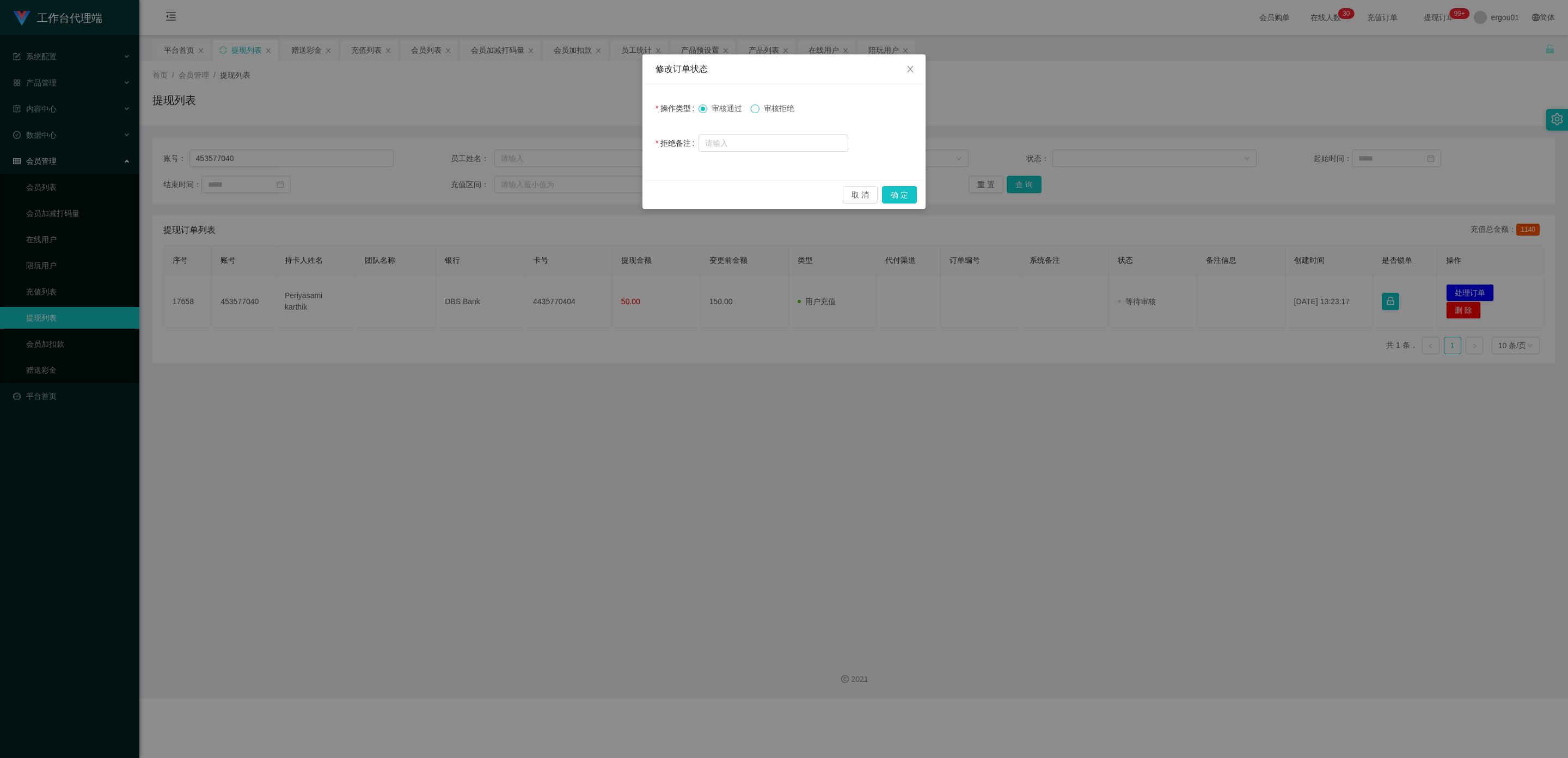
click at [683, 108] on span "审核拒绝" at bounding box center [779, 108] width 39 height 9
click at [683, 195] on button "确 定" at bounding box center [899, 194] width 35 height 17
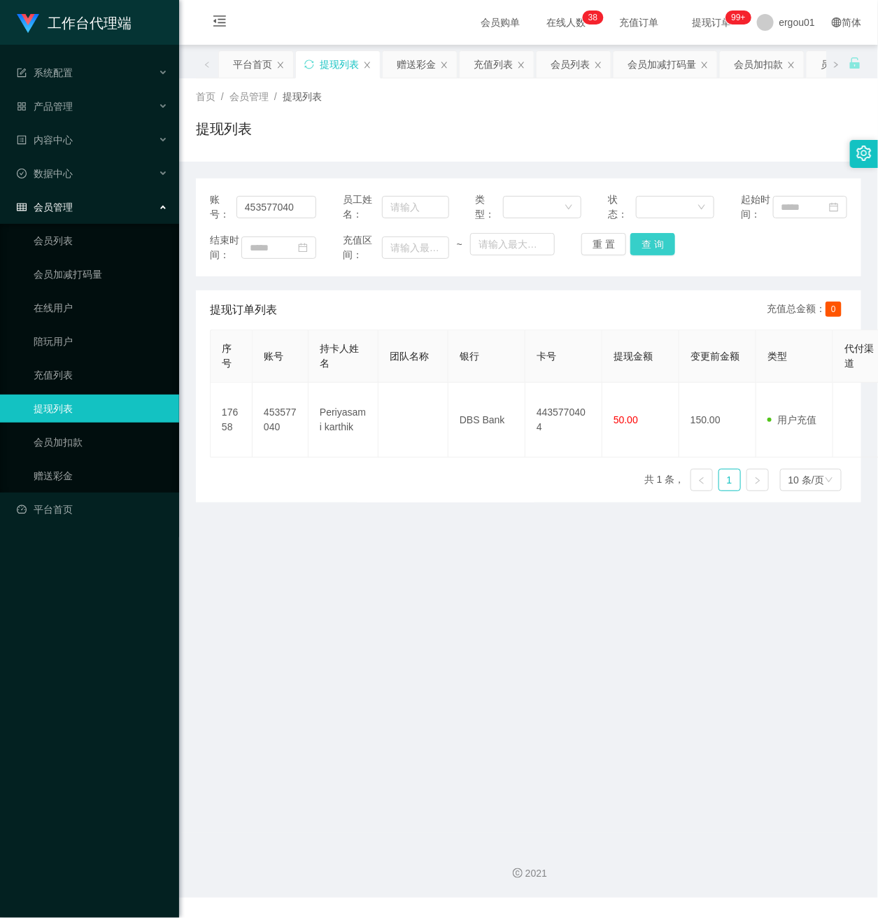
click at [632, 255] on button "查 询" at bounding box center [653, 244] width 45 height 22
click at [654, 255] on button "查 询" at bounding box center [653, 244] width 45 height 22
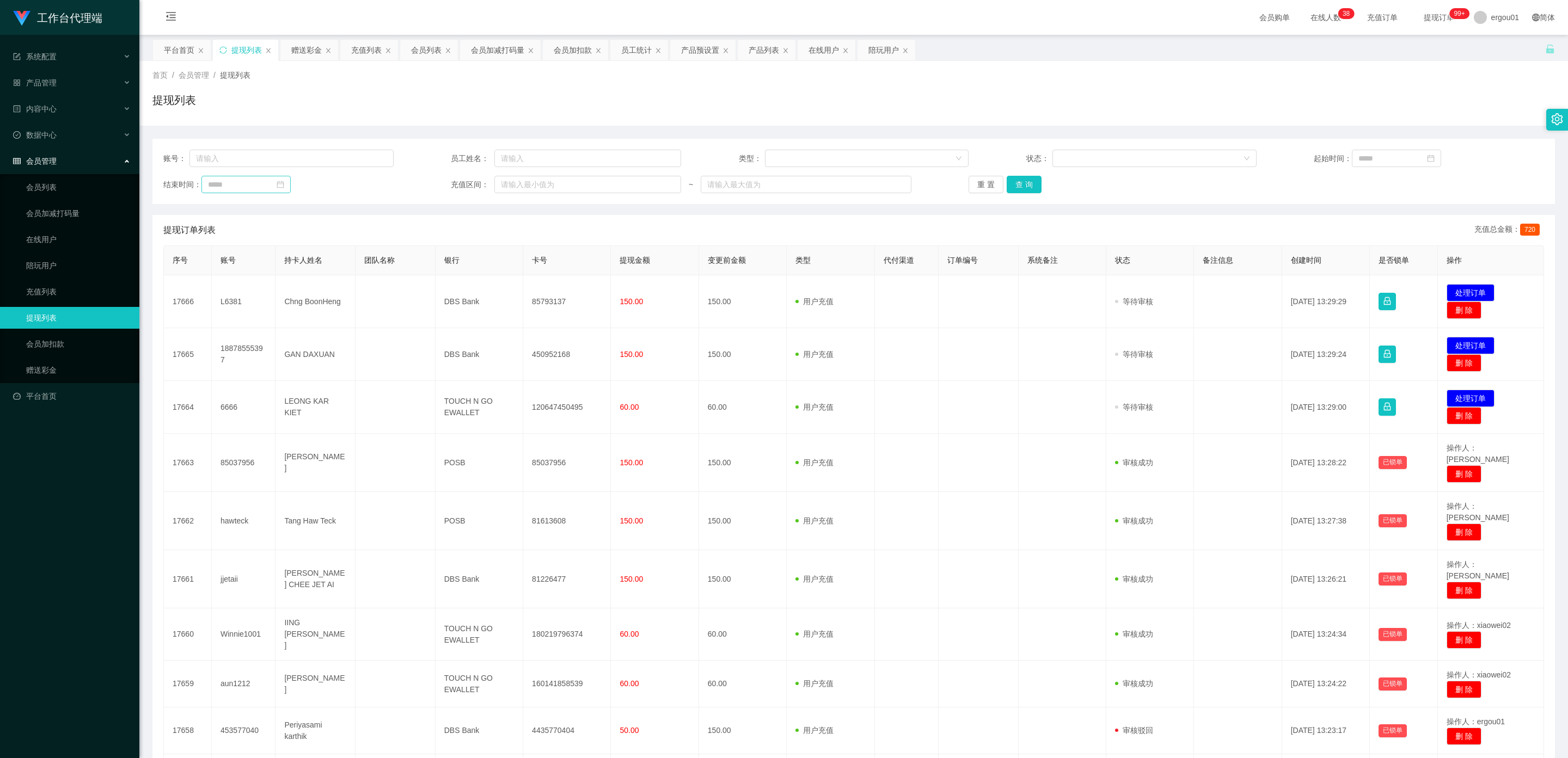
type input "Re-withdraw"
drag, startPoint x: 0, startPoint y: 119, endPoint x: 28, endPoint y: 114, distance: 28.4
click at [0, 114] on section "工作台代理端 系统配置 产品管理 内容中心 数据中心 会员管理 会员列表 会员加减打码量 在线用户 陪玩用户 充值列表 提现列表 会员加扣款 赠送彩金 平台首…" at bounding box center [784, 449] width 1568 height 898
drag, startPoint x: 67, startPoint y: 334, endPoint x: 62, endPoint y: 338, distance: 6.4
click at [67, 334] on link "会员加扣款" at bounding box center [79, 344] width 104 height 22
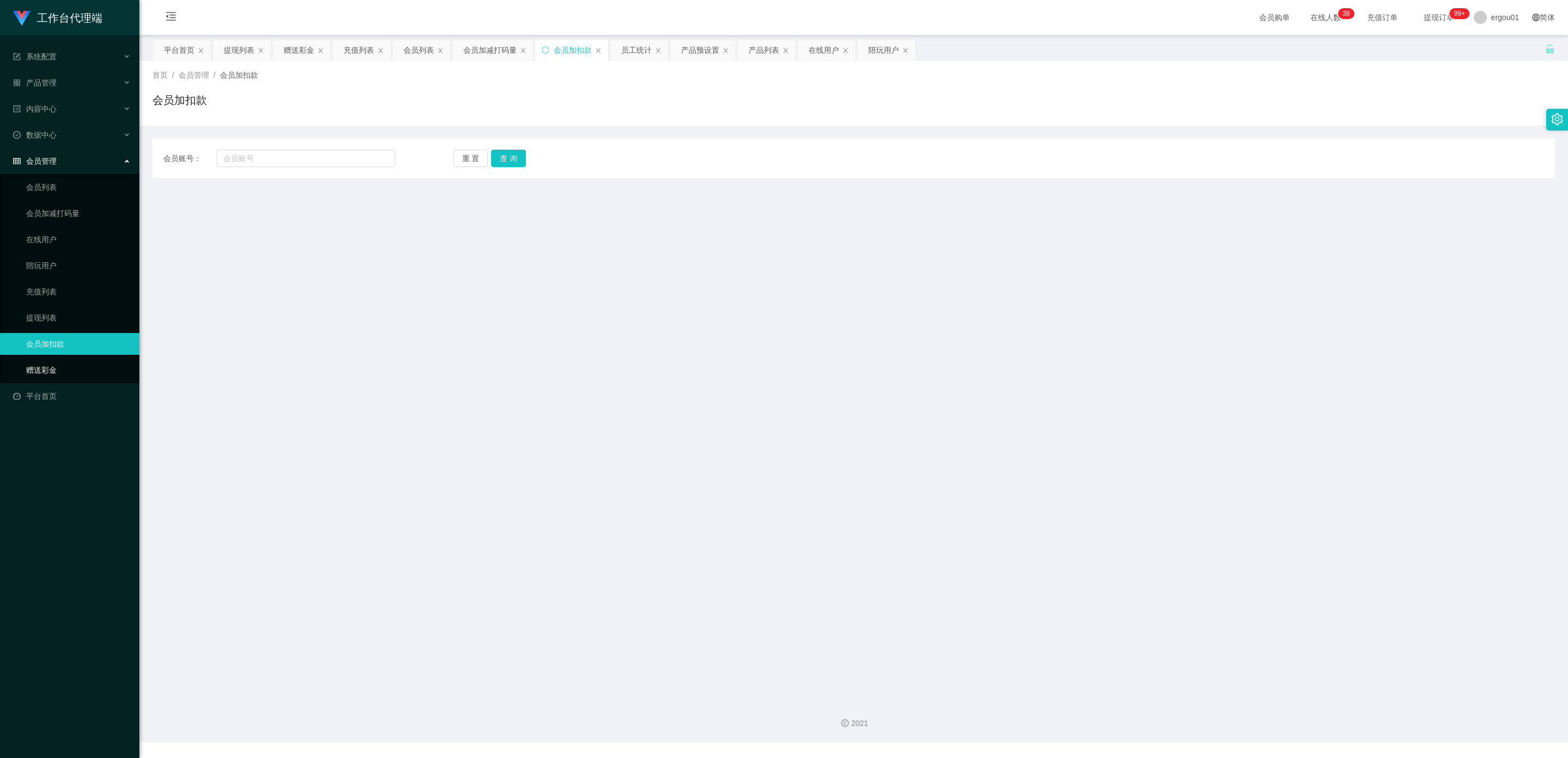
click at [48, 359] on link "赠送彩金" at bounding box center [79, 370] width 104 height 22
click at [49, 307] on link "提现列表" at bounding box center [79, 318] width 104 height 22
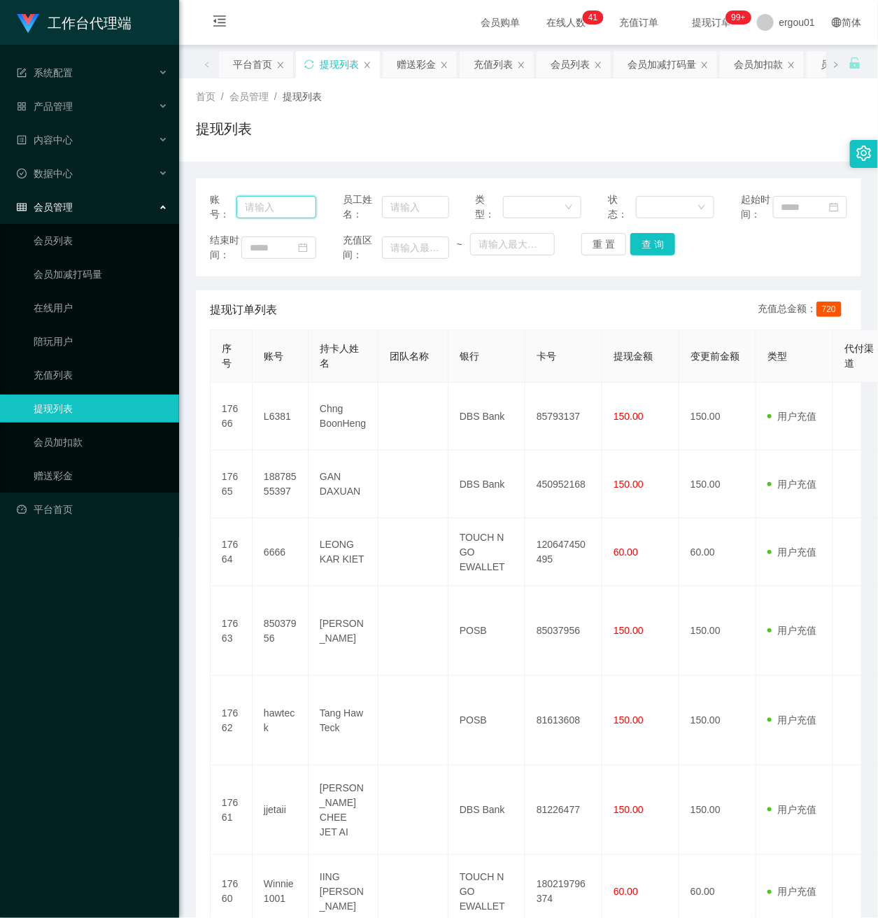
click at [279, 213] on input "text" at bounding box center [277, 207] width 80 height 22
paste input "453577040"
type input "453577040"
click at [654, 255] on button "查 询" at bounding box center [653, 244] width 45 height 22
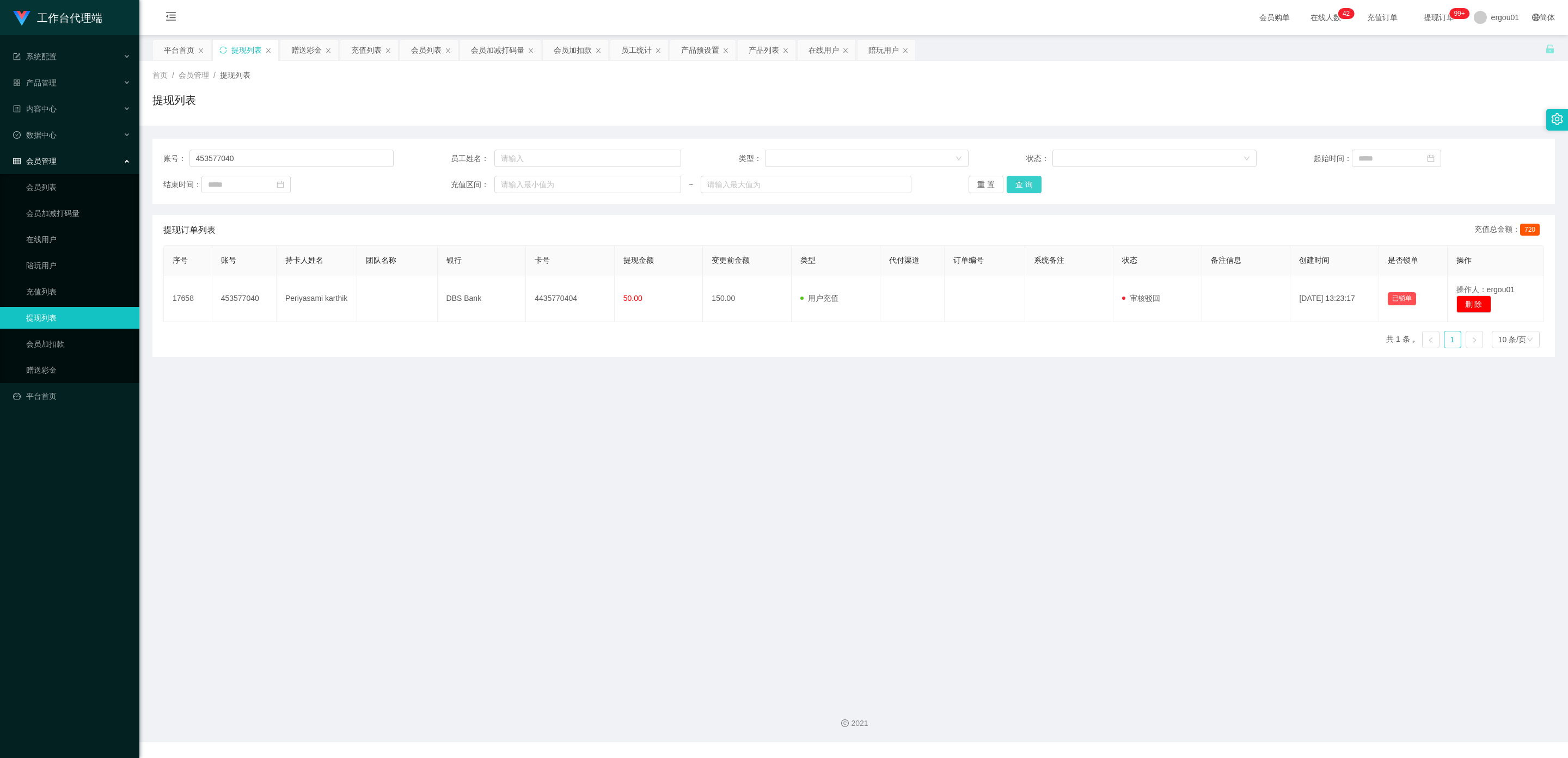
click at [1014, 178] on button "查 询" at bounding box center [1024, 184] width 35 height 17
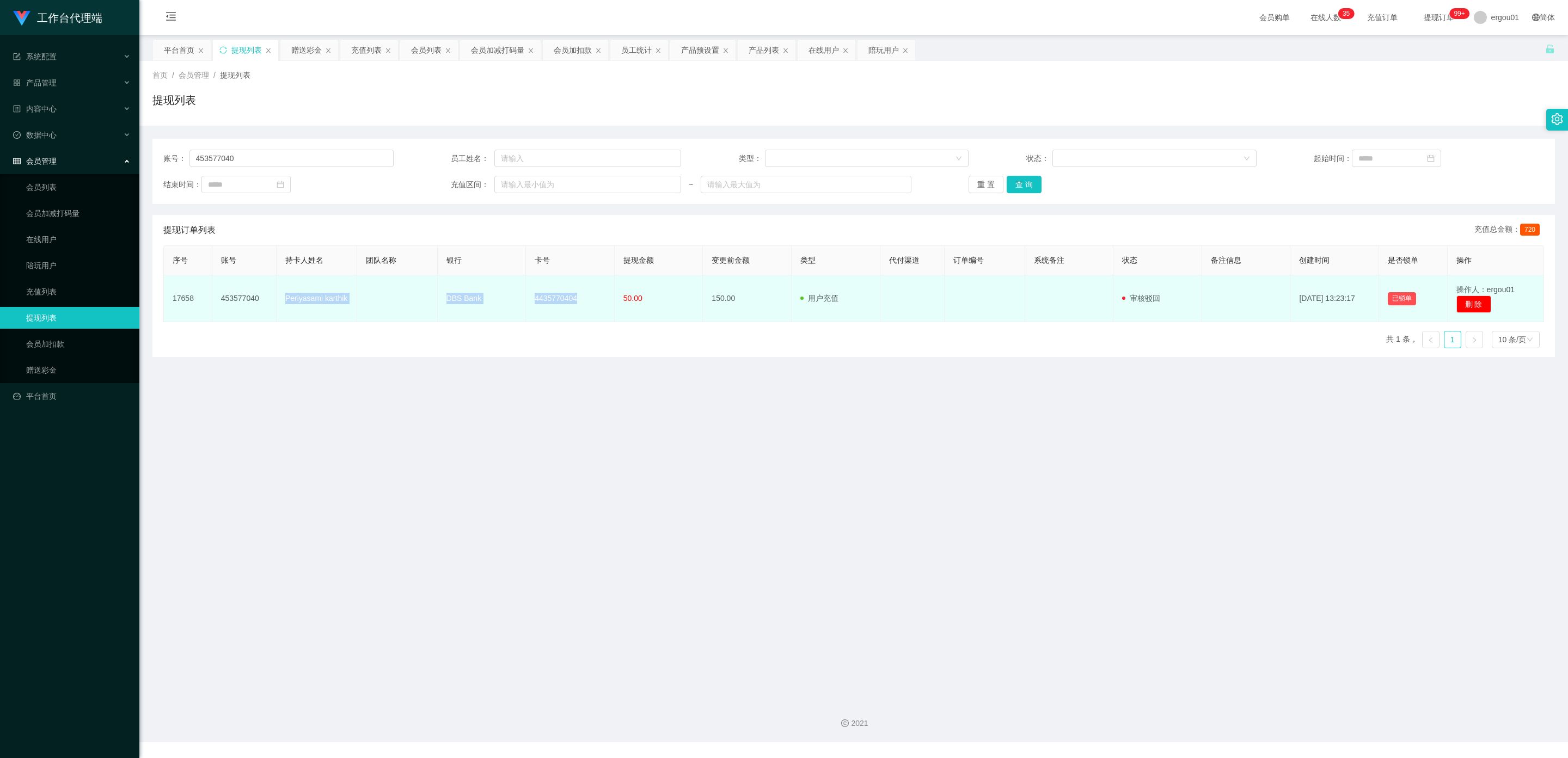
drag, startPoint x: 285, startPoint y: 295, endPoint x: 590, endPoint y: 302, distance: 305.1
click at [590, 302] on tr "17658 453577040 Periyasami karthik DBS Bank 4435770404 50.00 150.00 用户充值 人工扣款 审…" at bounding box center [854, 299] width 1380 height 47
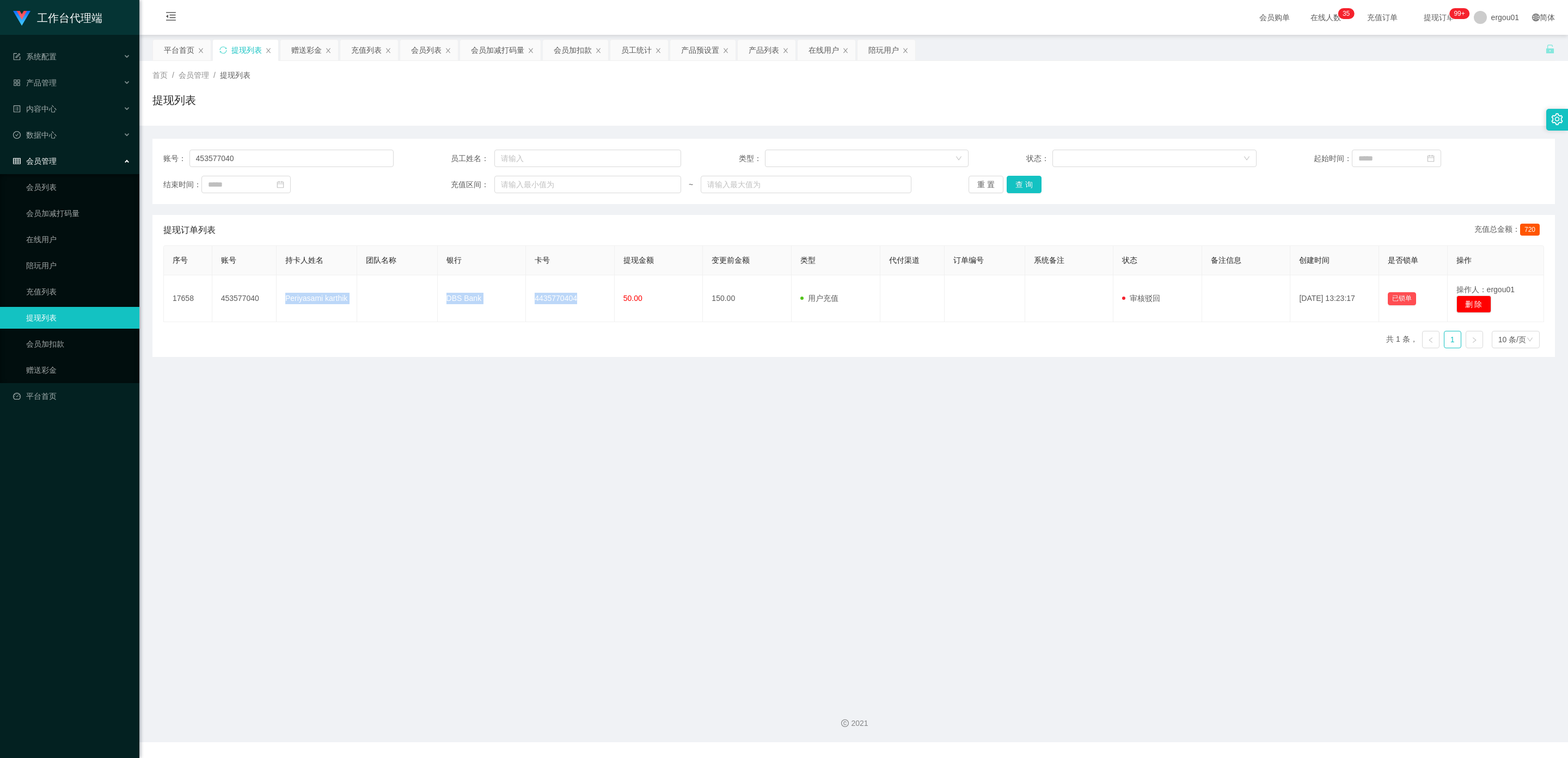
copy tr "Periyasami karthik DBS Bank 4435770404"
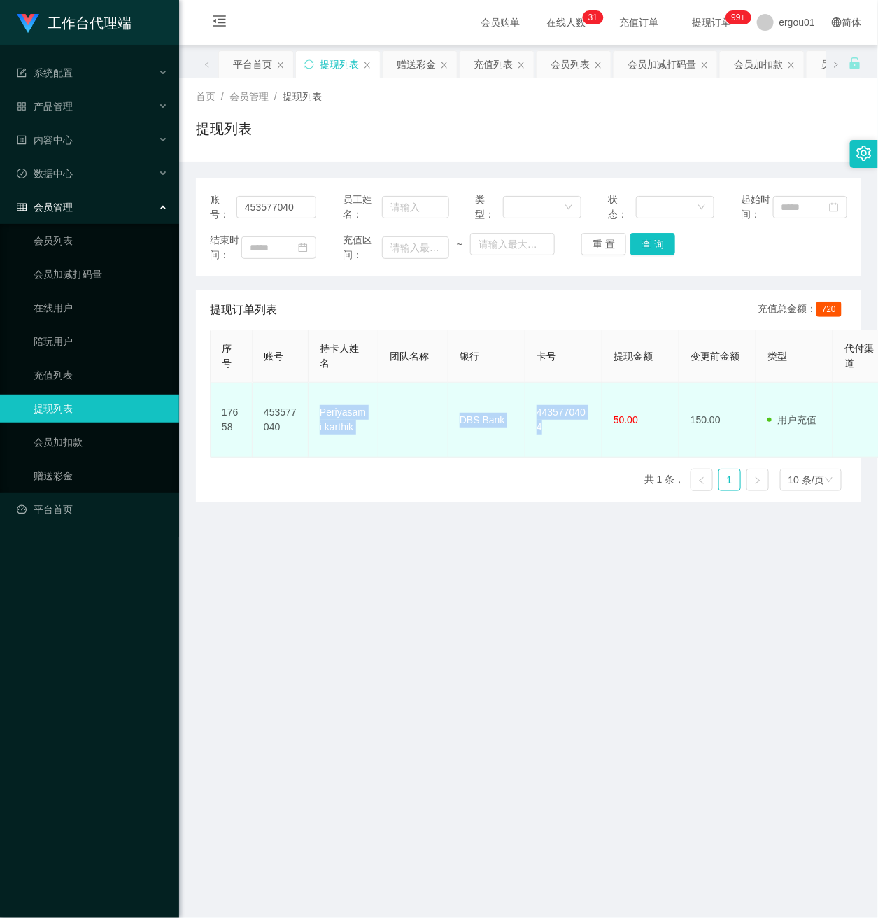
drag, startPoint x: 475, startPoint y: 454, endPoint x: 505, endPoint y: 414, distance: 50.5
click at [475, 454] on td "DBS Bank" at bounding box center [487, 420] width 77 height 75
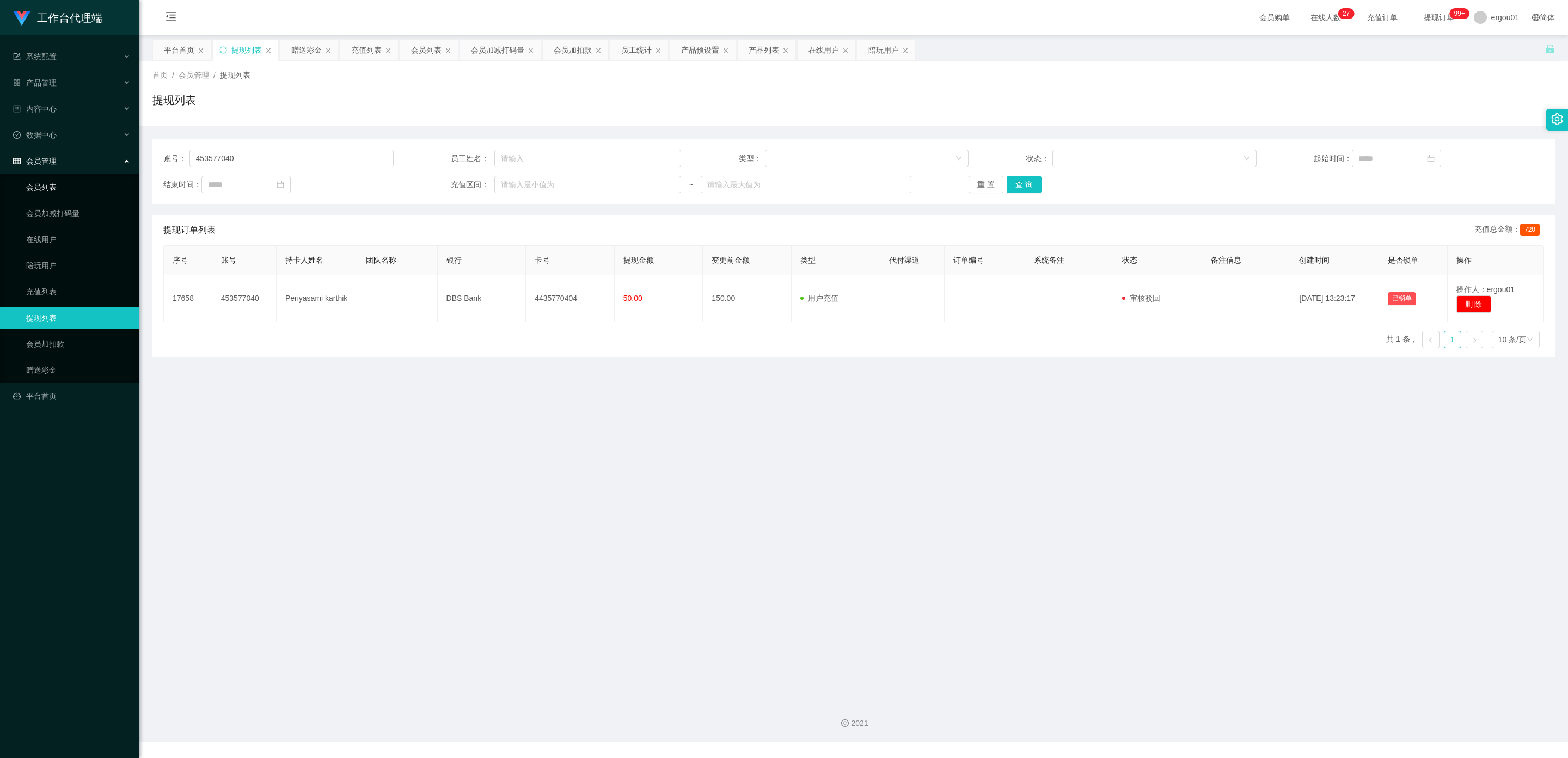
click at [46, 176] on link "会员列表" at bounding box center [79, 187] width 104 height 22
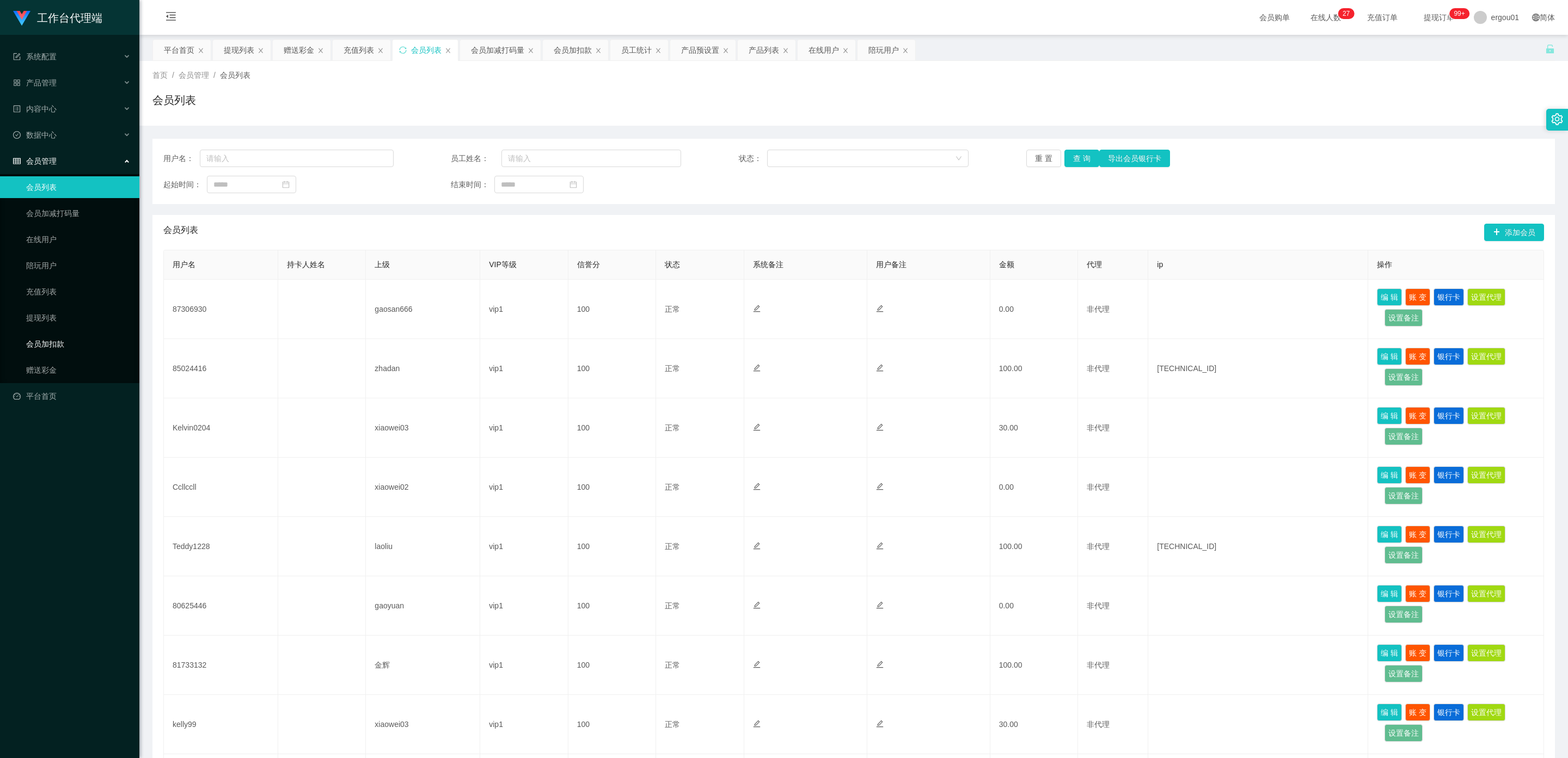
click at [67, 333] on link "会员加扣款" at bounding box center [79, 344] width 104 height 22
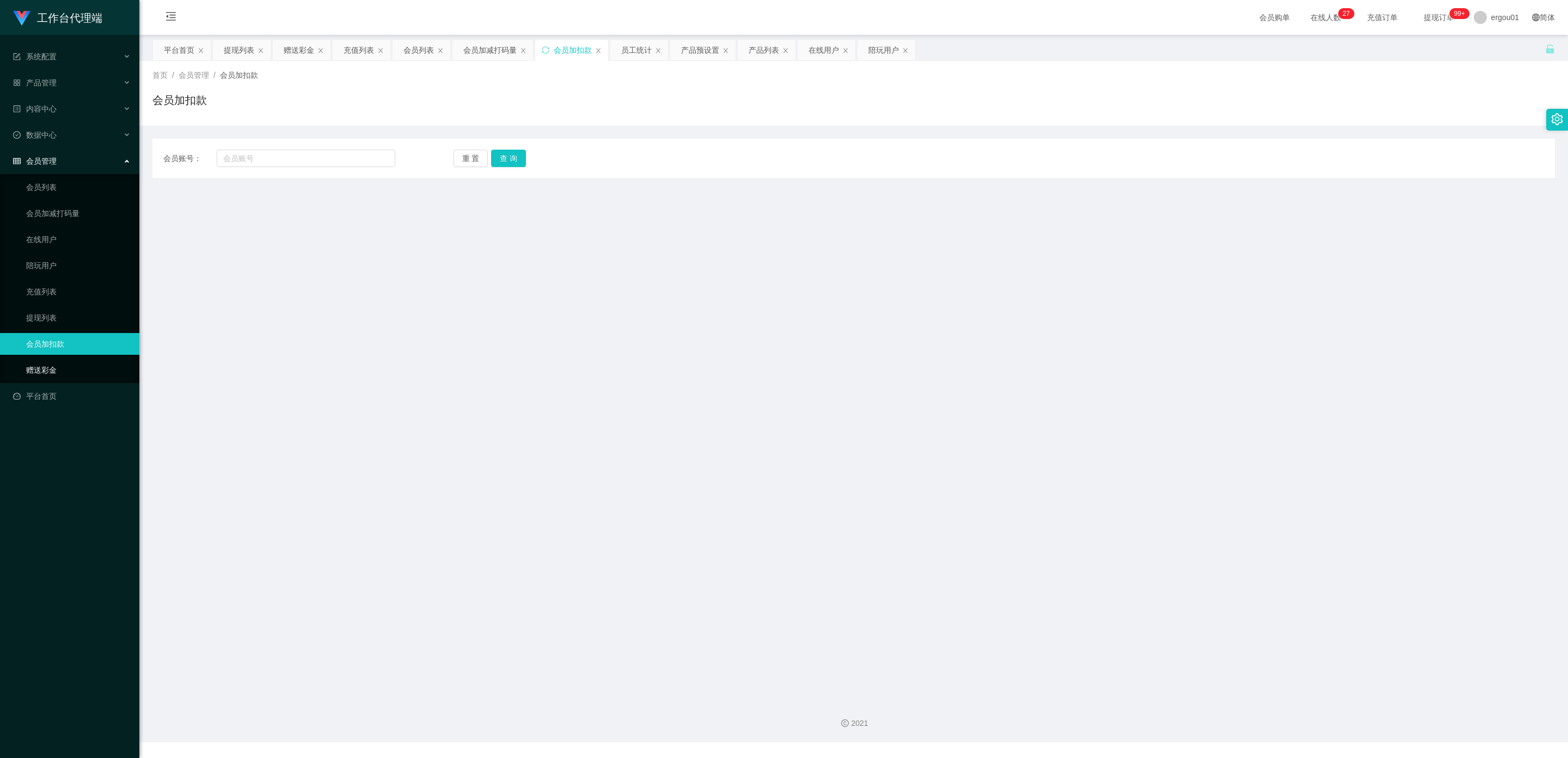
click at [51, 359] on link "赠送彩金" at bounding box center [79, 370] width 104 height 22
click at [48, 307] on link "提现列表" at bounding box center [79, 318] width 104 height 22
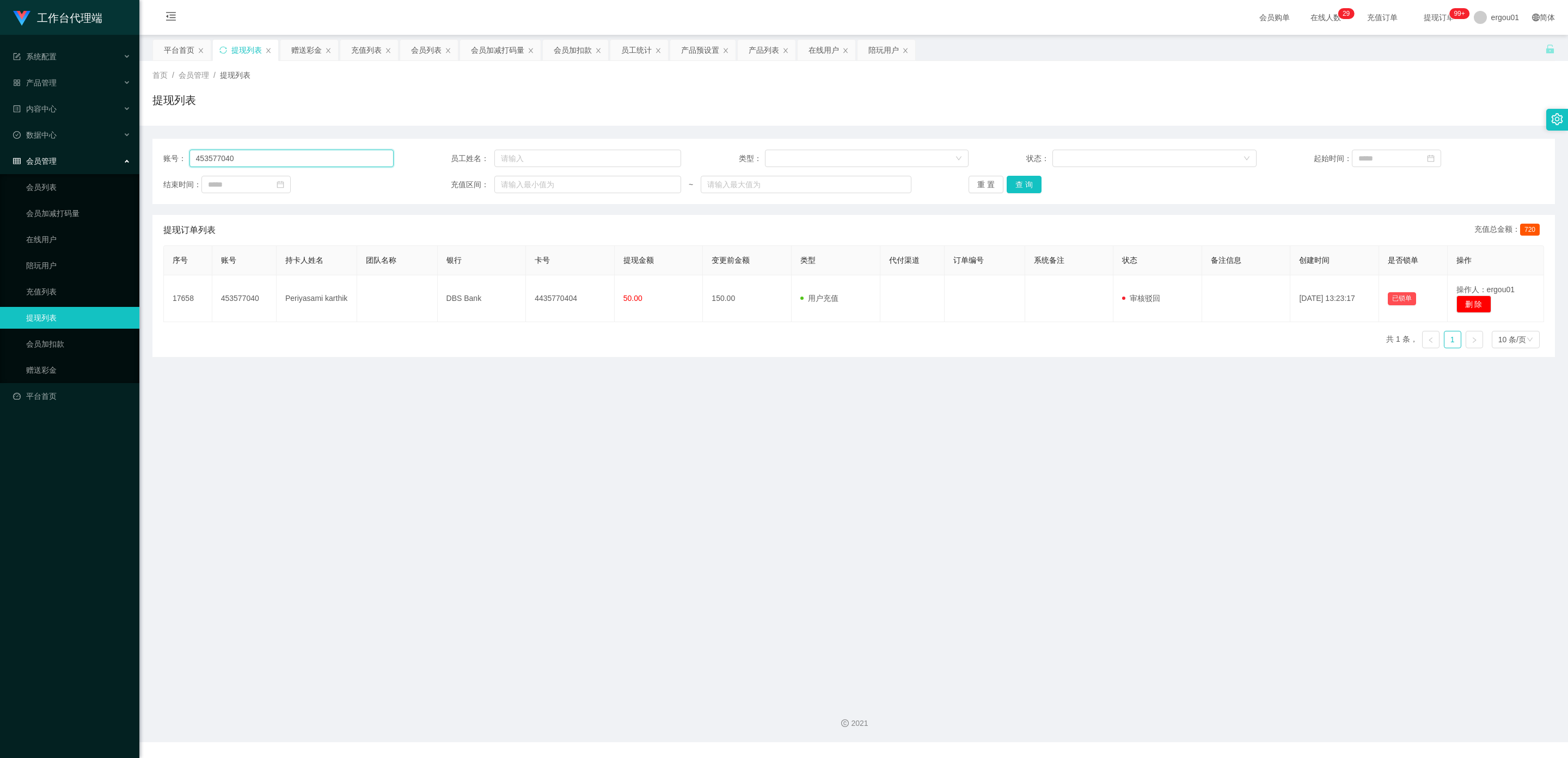
drag, startPoint x: 257, startPoint y: 160, endPoint x: 157, endPoint y: 159, distance: 100.0
click at [157, 159] on div "账号： 453577040 员工姓名： 类型： 状态： 起始时间： 结束时间： 充值区间： ~ 重 置 查 询" at bounding box center [853, 171] width 1402 height 65
click at [47, 176] on link "会员列表" at bounding box center [79, 187] width 104 height 22
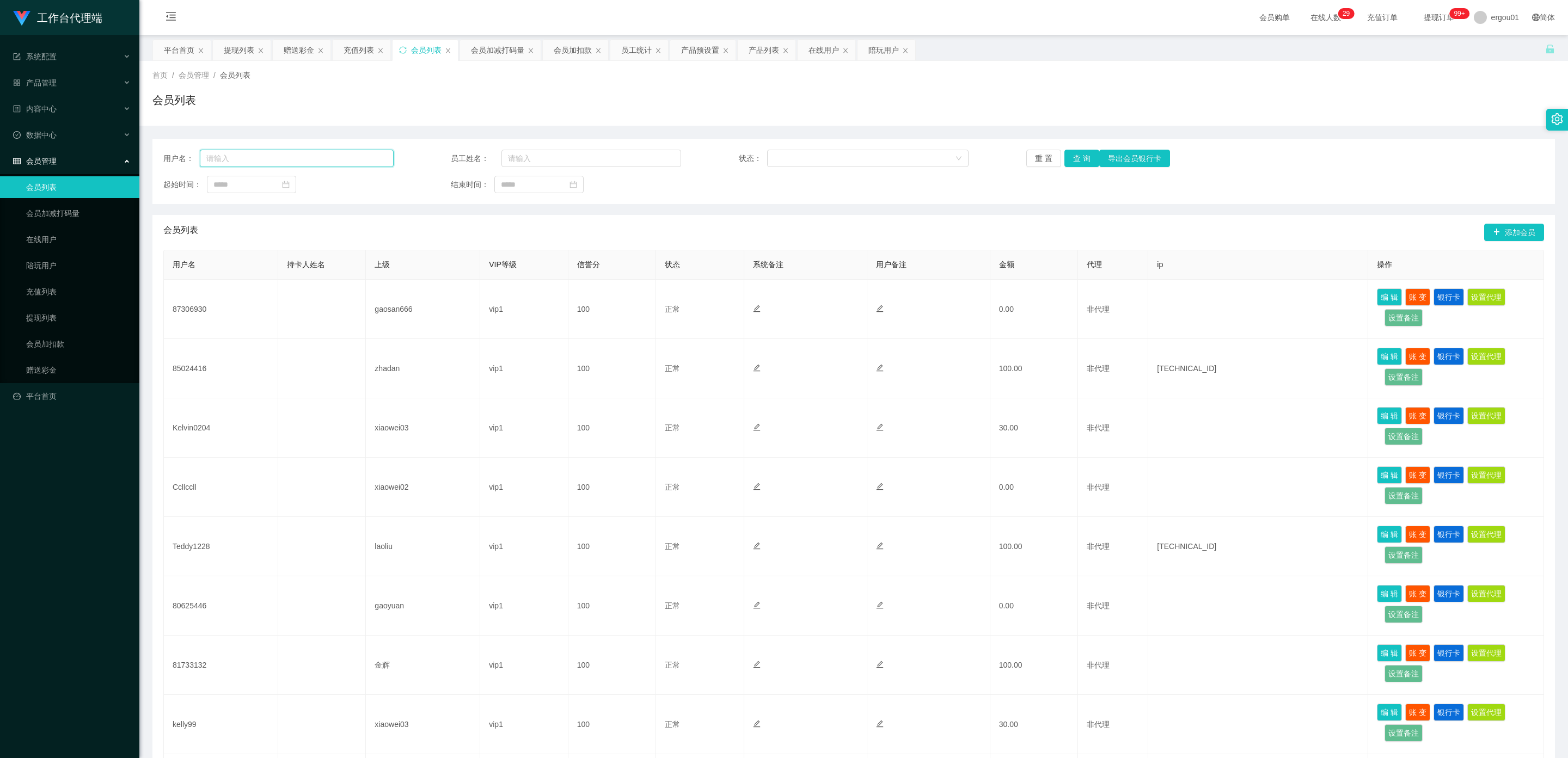
click at [240, 166] on input "text" at bounding box center [296, 158] width 194 height 17
paste input "453577040"
type input "453577040"
click at [1076, 153] on button "查 询" at bounding box center [1081, 158] width 35 height 17
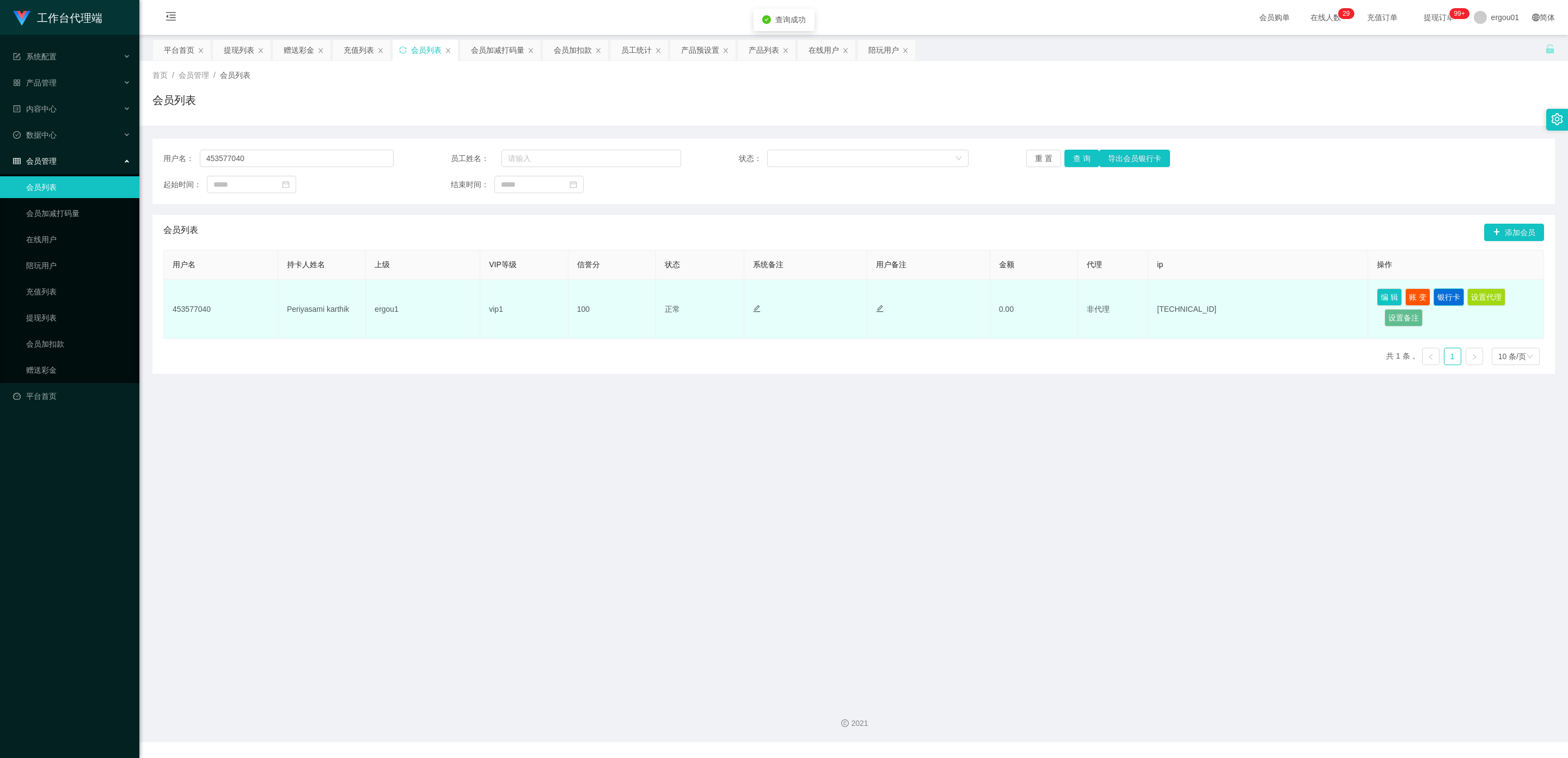
click at [1444, 292] on button "银行卡" at bounding box center [1448, 297] width 30 height 17
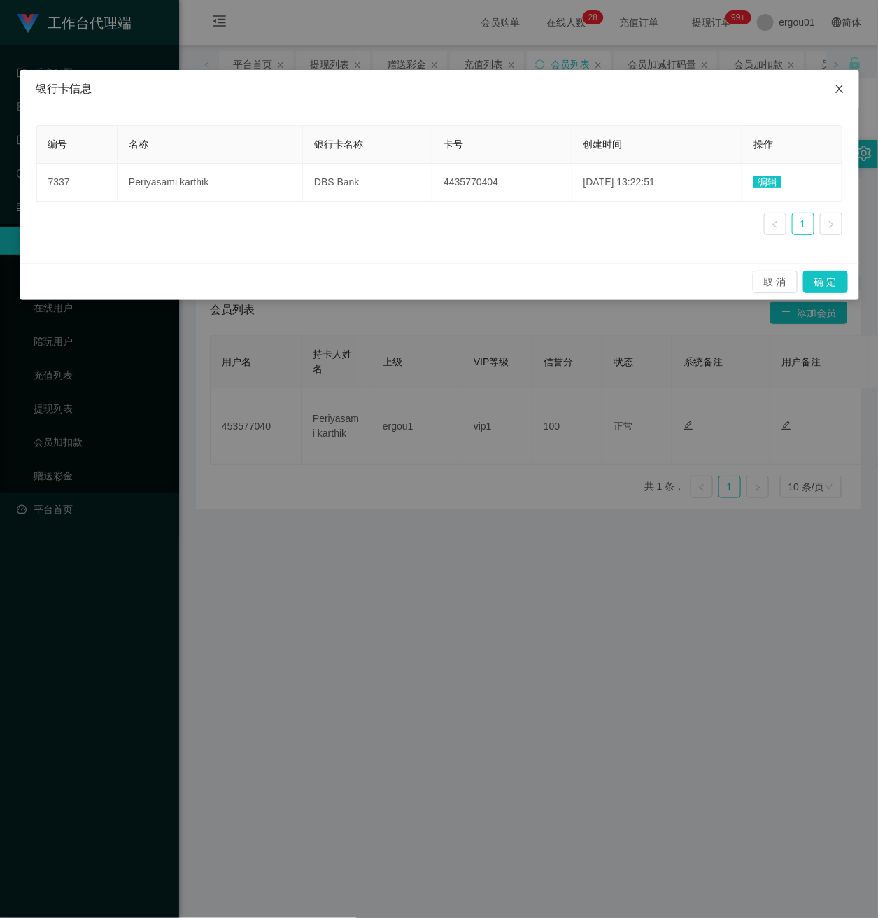
click at [848, 89] on span "Close" at bounding box center [839, 89] width 39 height 39
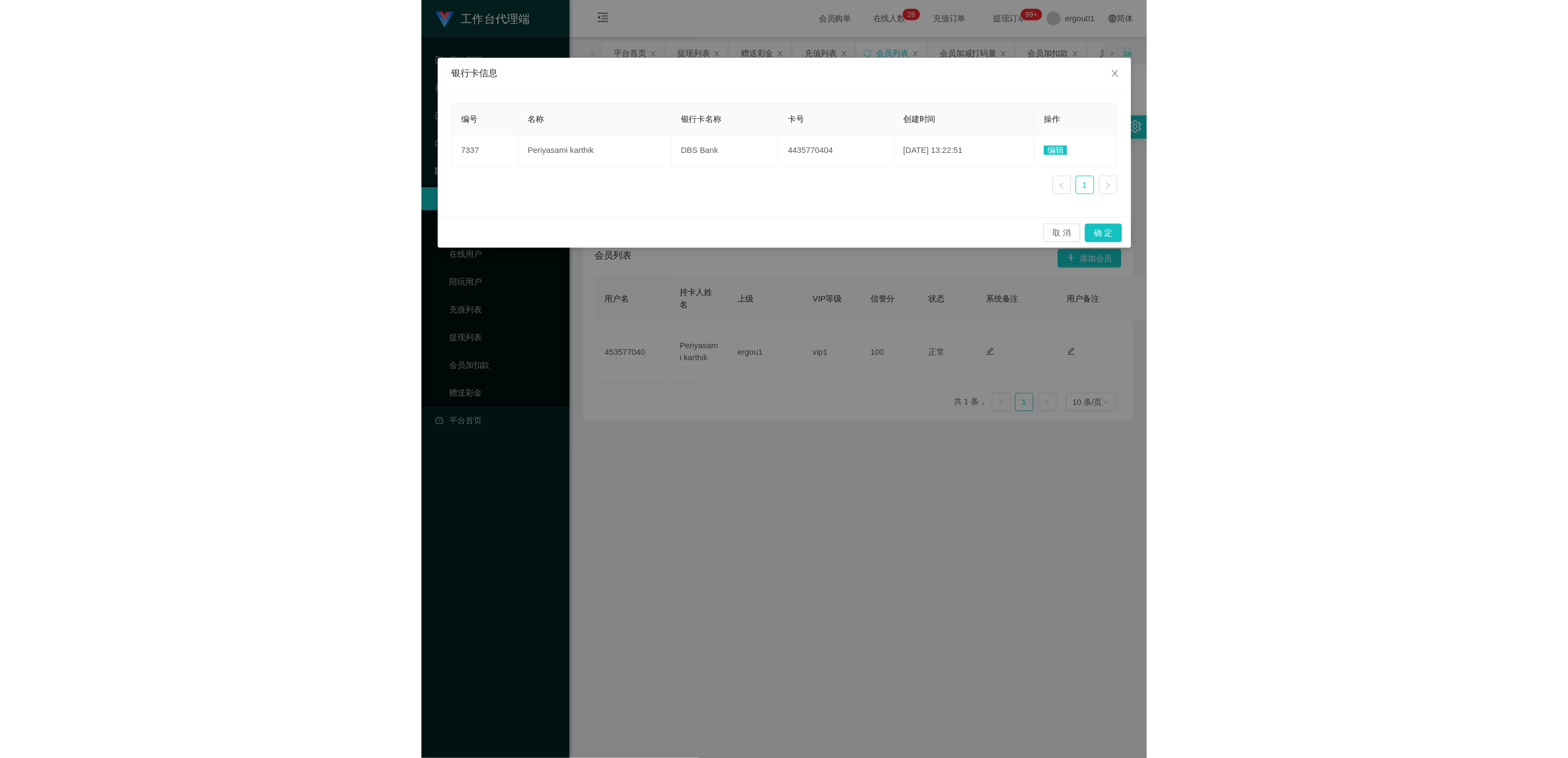
scroll to position [0, 344]
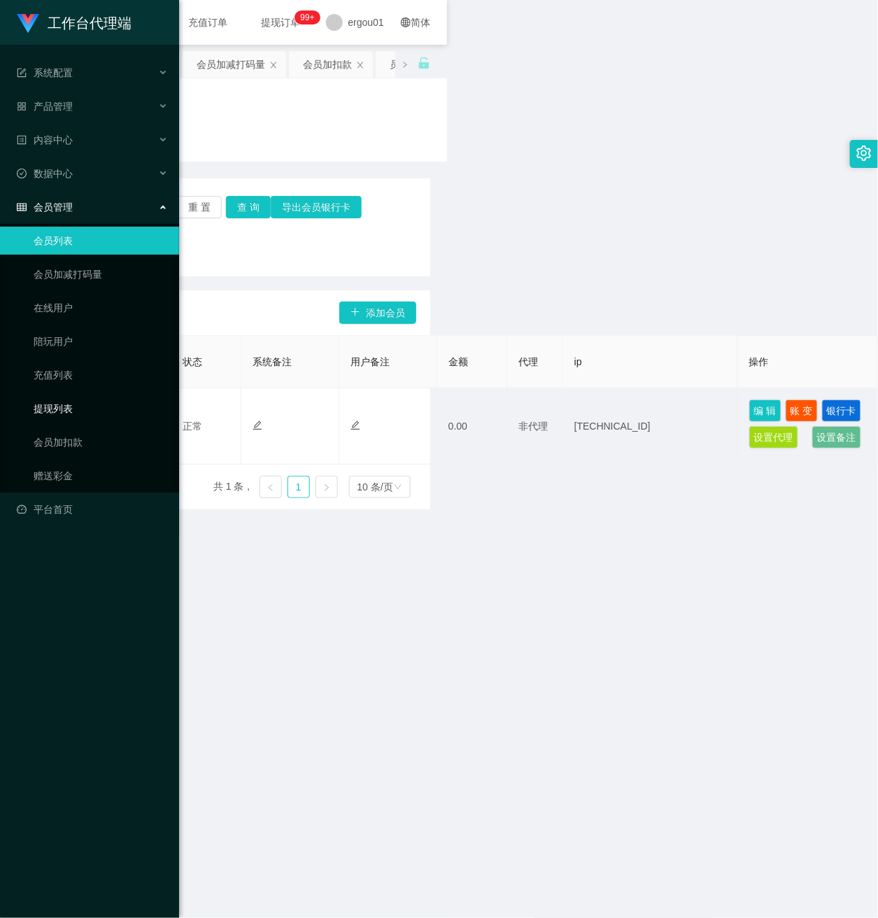
click at [46, 395] on link "提现列表" at bounding box center [101, 409] width 134 height 28
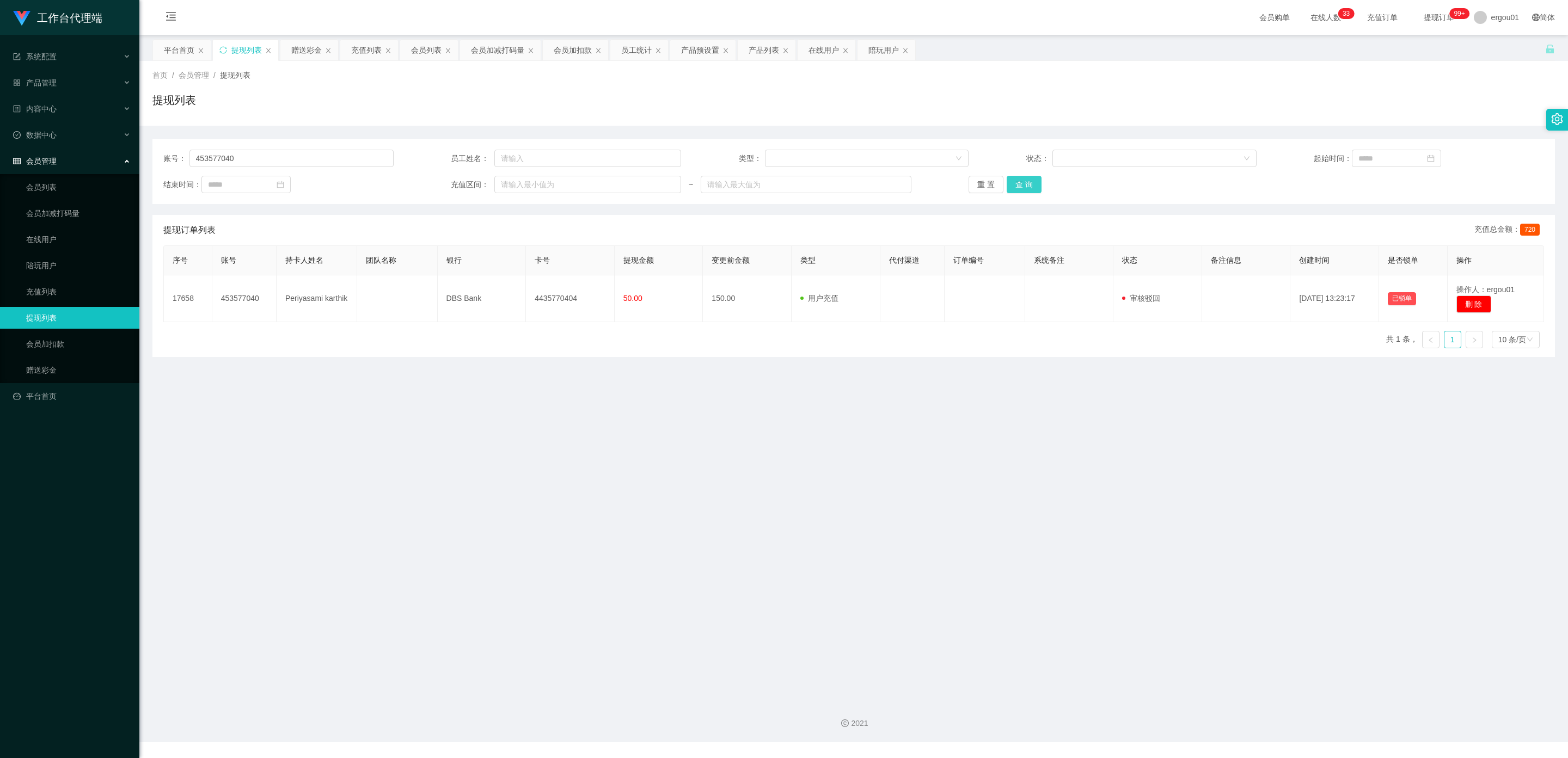
click at [1024, 186] on button "查 询" at bounding box center [1024, 184] width 35 height 17
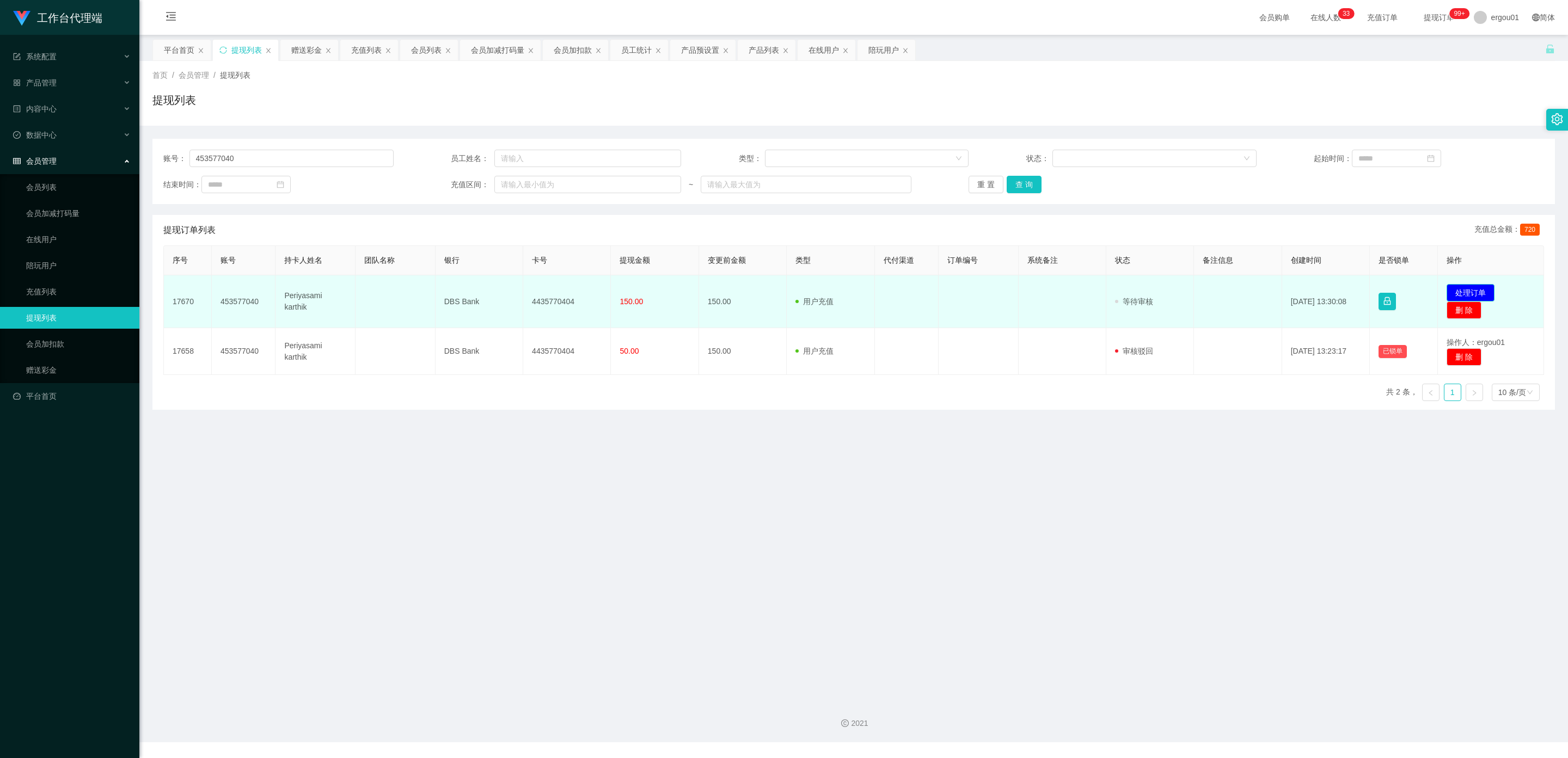
click at [1461, 291] on button "处理订单" at bounding box center [1471, 292] width 48 height 17
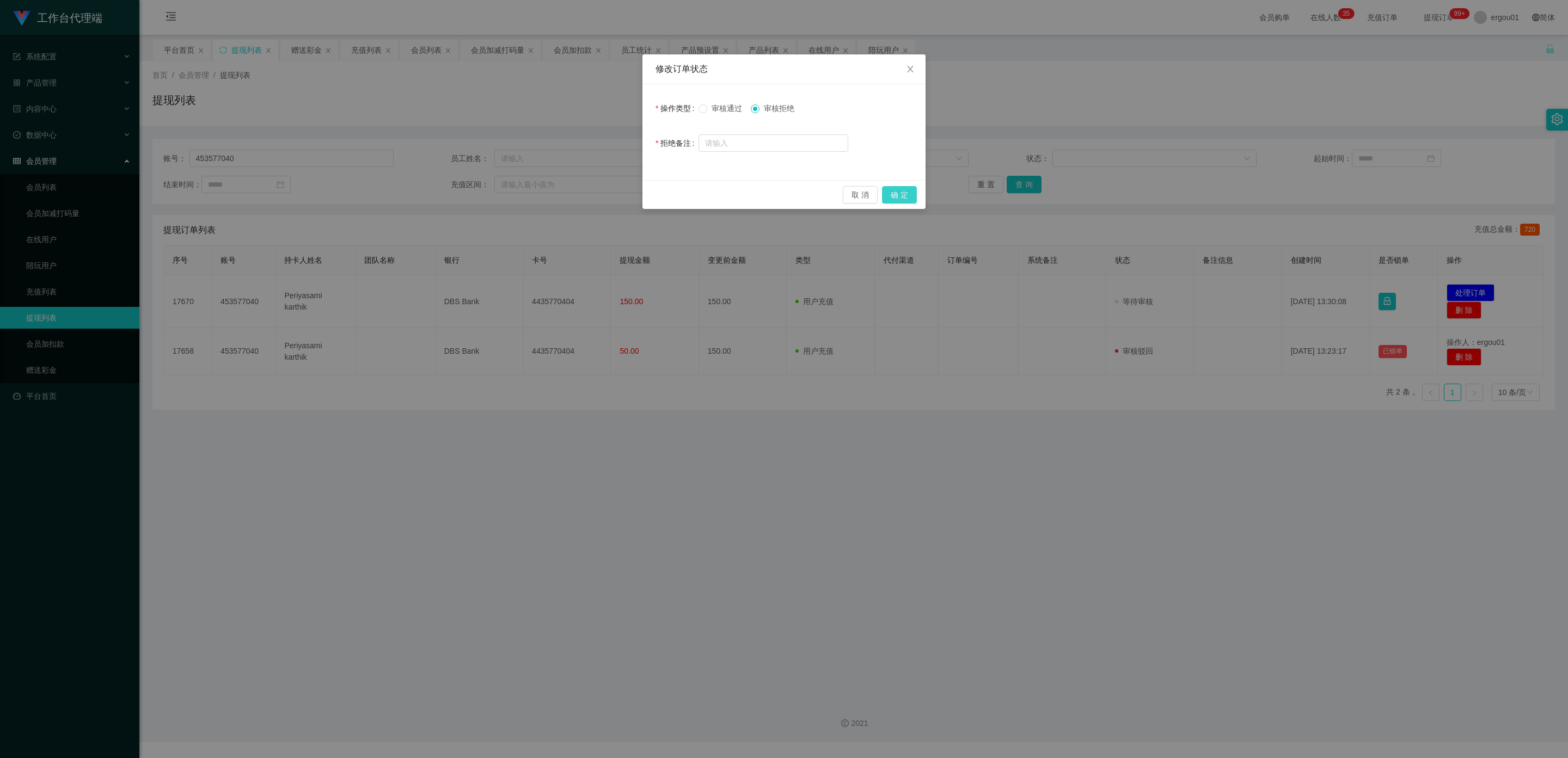
click at [904, 188] on button "确 定" at bounding box center [899, 194] width 35 height 17
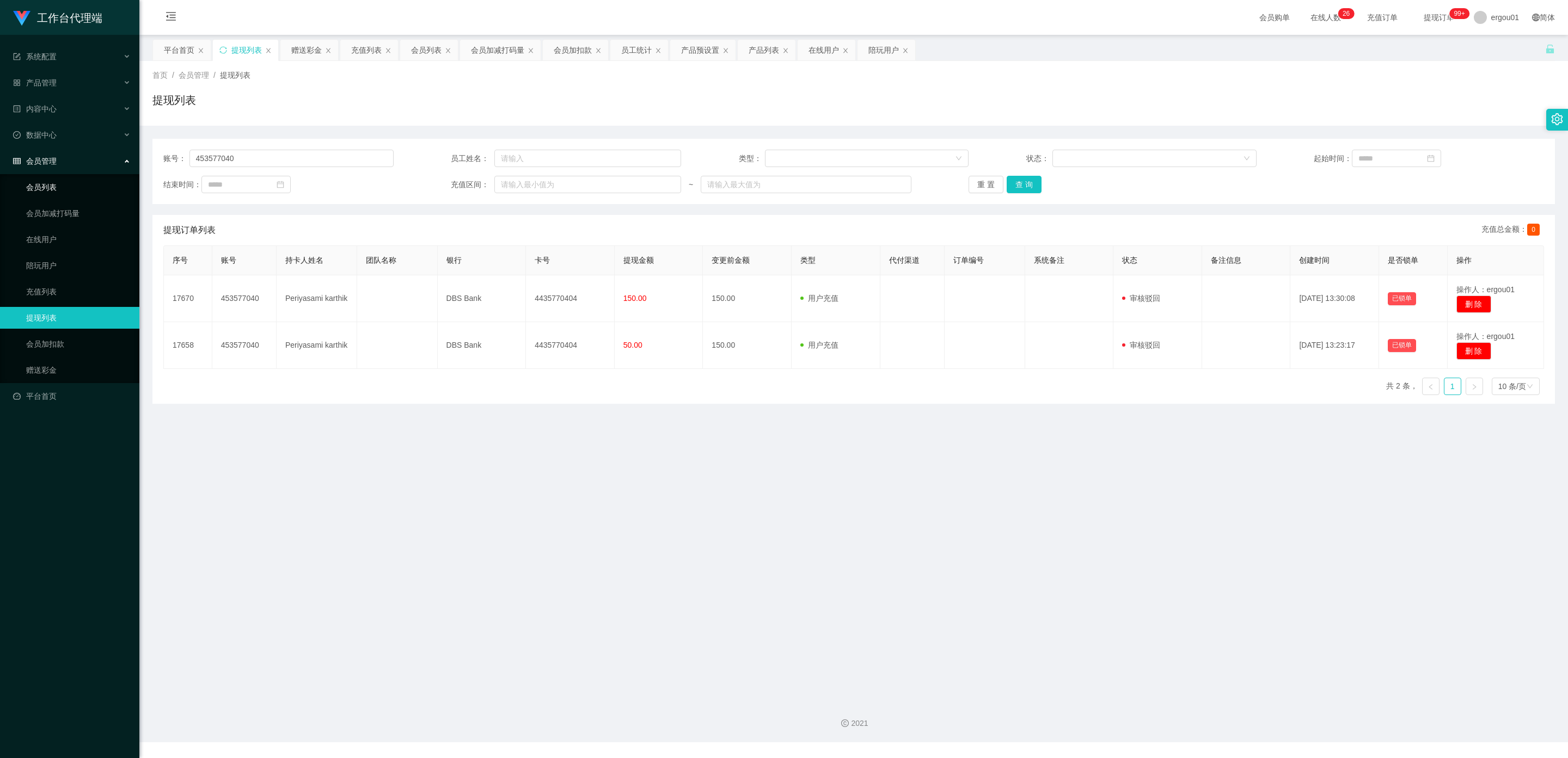
click at [46, 176] on link "会员列表" at bounding box center [79, 187] width 104 height 22
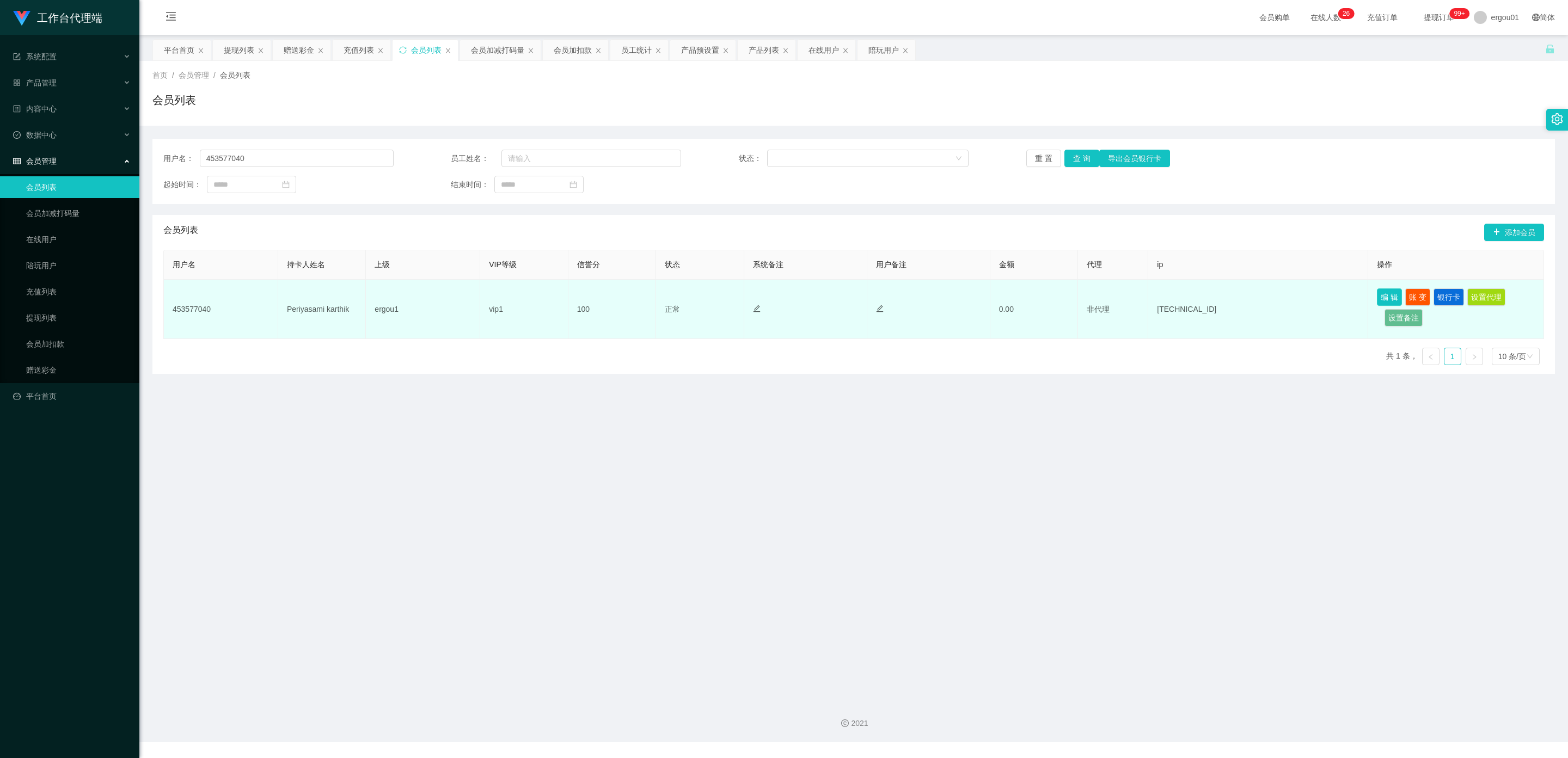
click at [1385, 295] on button "编 辑" at bounding box center [1389, 297] width 25 height 17
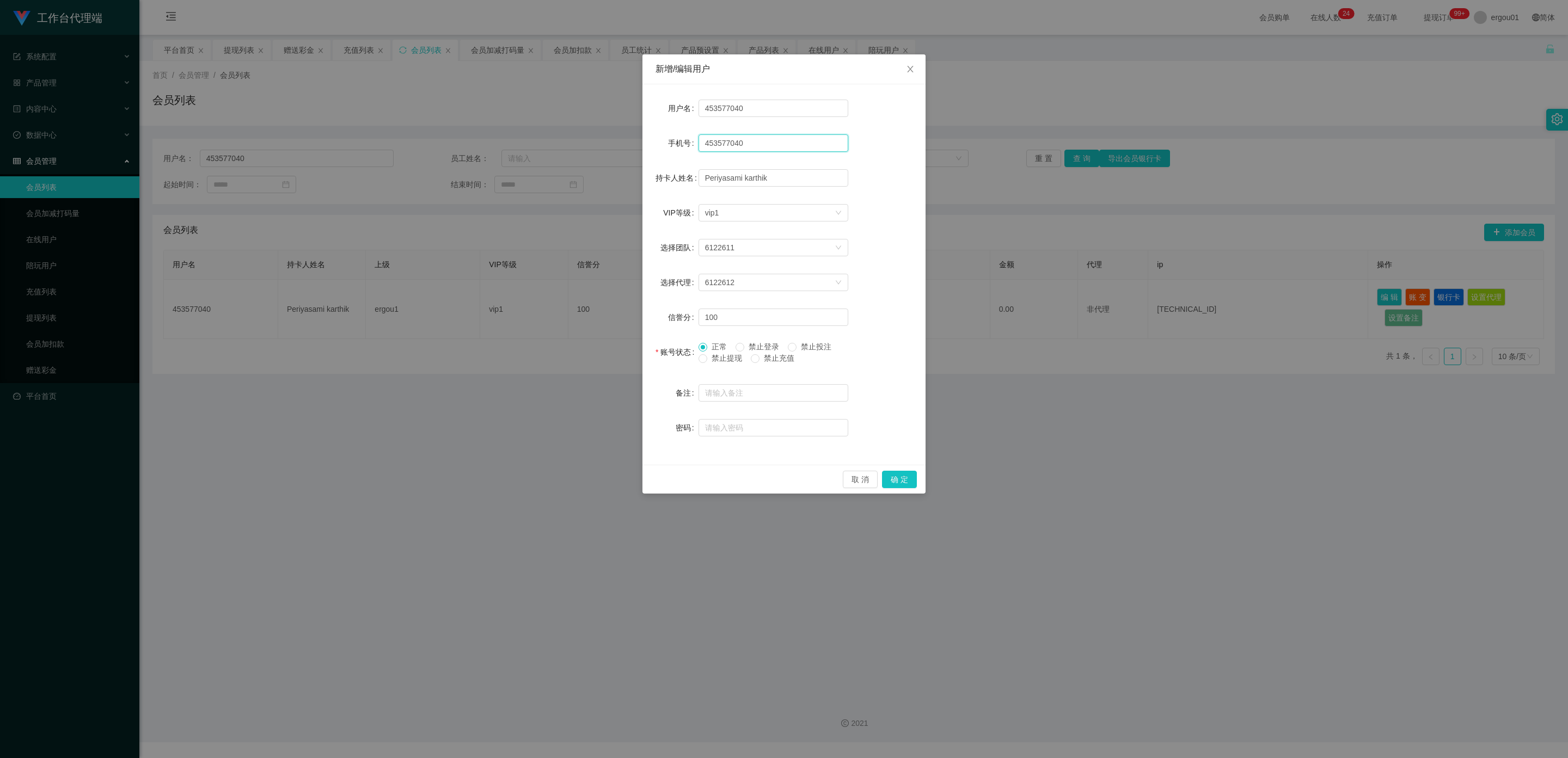
click at [830, 142] on input "453577040" at bounding box center [773, 143] width 149 height 17
click at [799, 103] on input "453577040" at bounding box center [773, 108] width 149 height 17
drag, startPoint x: 912, startPoint y: 66, endPoint x: 968, endPoint y: 137, distance: 90.4
click at [912, 66] on icon "图标: close" at bounding box center [910, 68] width 9 height 9
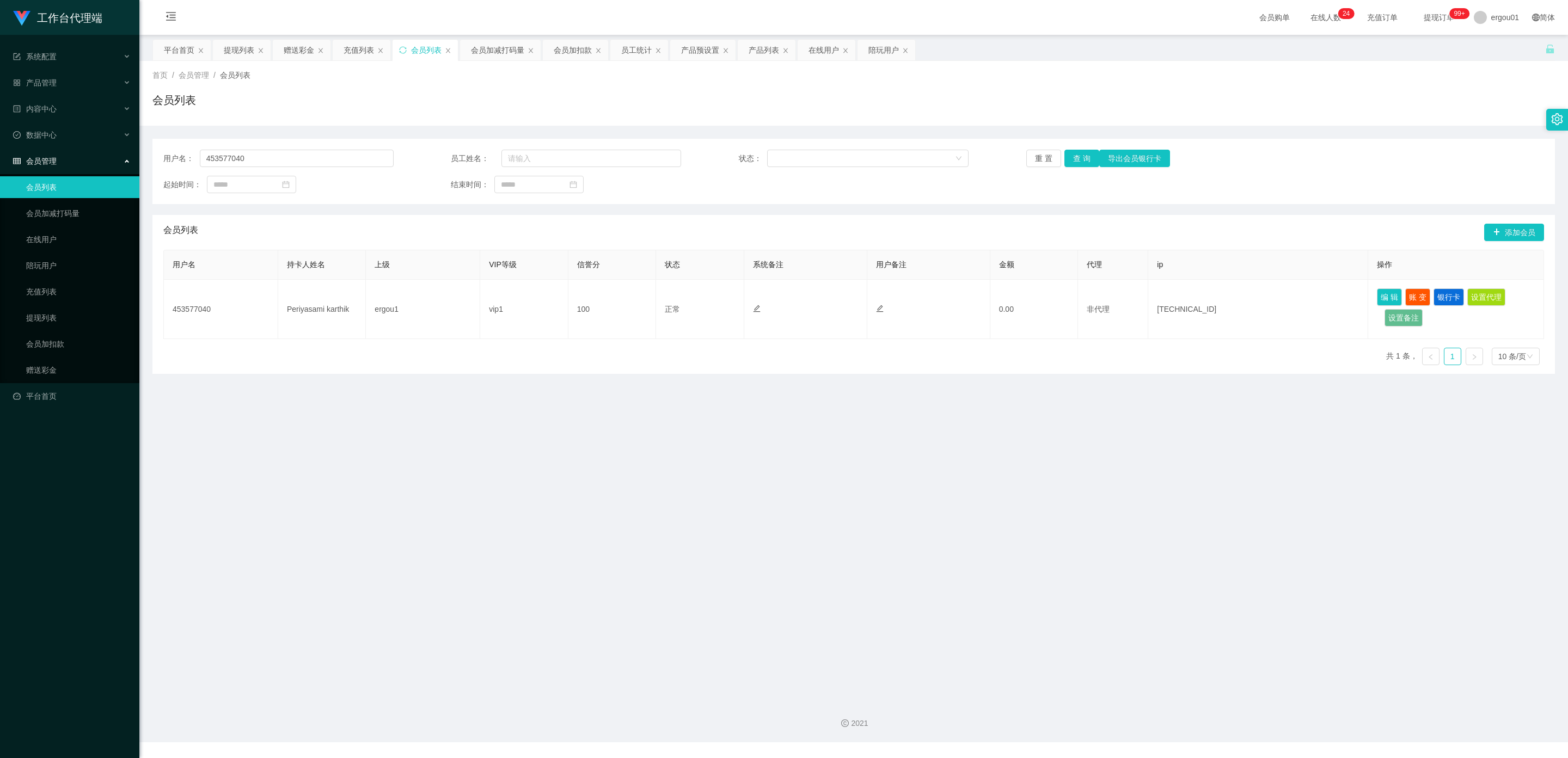
click at [1264, 490] on main "关闭左侧 关闭右侧 关闭其它 刷新页面 平台首页 提现列表 赠送彩金 充值列表 会员列表 会员加减打码量 会员加扣款 员工统计 产品预设置 产品列表 在线用户…" at bounding box center [853, 363] width 1429 height 657
drag, startPoint x: 1443, startPoint y: 295, endPoint x: 1426, endPoint y: 295, distance: 17.0
click at [1443, 295] on button "银行卡" at bounding box center [1448, 297] width 30 height 17
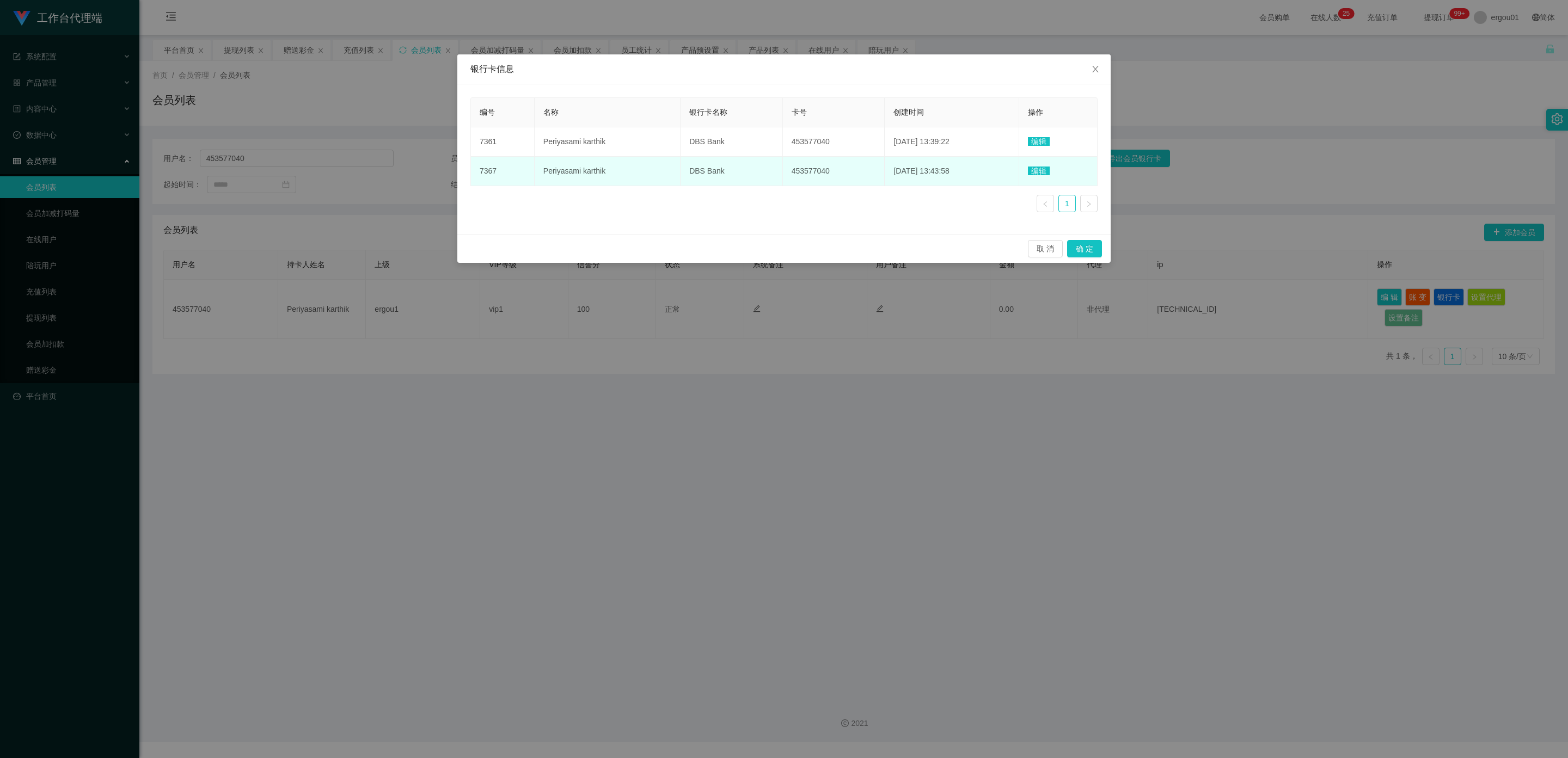
click at [1044, 170] on span "编辑" at bounding box center [1039, 170] width 22 height 9
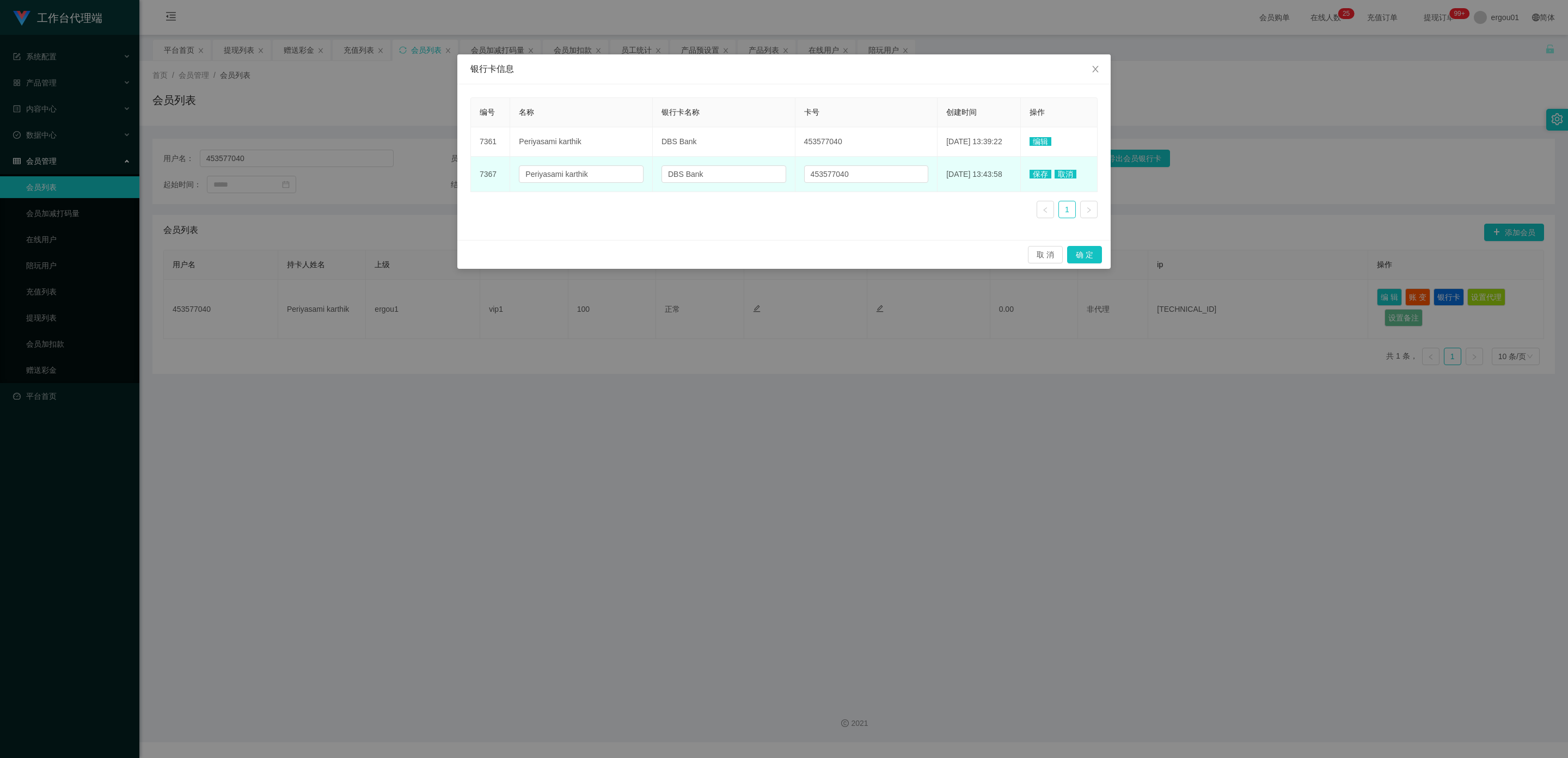
click at [908, 203] on div "编号 名称 银行卡名称 卡号 创建时间 操作 7361 Periyasami karthik DBS Bank 453577040 [DATE] 13:39:…" at bounding box center [784, 162] width 627 height 130
click at [1057, 171] on span "取消" at bounding box center [1066, 173] width 22 height 9
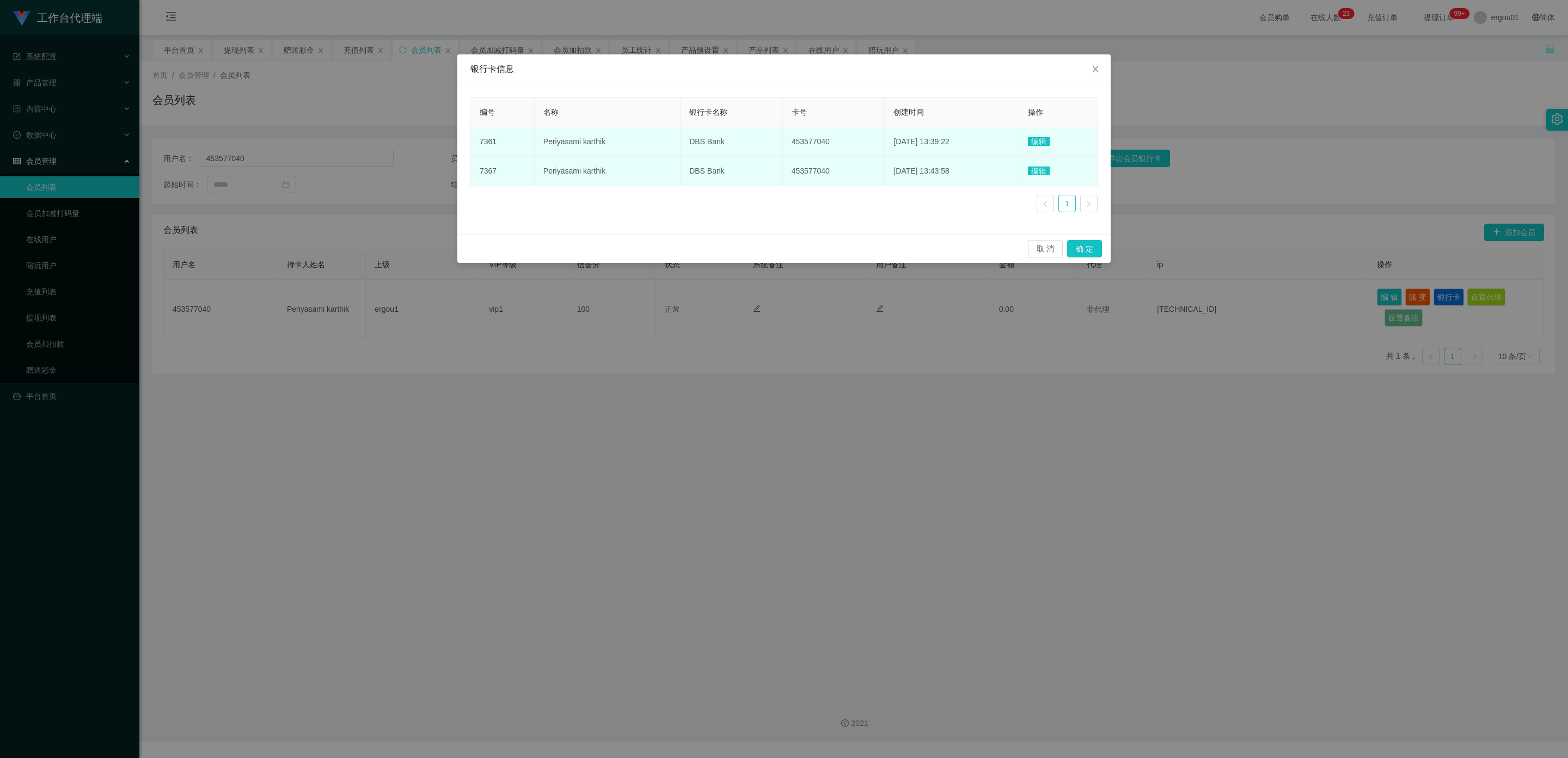
click at [791, 134] on td "453577040" at bounding box center [835, 142] width 103 height 30
drag, startPoint x: 793, startPoint y: 144, endPoint x: 765, endPoint y: 144, distance: 28.0
click at [765, 144] on td "DBS Bank" at bounding box center [732, 142] width 103 height 30
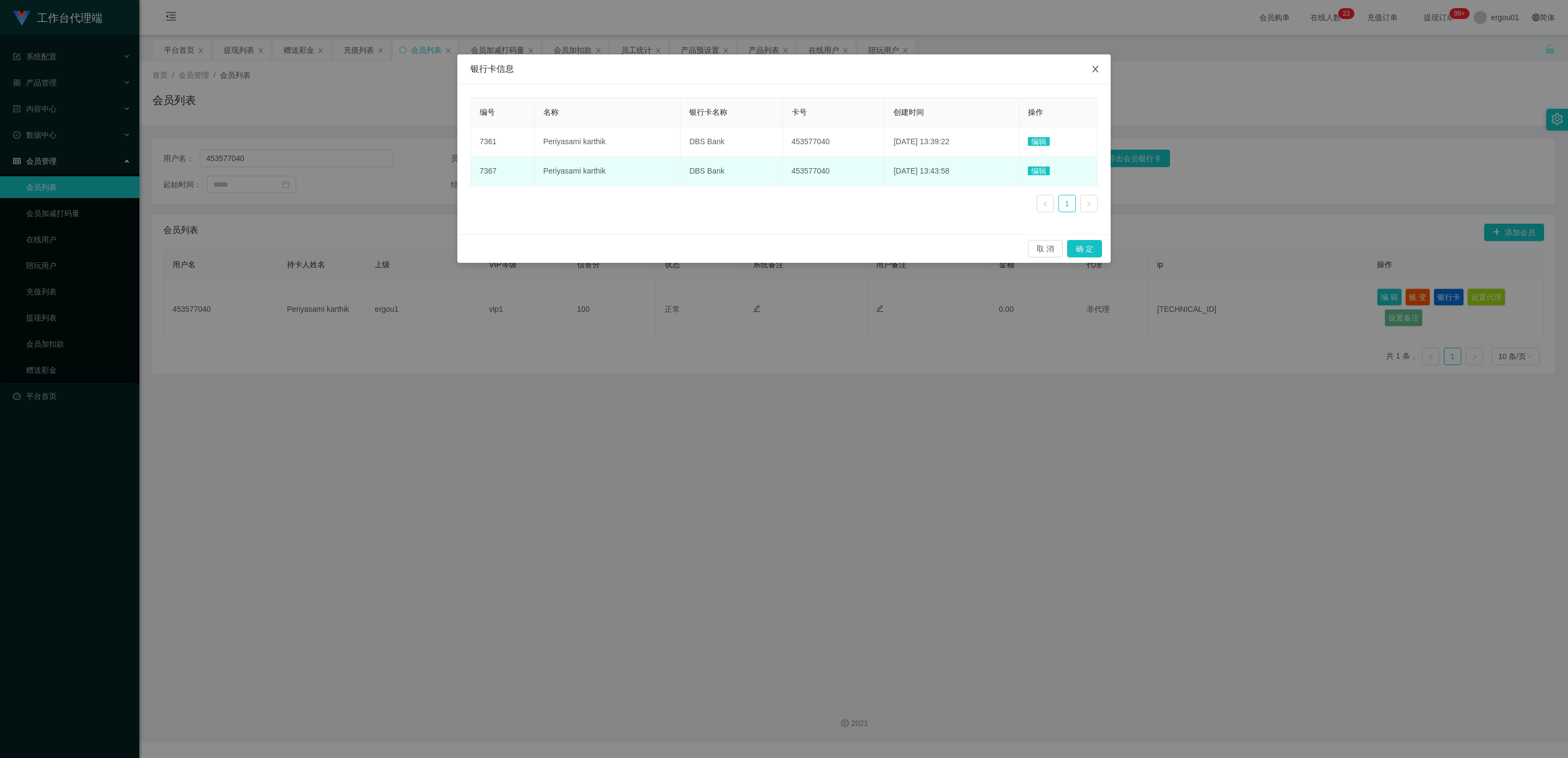
drag, startPoint x: 1098, startPoint y: 67, endPoint x: 1251, endPoint y: 13, distance: 162.2
click at [1098, 65] on icon "图标: close" at bounding box center [1095, 68] width 9 height 9
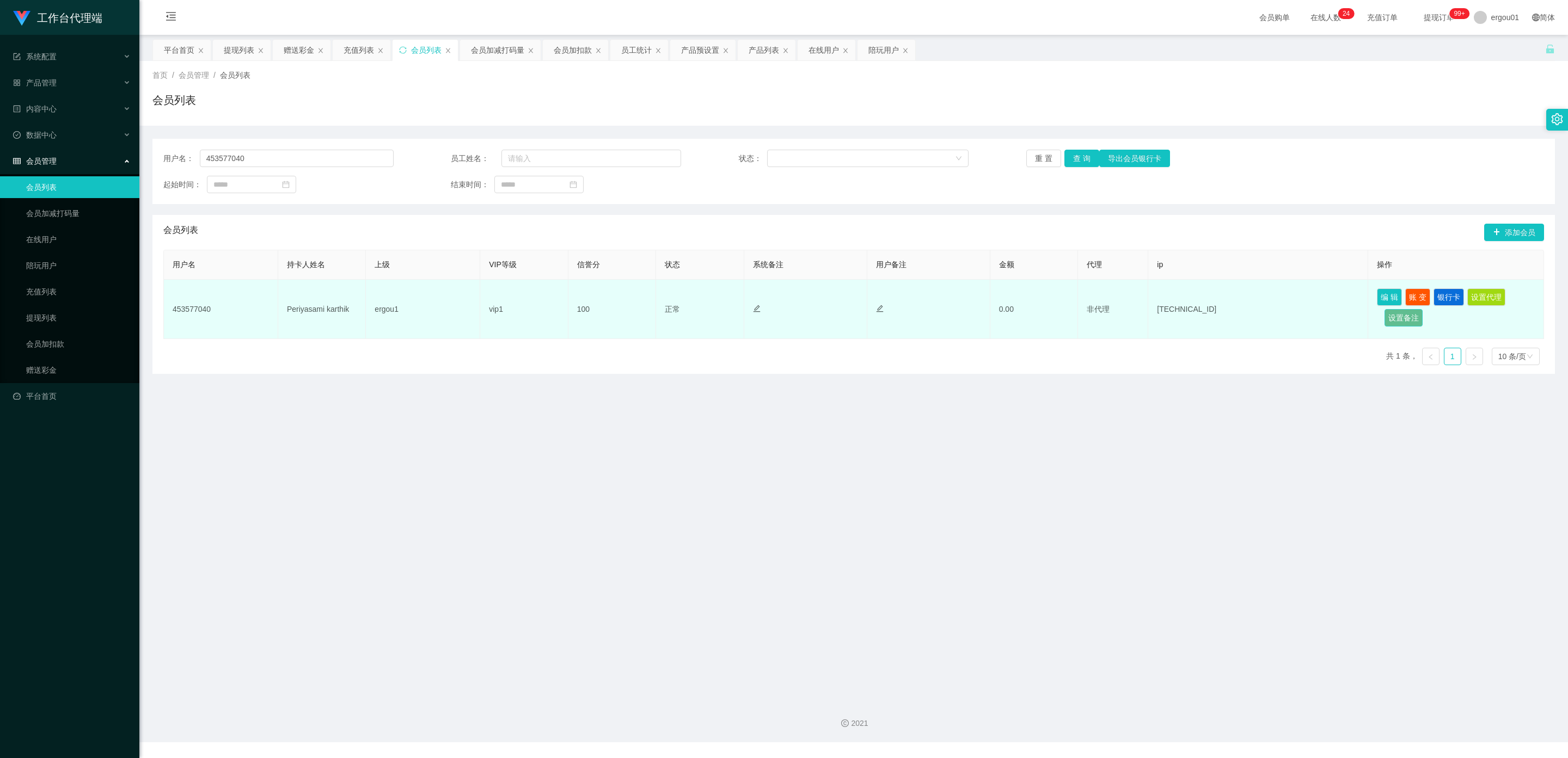
click at [1405, 318] on button "设置备注" at bounding box center [1403, 318] width 38 height 17
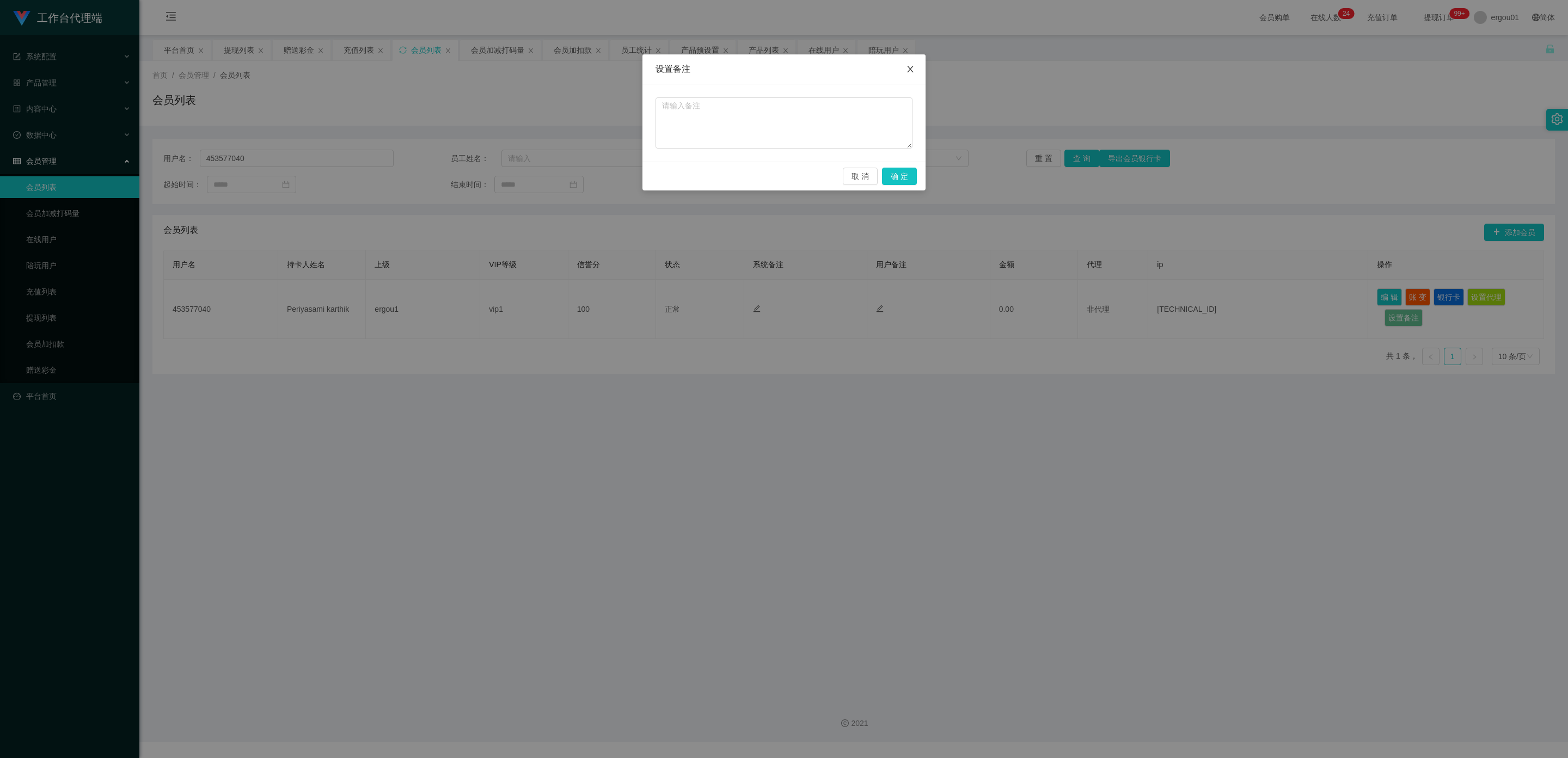
click at [908, 65] on icon "图标: close" at bounding box center [910, 68] width 9 height 9
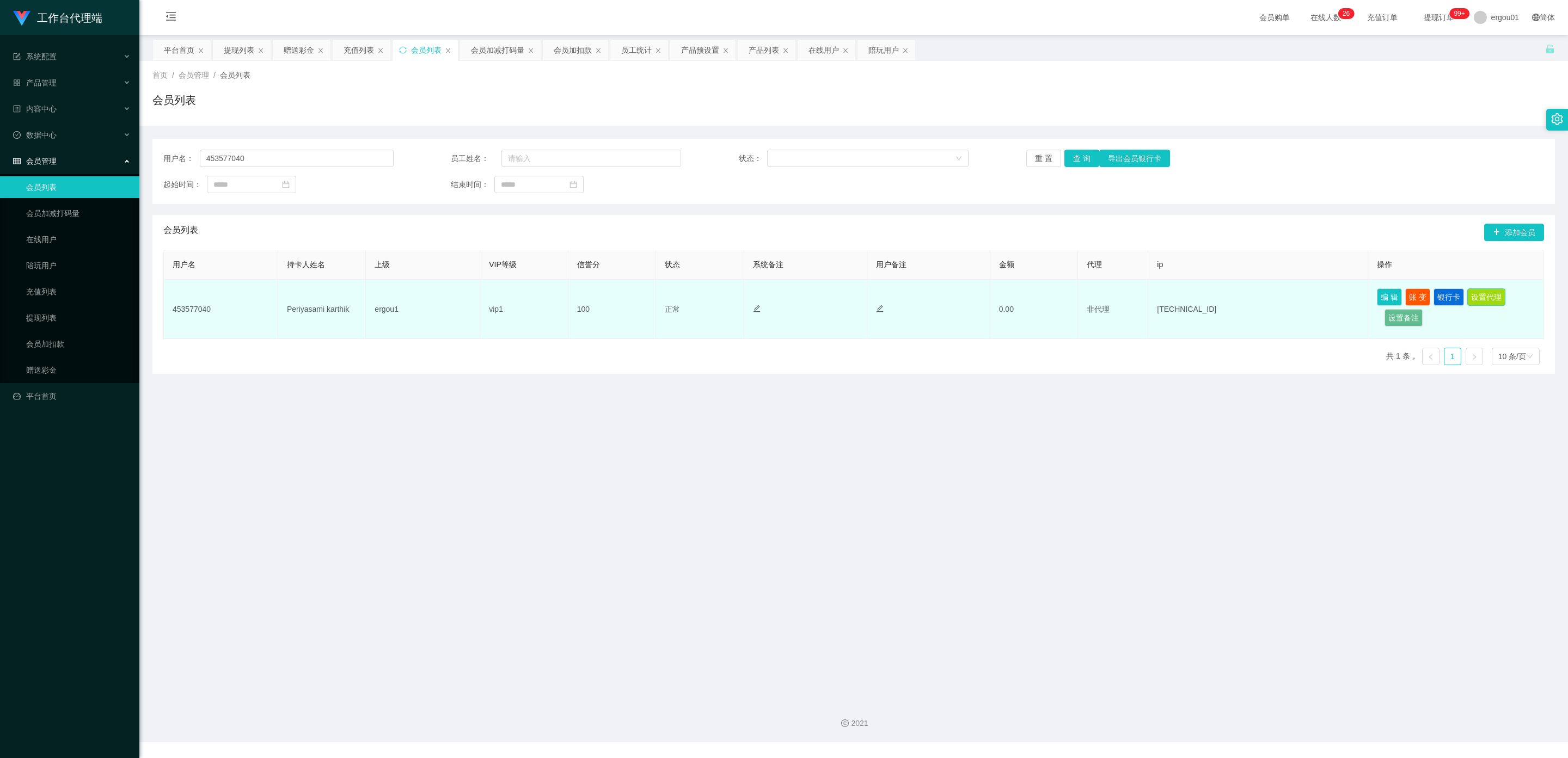
click at [1480, 295] on button "设置代理" at bounding box center [1486, 297] width 38 height 17
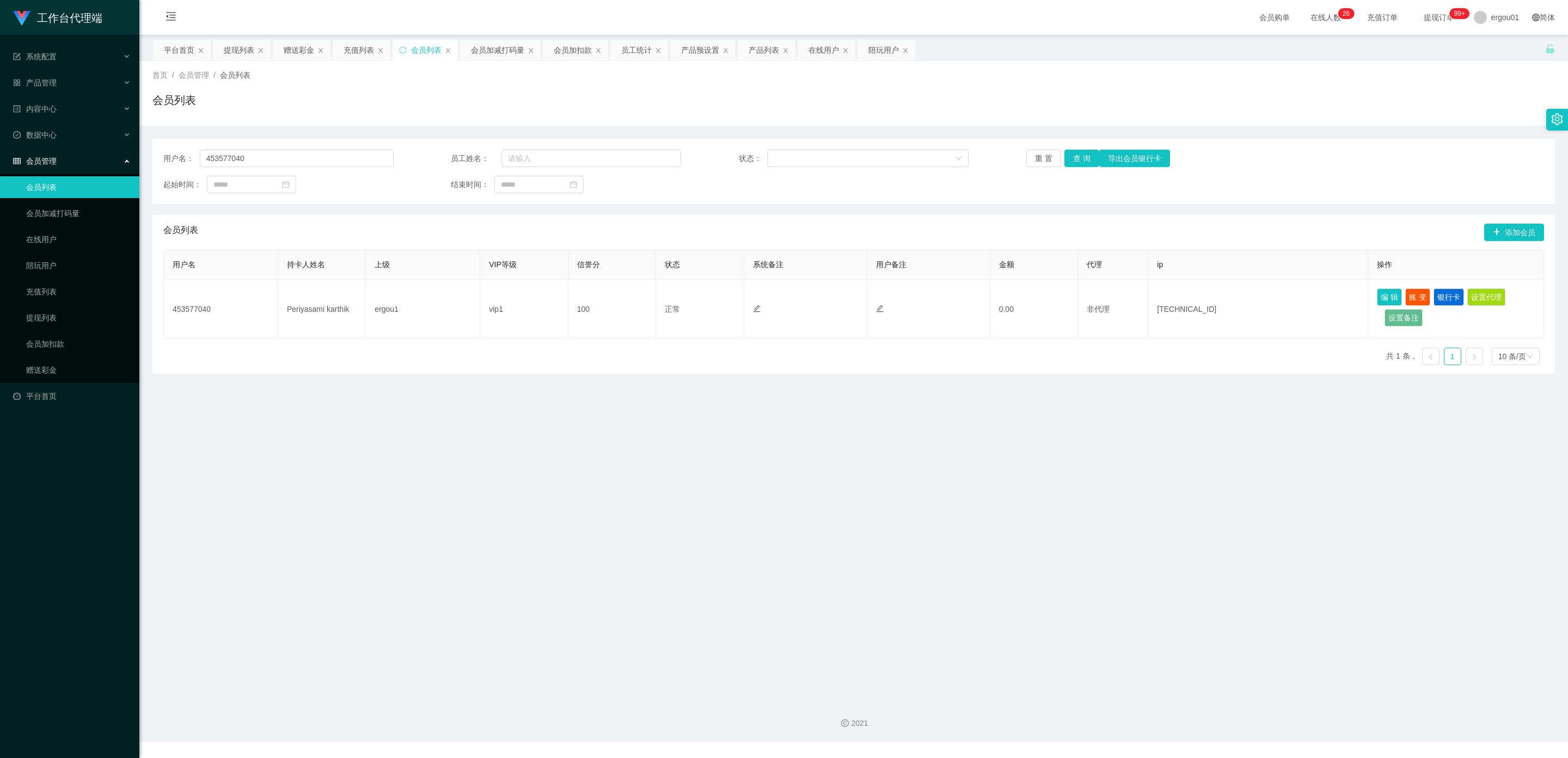
drag, startPoint x: 1178, startPoint y: 449, endPoint x: 1347, endPoint y: 376, distance: 184.1
click at [1194, 447] on main "关闭左侧 关闭右侧 关闭其它 刷新页面 平台首页 提现列表 赠送彩金 充值列表 会员列表 会员加减打码量 会员加扣款 员工统计 产品预设置 产品列表 在线用户…" at bounding box center [853, 363] width 1429 height 657
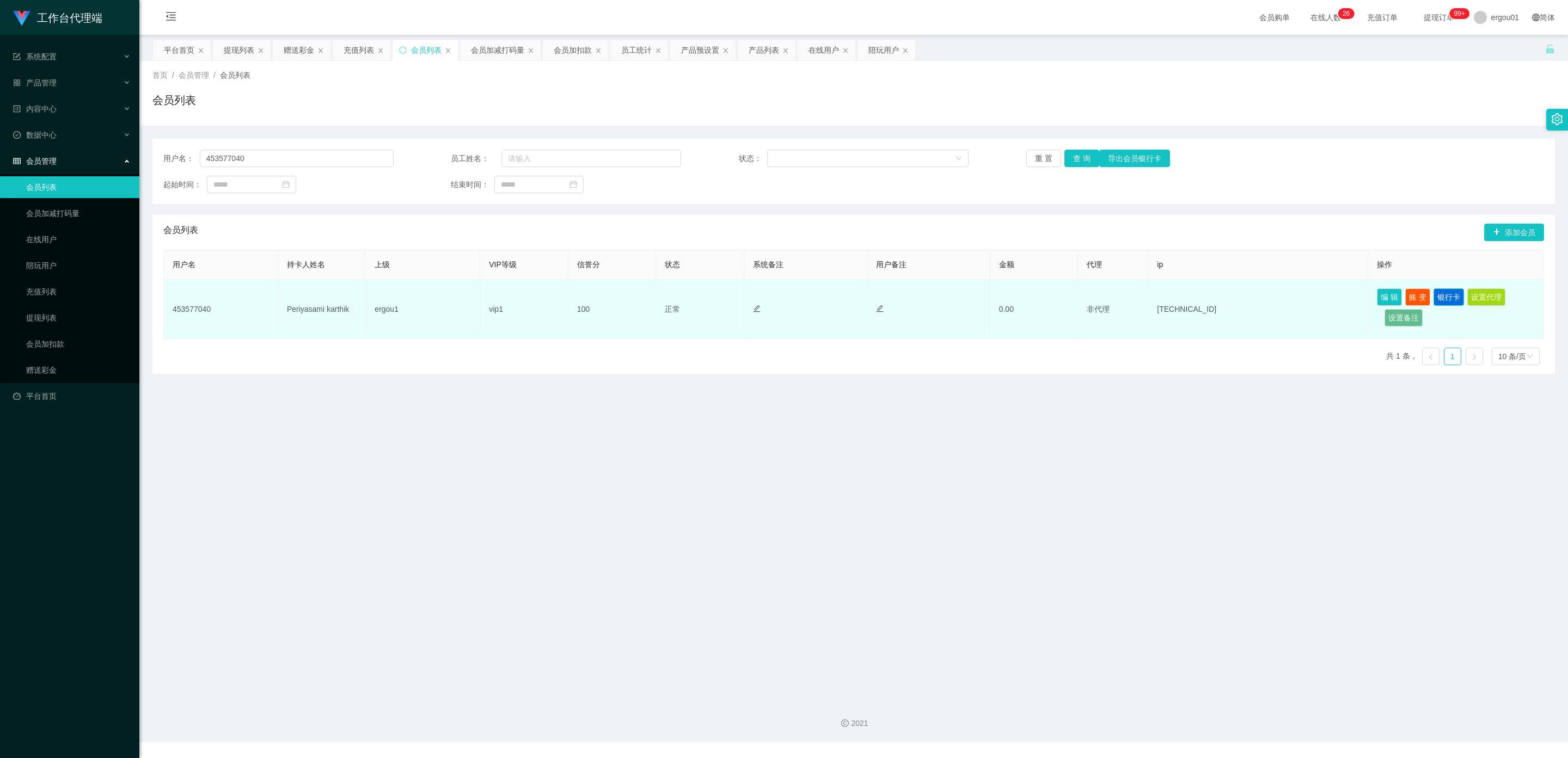
click at [1442, 296] on button "银行卡" at bounding box center [1448, 297] width 30 height 17
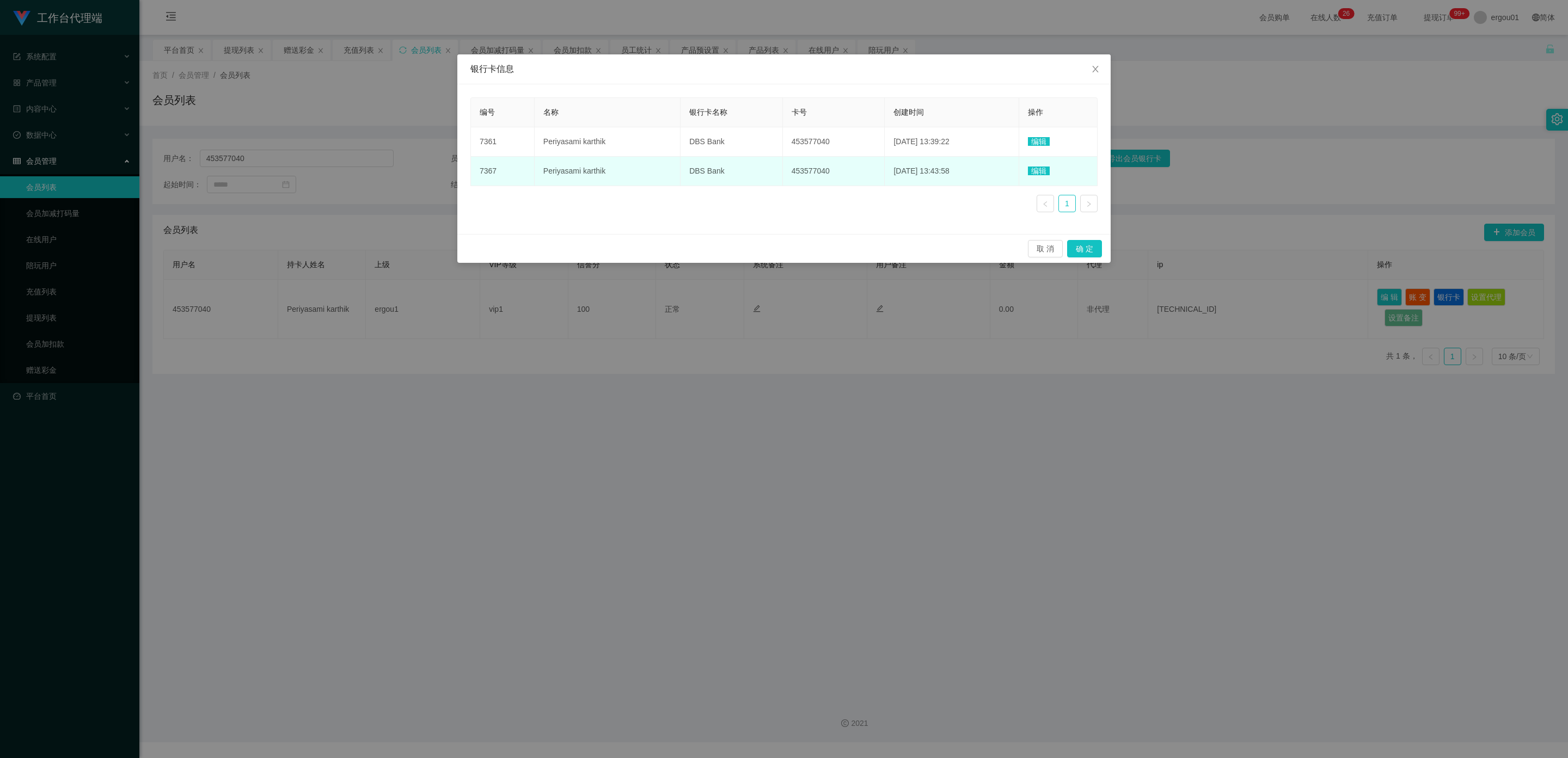
click at [1048, 171] on span "编辑" at bounding box center [1039, 170] width 22 height 9
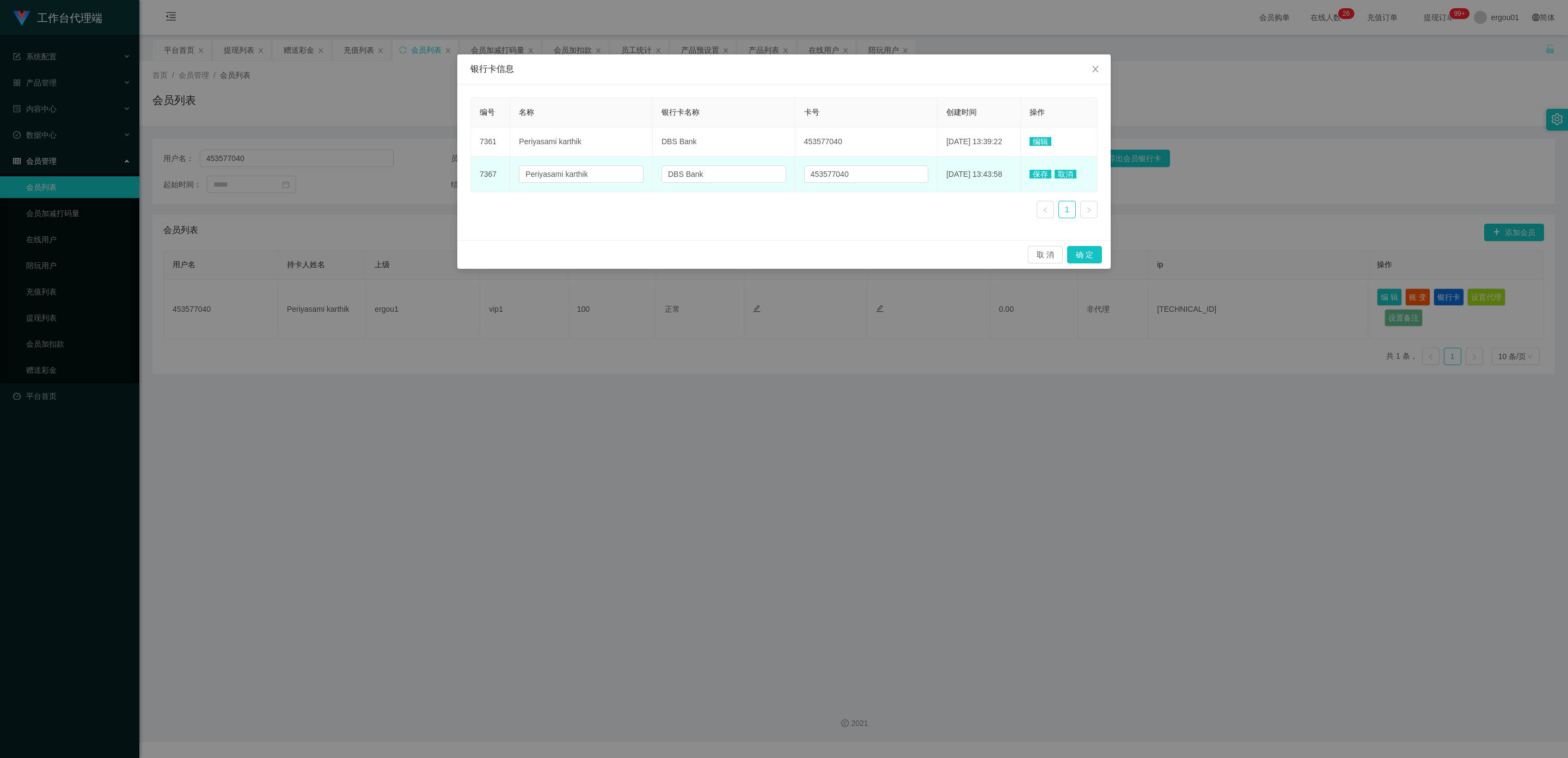
click at [1091, 211] on icon "图标: right" at bounding box center [1089, 210] width 6 height 6
click at [1096, 72] on icon "图标: close" at bounding box center [1095, 68] width 9 height 9
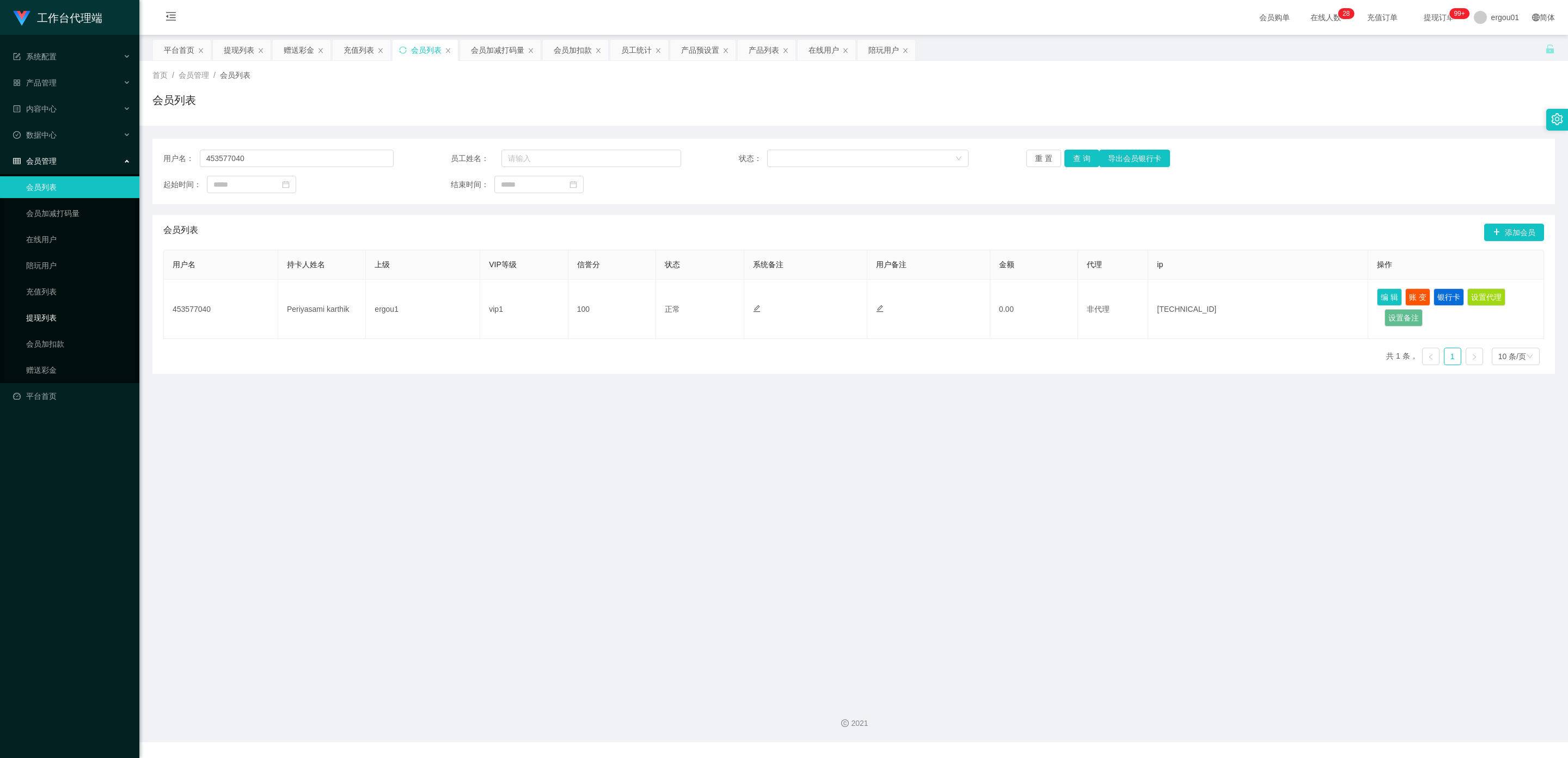
click at [43, 307] on link "提现列表" at bounding box center [79, 318] width 104 height 22
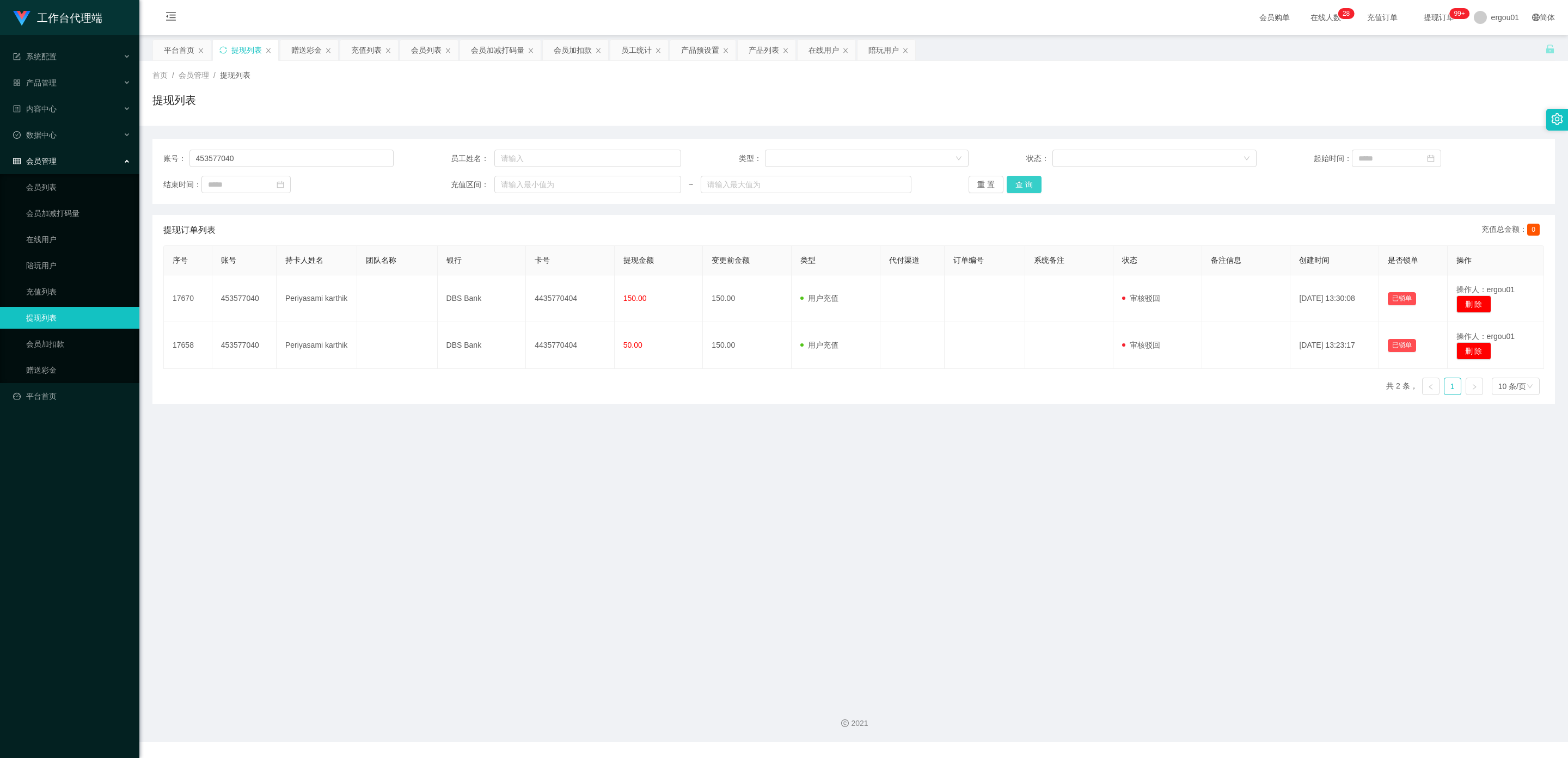
click at [1018, 185] on button "查 询" at bounding box center [1024, 184] width 35 height 17
click at [62, 334] on link "会员加扣款" at bounding box center [79, 344] width 104 height 22
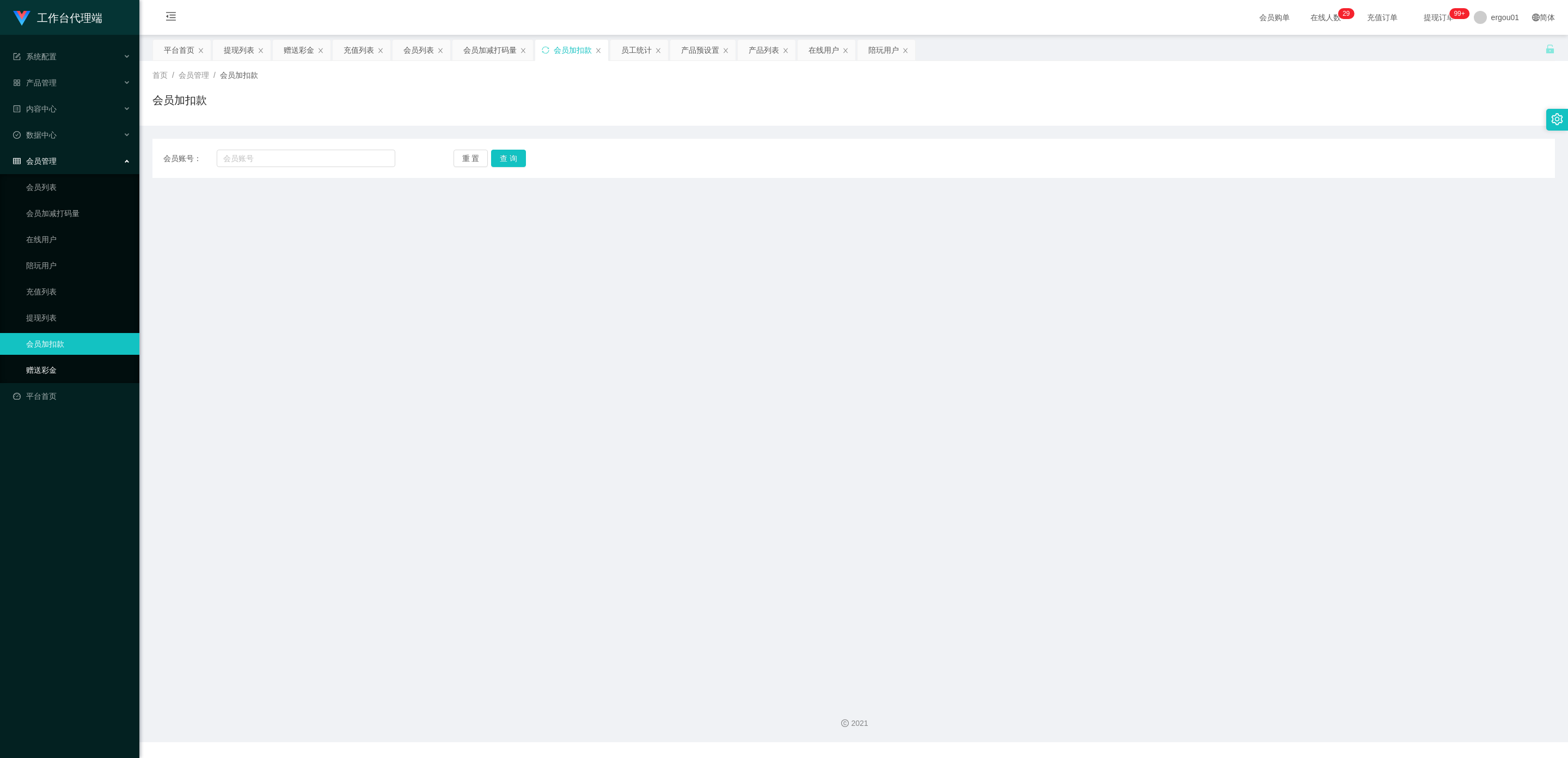
click at [50, 360] on link "赠送彩金" at bounding box center [79, 370] width 104 height 22
click at [247, 159] on input "text" at bounding box center [306, 158] width 179 height 17
paste input "Periyasami karthik DBS Bank 453577040"
drag, startPoint x: 384, startPoint y: 159, endPoint x: 295, endPoint y: 108, distance: 102.6
click at [0, 108] on section "工作台代理端 系统配置 产品管理 内容中心 数据中心 会员管理 会员列表 会员加减打码量 在线用户 陪玩用户 充值列表 提现列表 会员加扣款 赠送彩金 平台首…" at bounding box center [784, 371] width 1568 height 742
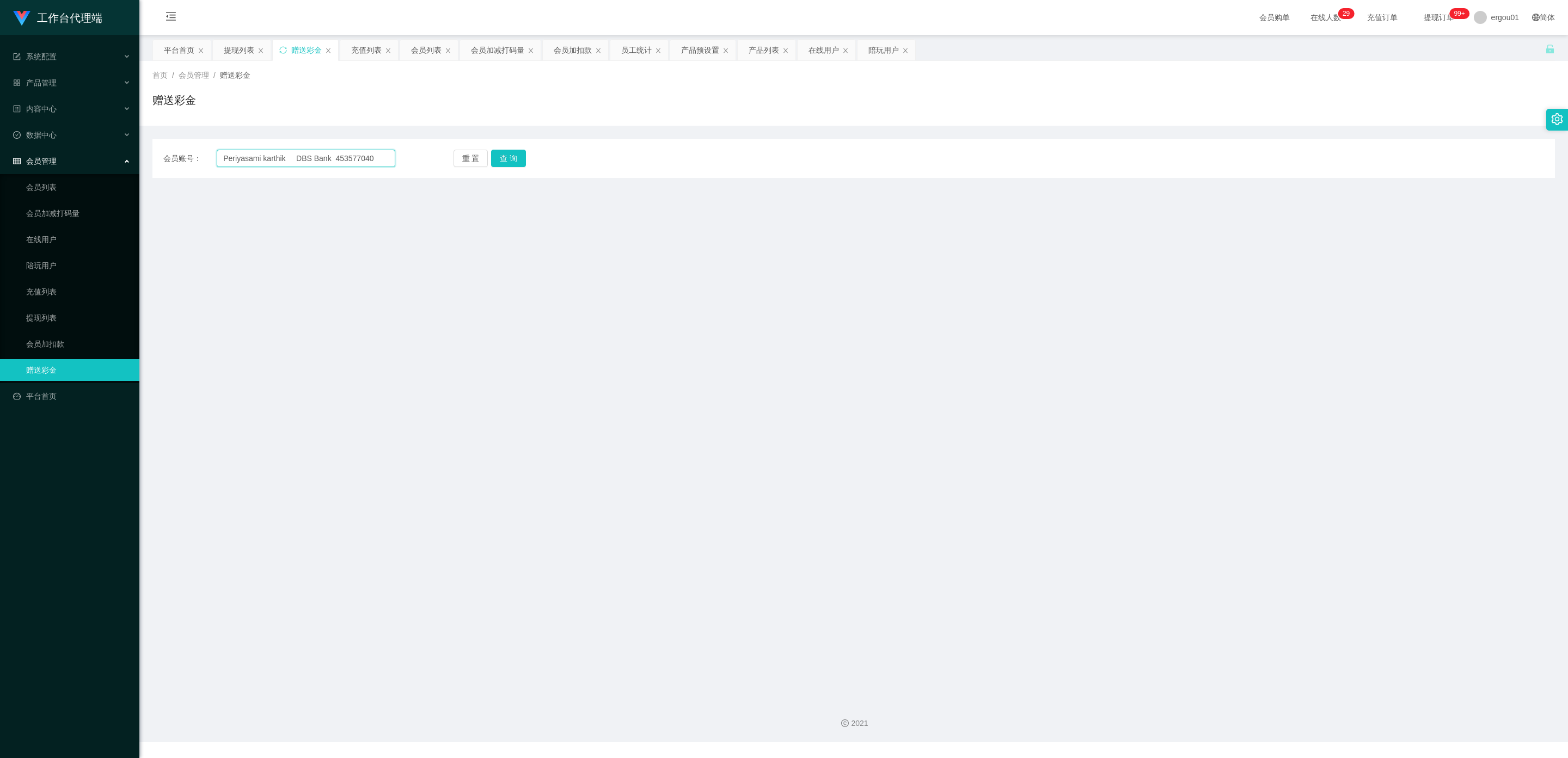
click at [340, 155] on input "Periyasami karthik DBS Bank 453577040" at bounding box center [306, 158] width 179 height 17
drag, startPoint x: 331, startPoint y: 159, endPoint x: 0, endPoint y: 139, distance: 331.6
click at [0, 139] on section "工作台代理端 系统配置 产品管理 内容中心 数据中心 会员管理 会员列表 会员加减打码量 在线用户 陪玩用户 充值列表 提现列表 会员加扣款 赠送彩金 平台首…" at bounding box center [784, 371] width 1568 height 742
type input "453577040"
click at [509, 154] on button "查 询" at bounding box center [508, 158] width 35 height 17
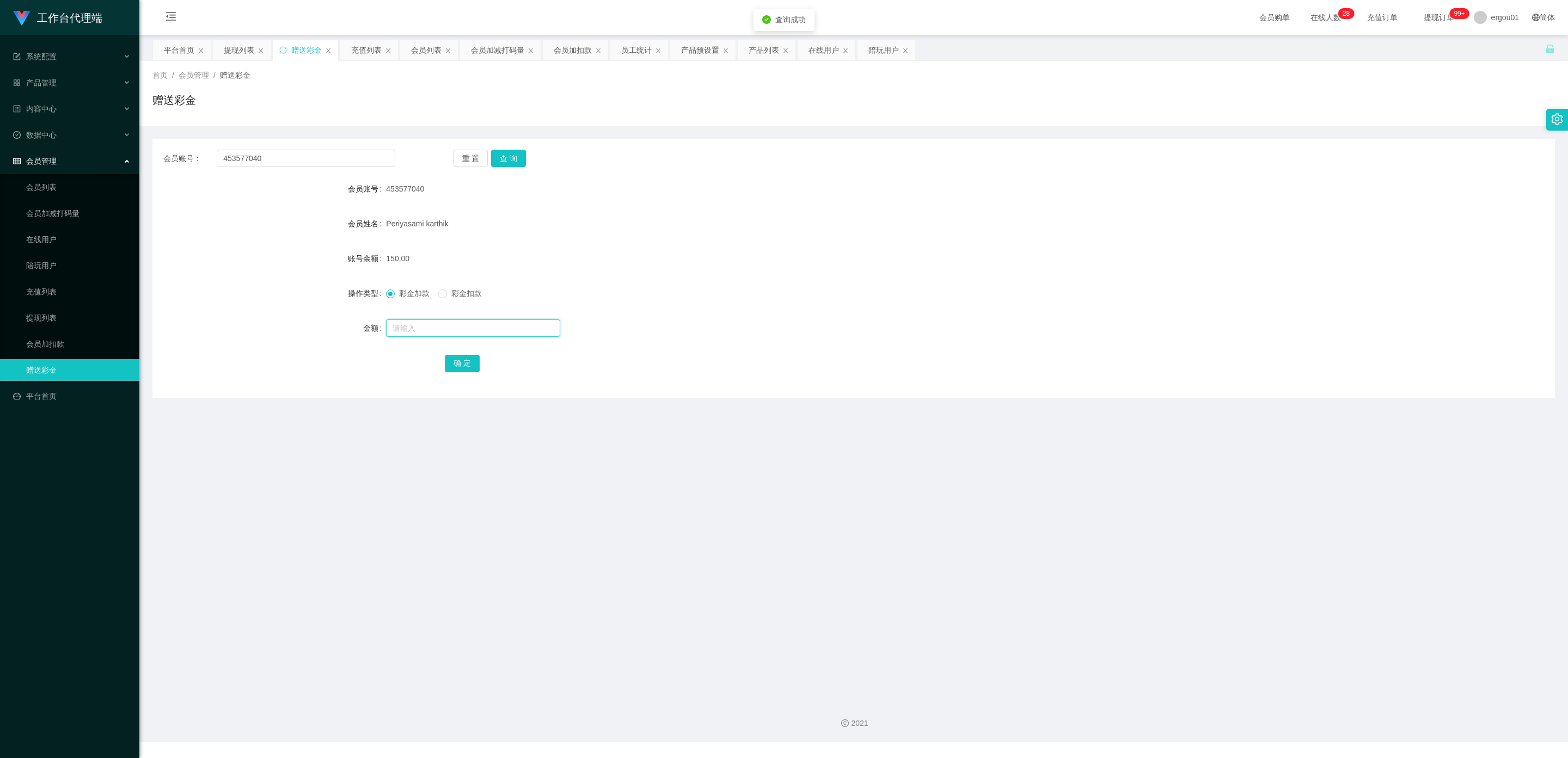
click at [400, 323] on input "text" at bounding box center [473, 328] width 174 height 17
type input "150"
click at [449, 295] on span "彩金扣款" at bounding box center [467, 293] width 39 height 9
click at [453, 358] on button "确 定" at bounding box center [462, 363] width 35 height 17
